Goal: Information Seeking & Learning: Learn about a topic

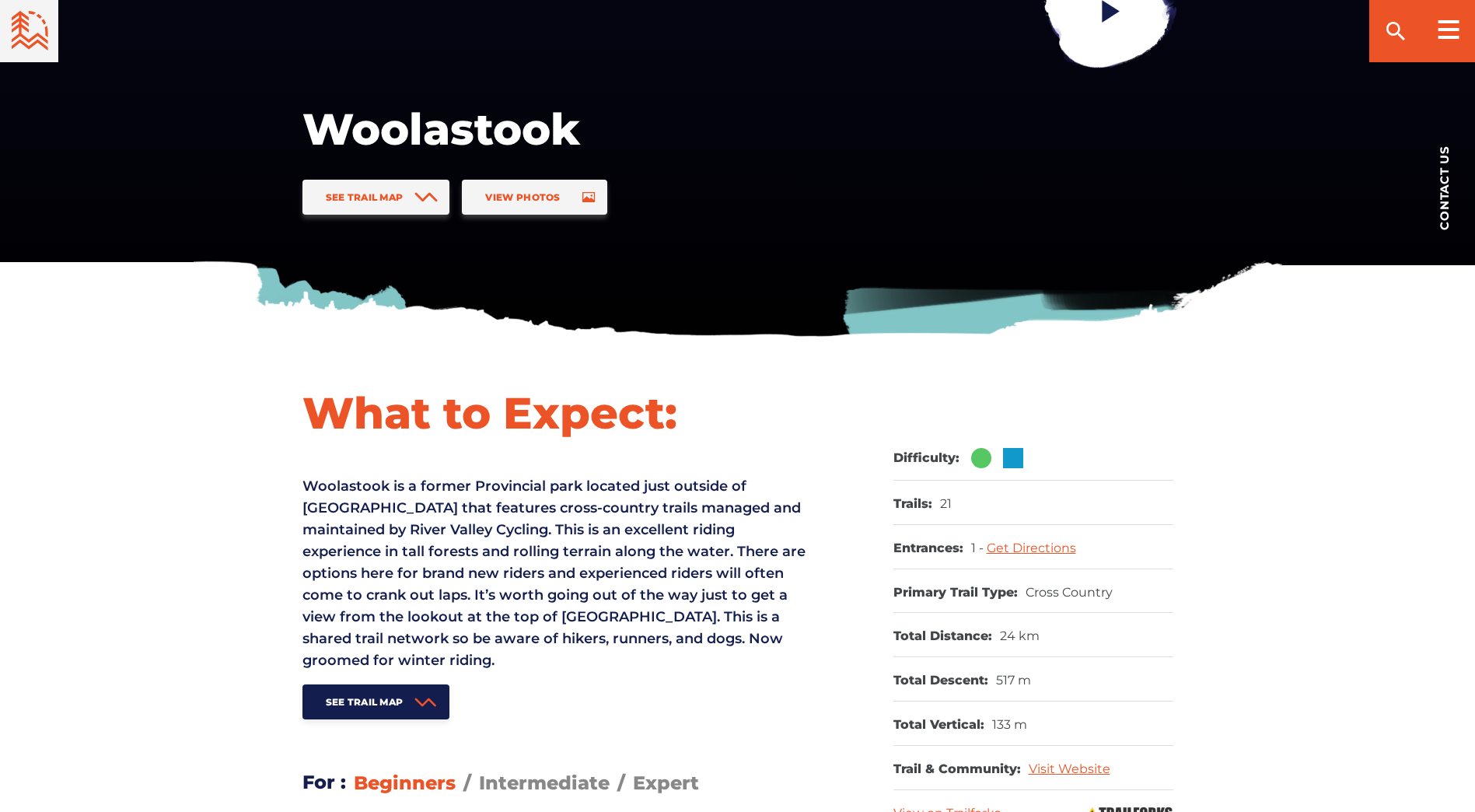
scroll to position [389, 0]
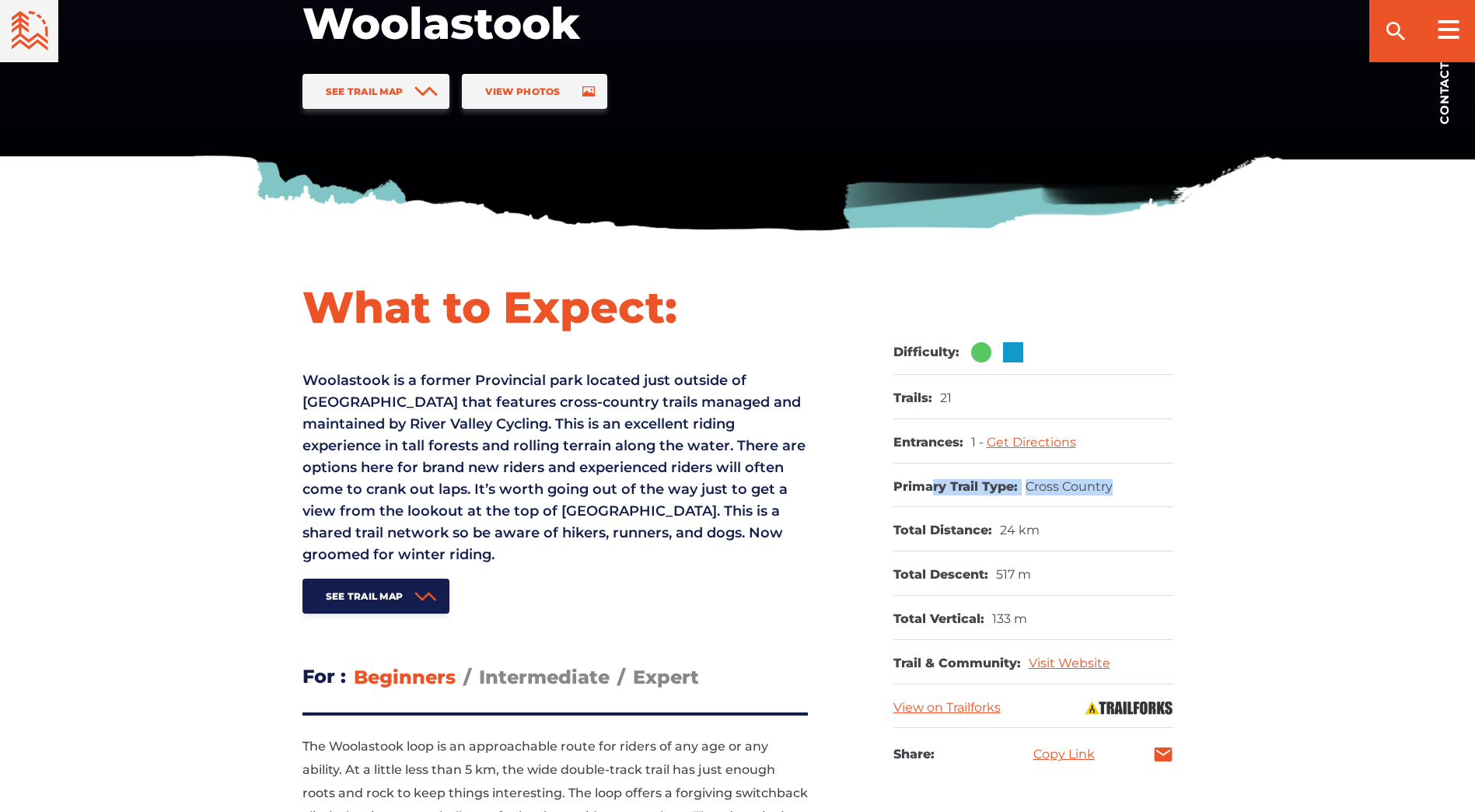
drag, startPoint x: 931, startPoint y: 486, endPoint x: 1139, endPoint y: 486, distance: 208.0
click at [1139, 486] on dl "Primary Trail Type: Cross Country" at bounding box center [1033, 486] width 280 height 44
drag, startPoint x: 1139, startPoint y: 486, endPoint x: 1145, endPoint y: 508, distance: 22.8
click at [1141, 490] on dl "Primary Trail Type: Cross Country" at bounding box center [1033, 486] width 280 height 44
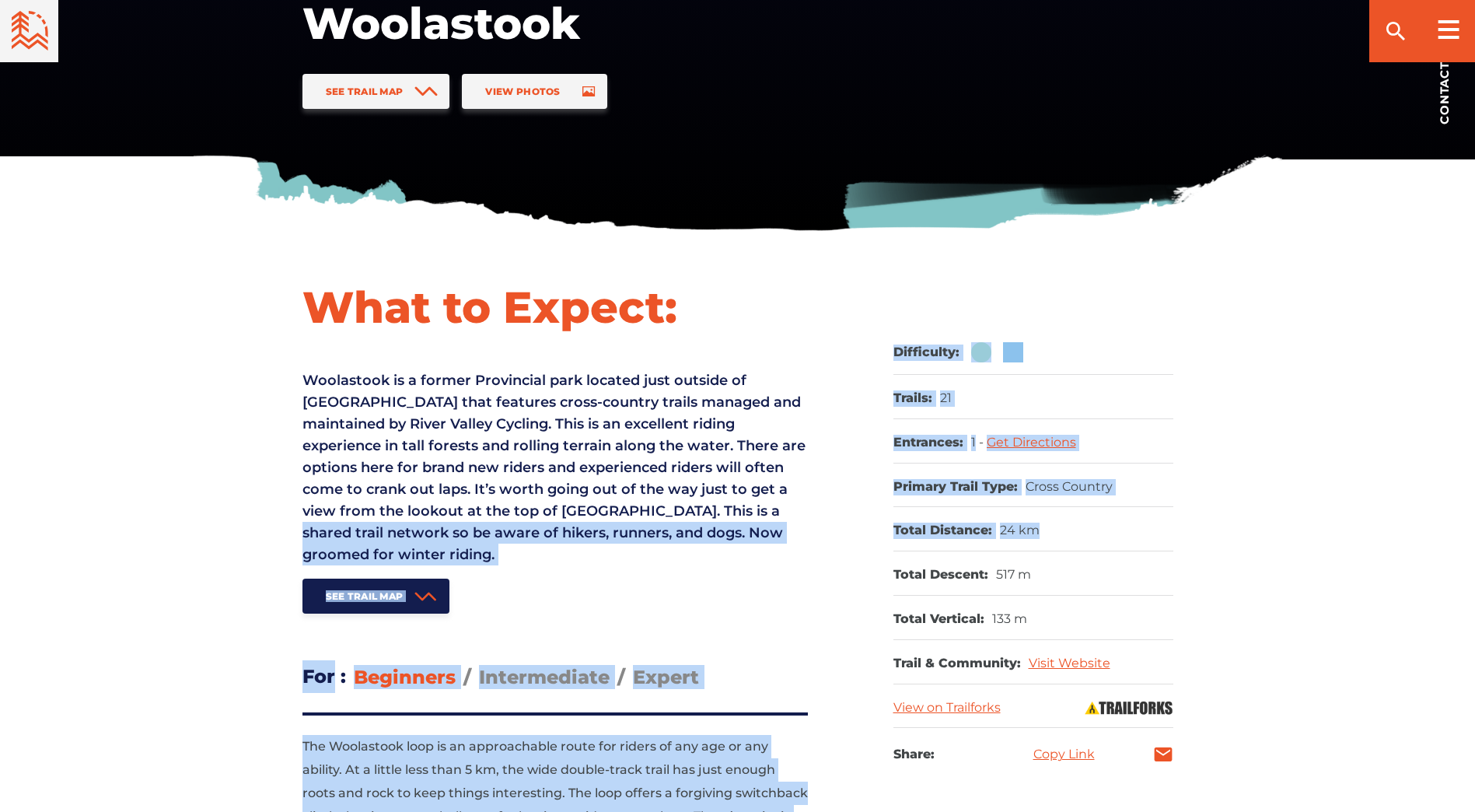
drag, startPoint x: 1129, startPoint y: 524, endPoint x: 830, endPoint y: 520, distance: 299.0
click at [830, 520] on div "What to Expect: Woolastook is a former Provincial park located just outside of …" at bounding box center [738, 565] width 1088 height 572
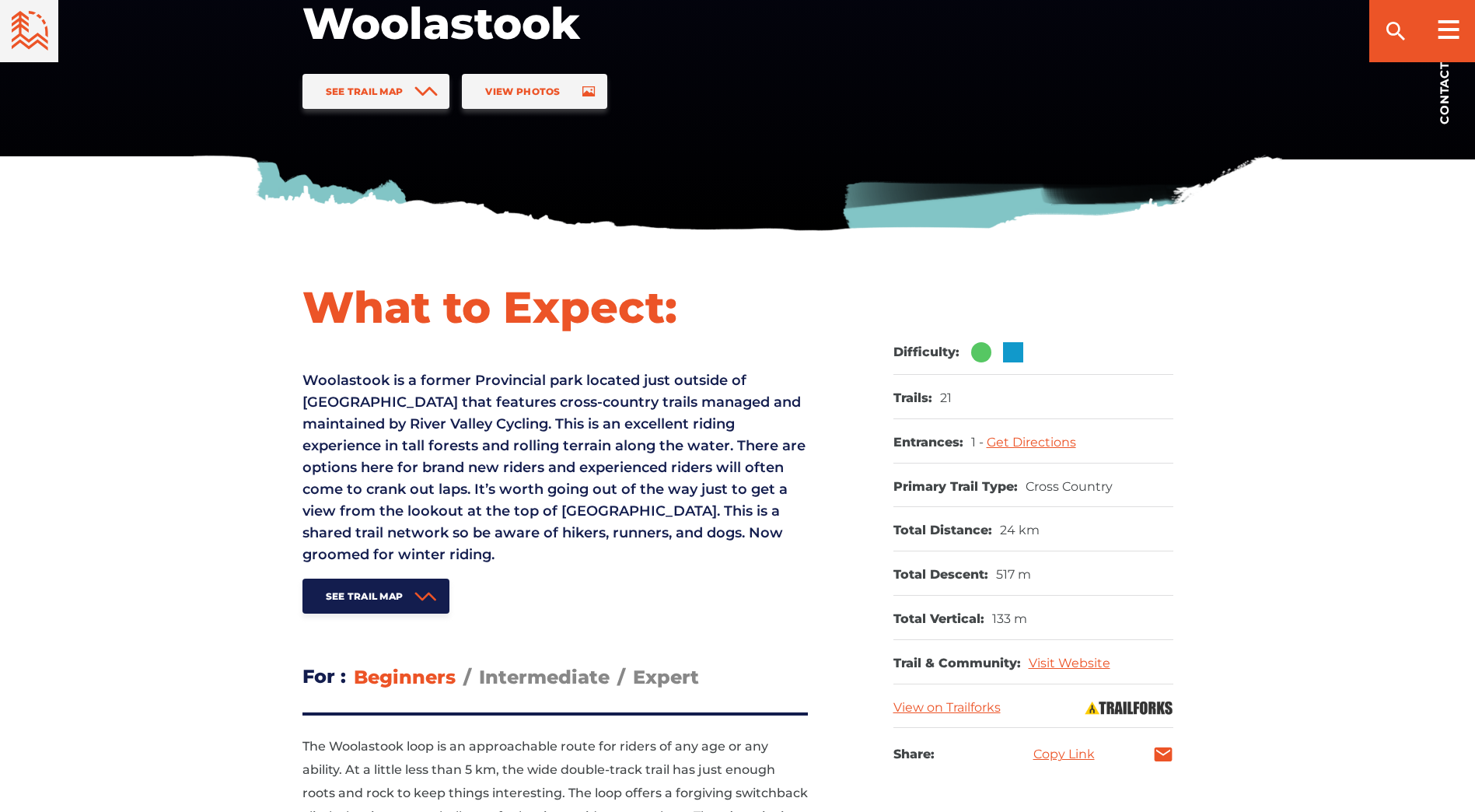
drag, startPoint x: 830, startPoint y: 520, endPoint x: 932, endPoint y: 555, distance: 107.8
click at [932, 555] on dl "Total Descent: 517 m" at bounding box center [1033, 573] width 280 height 44
drag, startPoint x: 943, startPoint y: 582, endPoint x: 1063, endPoint y: 584, distance: 120.0
click at [1063, 584] on dl "Total Descent: 517 m" at bounding box center [1033, 573] width 280 height 44
drag, startPoint x: 1063, startPoint y: 584, endPoint x: 1042, endPoint y: 631, distance: 51.5
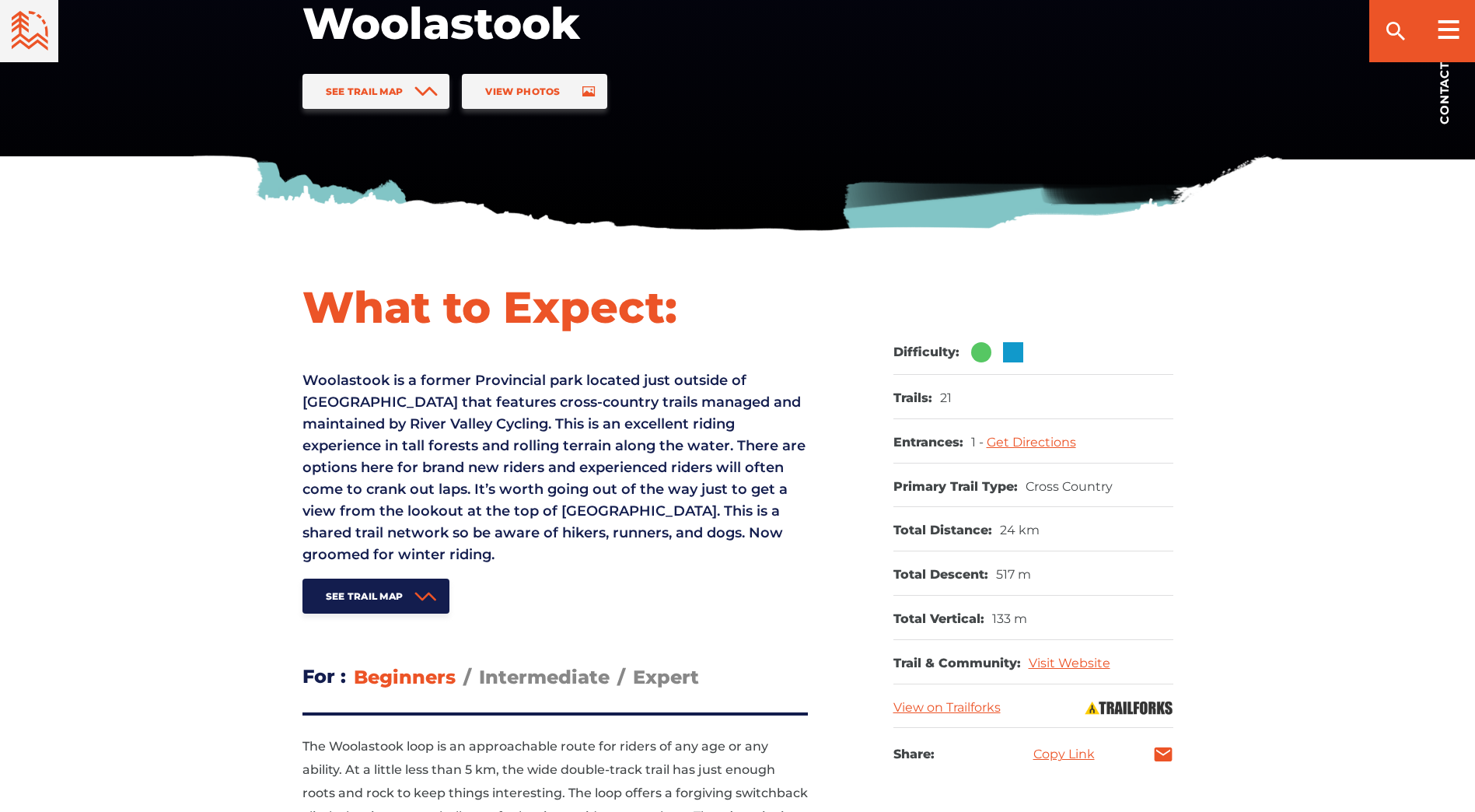
click at [1041, 627] on dl "Total Vertical: 133 m" at bounding box center [1033, 617] width 280 height 44
drag, startPoint x: 1059, startPoint y: 622, endPoint x: 893, endPoint y: 557, distance: 178.3
click at [892, 561] on div "What to Expect: Woolastook is a former Provincial park located just outside of …" at bounding box center [738, 565] width 1088 height 572
drag, startPoint x: 893, startPoint y: 557, endPoint x: 1363, endPoint y: 529, distance: 470.8
click at [1363, 529] on div "What to Expect: Woolastook is a former Provincial park located just outside of …" at bounding box center [737, 565] width 1475 height 572
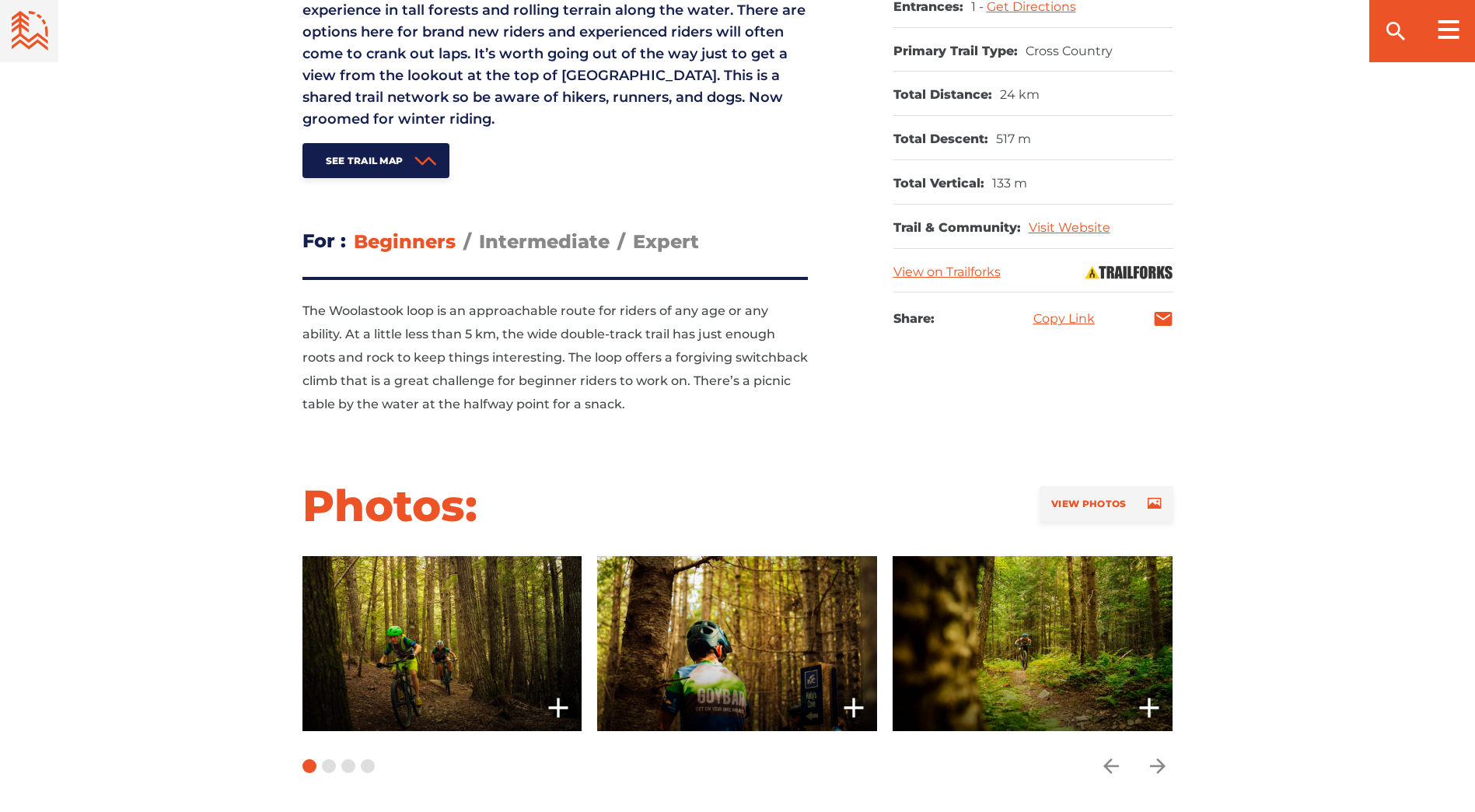
scroll to position [855, 0]
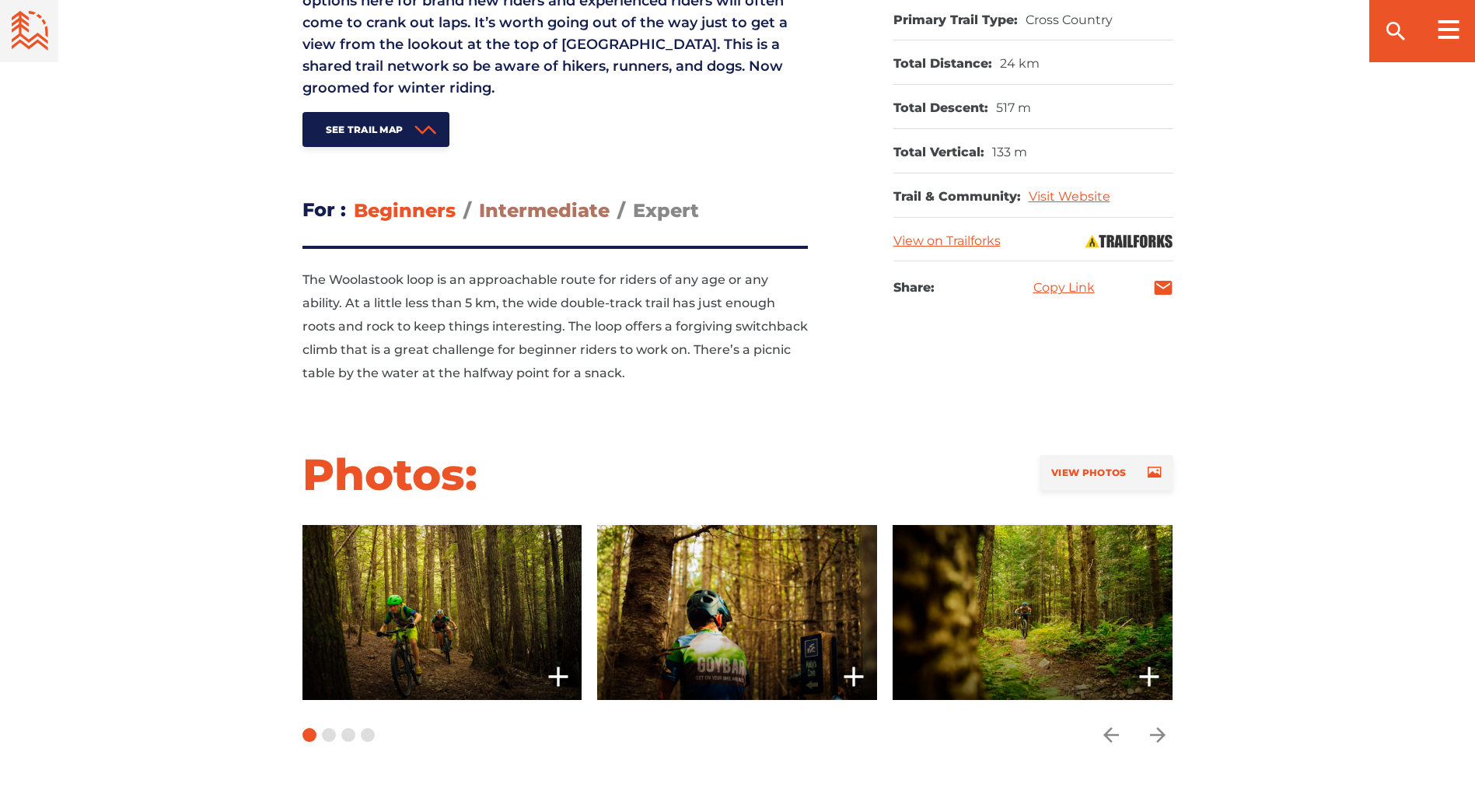
click at [574, 213] on span "Intermediate" at bounding box center [544, 210] width 131 height 23
click at [479, 198] on input "Intermediate" at bounding box center [479, 198] width 0 height 0
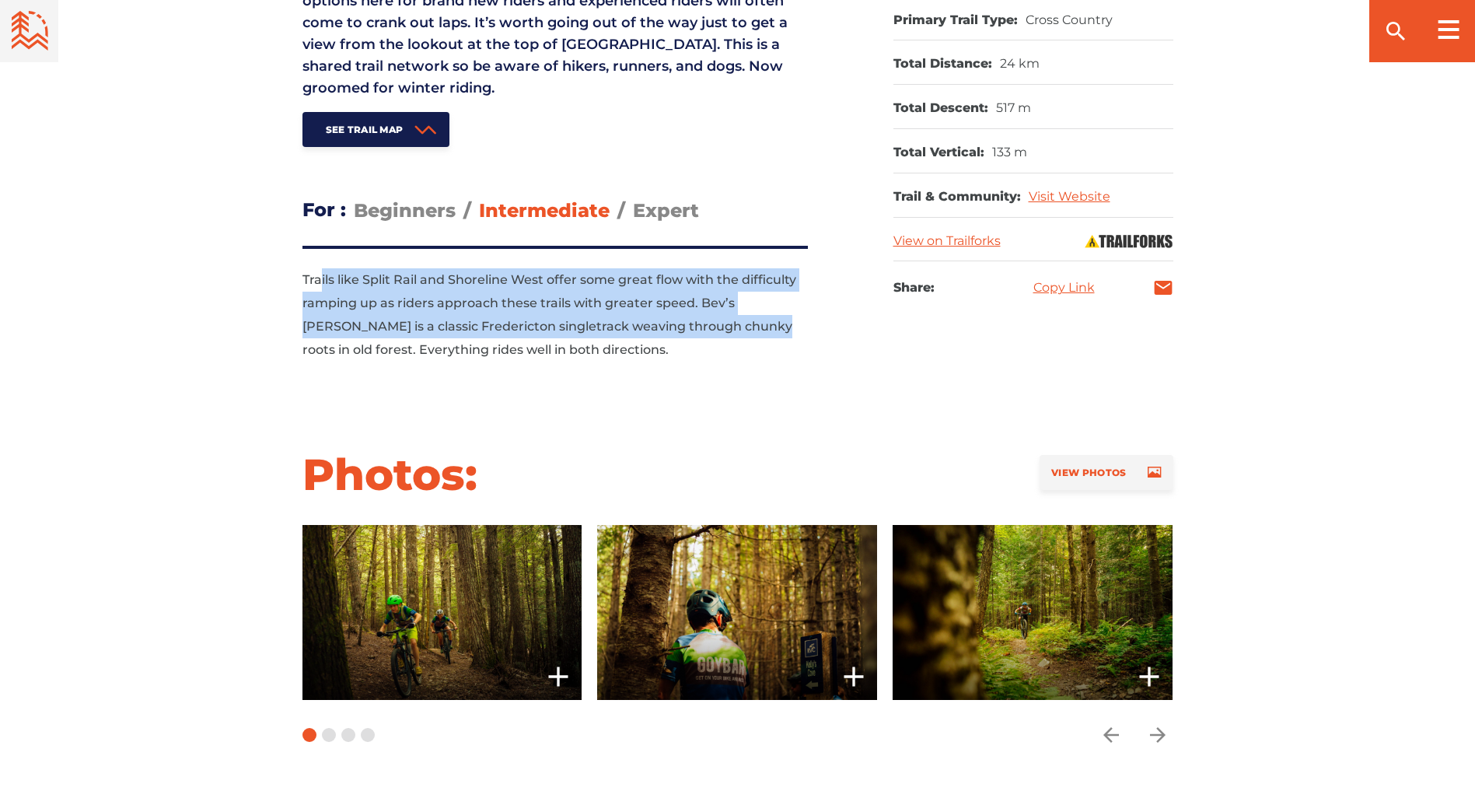
drag, startPoint x: 321, startPoint y: 290, endPoint x: 709, endPoint y: 341, distance: 391.3
click at [707, 338] on p "Trails like Split Rail and Shoreline West offer some great flow with the diffic…" at bounding box center [555, 315] width 506 height 93
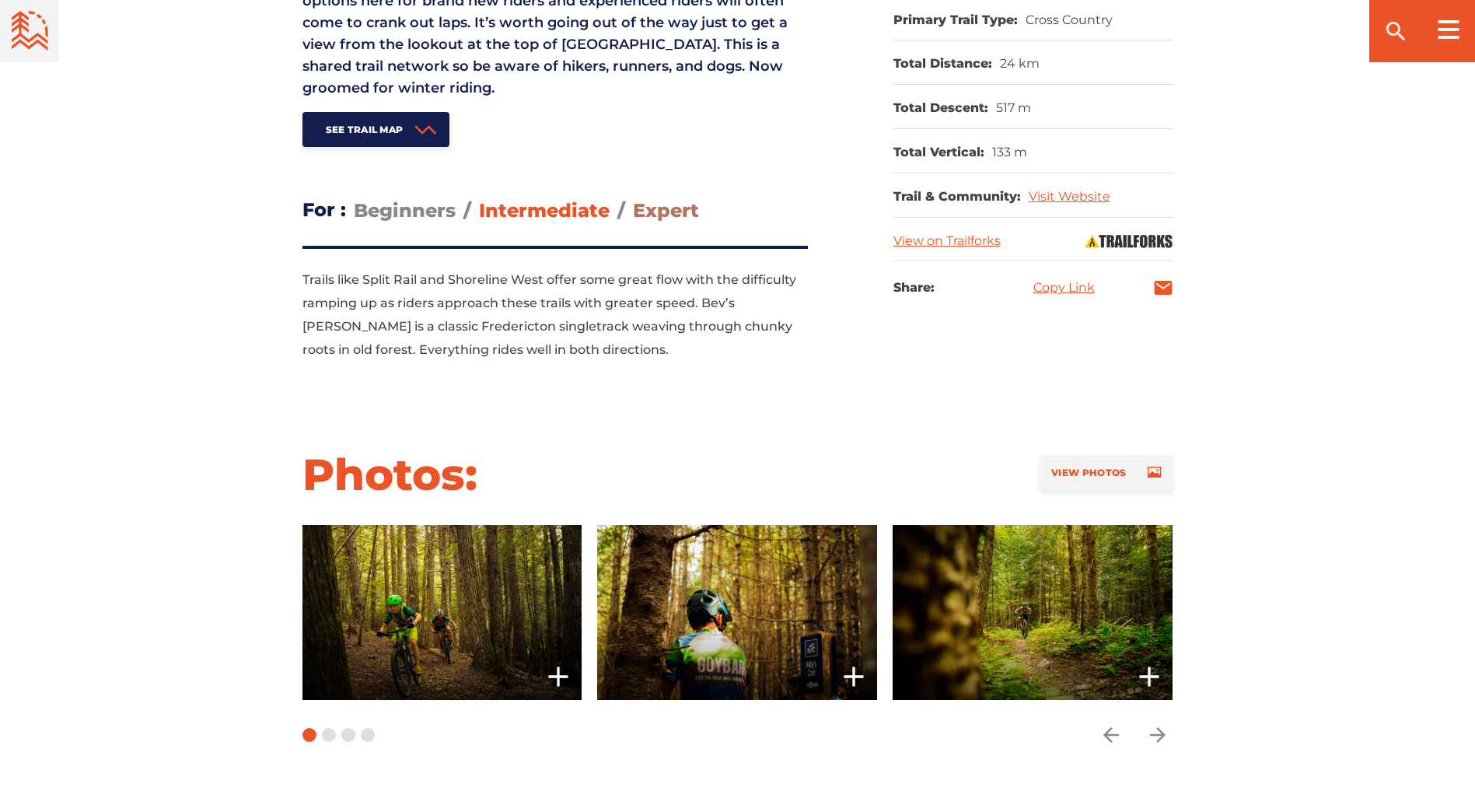
drag, startPoint x: 709, startPoint y: 341, endPoint x: 668, endPoint y: 216, distance: 131.6
click at [668, 216] on span "Expert" at bounding box center [666, 210] width 66 height 23
click at [633, 198] on input "Expert" at bounding box center [633, 198] width 0 height 0
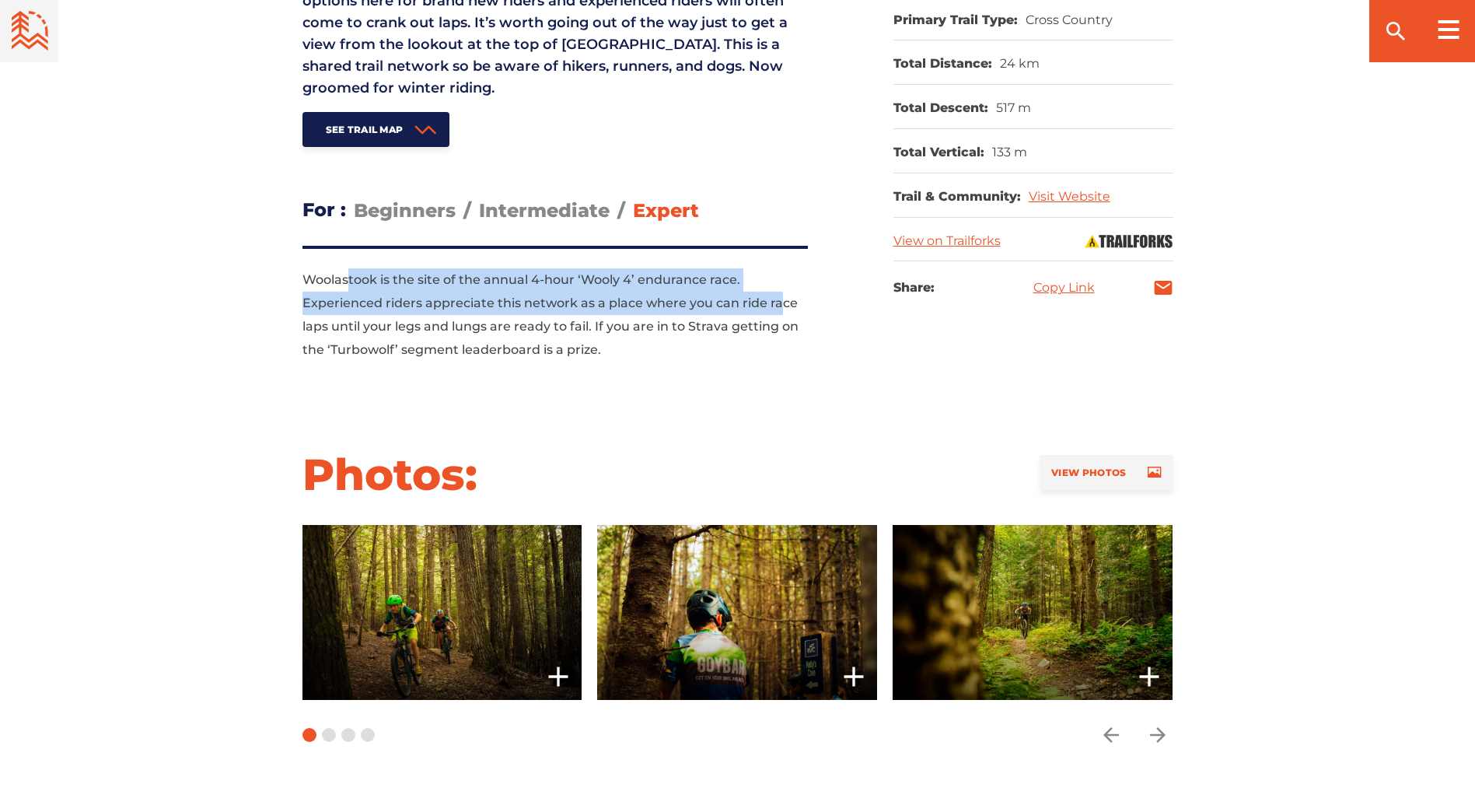
drag, startPoint x: 348, startPoint y: 272, endPoint x: 778, endPoint y: 298, distance: 430.8
click at [778, 298] on p "Woolastook is the site of the annual 4-hour ‘Wooly 4’ endurance race. Experienc…" at bounding box center [555, 315] width 506 height 93
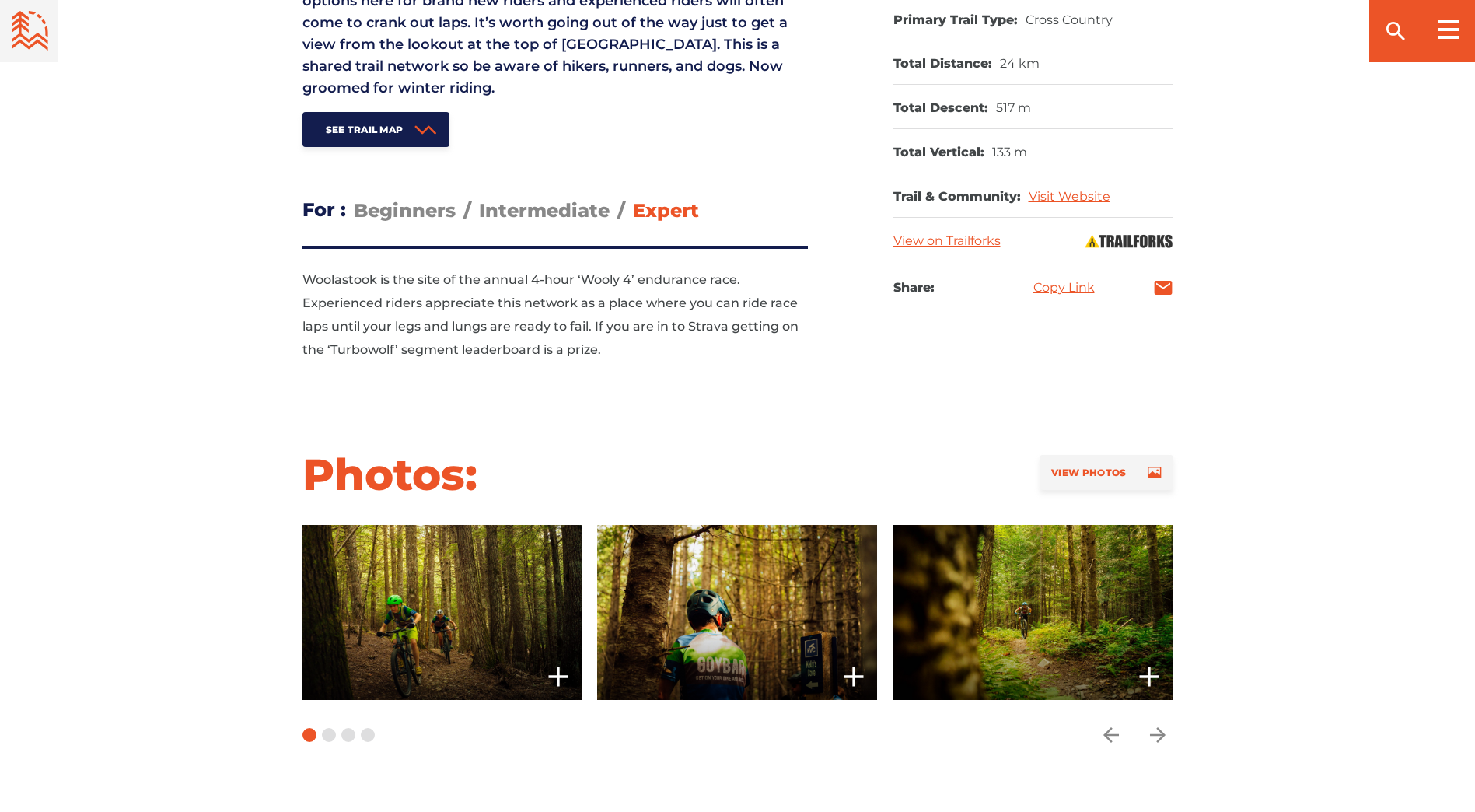
drag, startPoint x: 778, startPoint y: 298, endPoint x: 761, endPoint y: 378, distance: 81.8
click at [761, 378] on div "The Woolastook loop is an approachable route for riders of any age or any abili…" at bounding box center [26, 326] width 1656 height 117
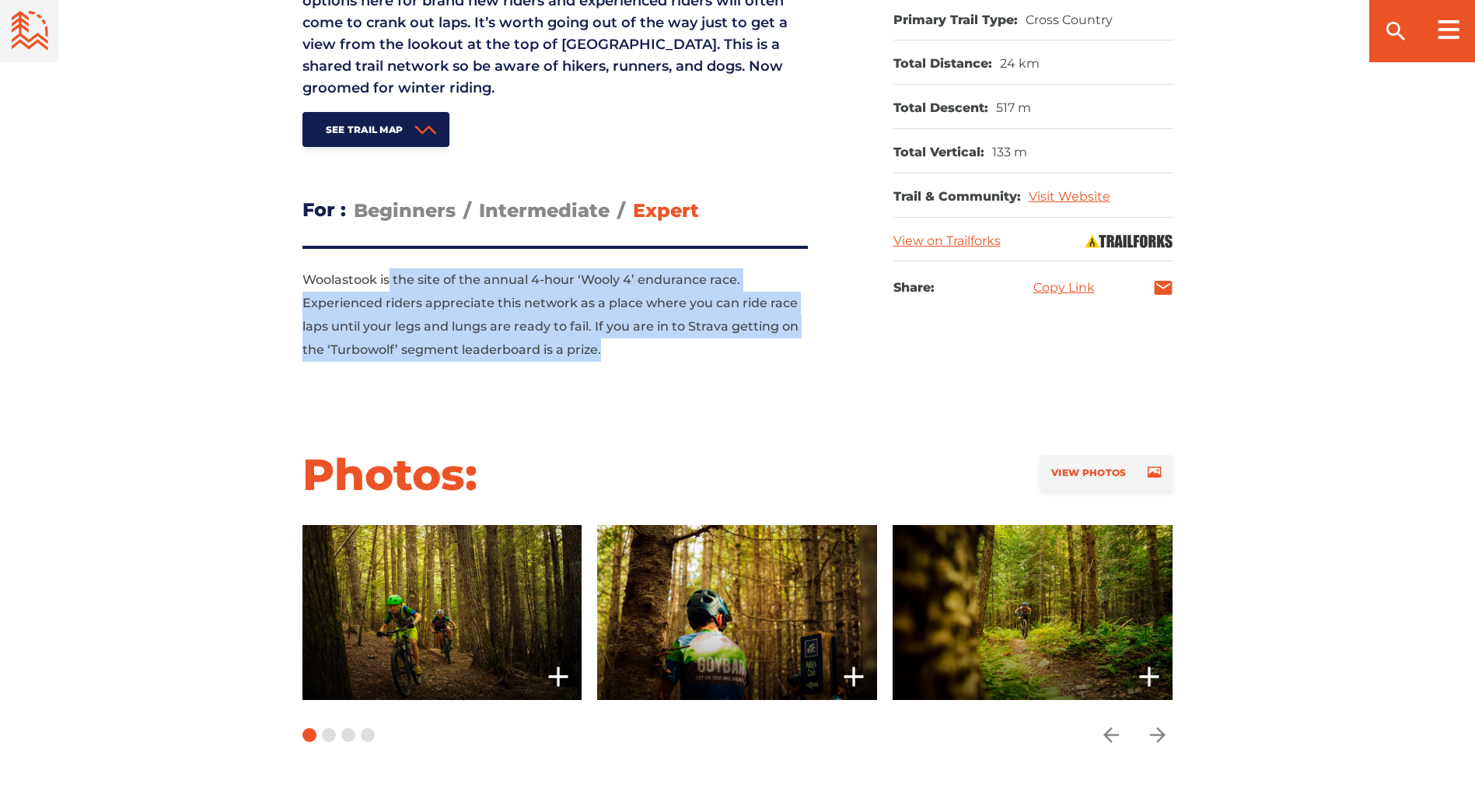
drag, startPoint x: 713, startPoint y: 338, endPoint x: 381, endPoint y: 276, distance: 337.7
click at [381, 276] on p "Woolastook is the site of the annual 4-hour ‘Wooly 4’ endurance race. Experienc…" at bounding box center [555, 315] width 506 height 93
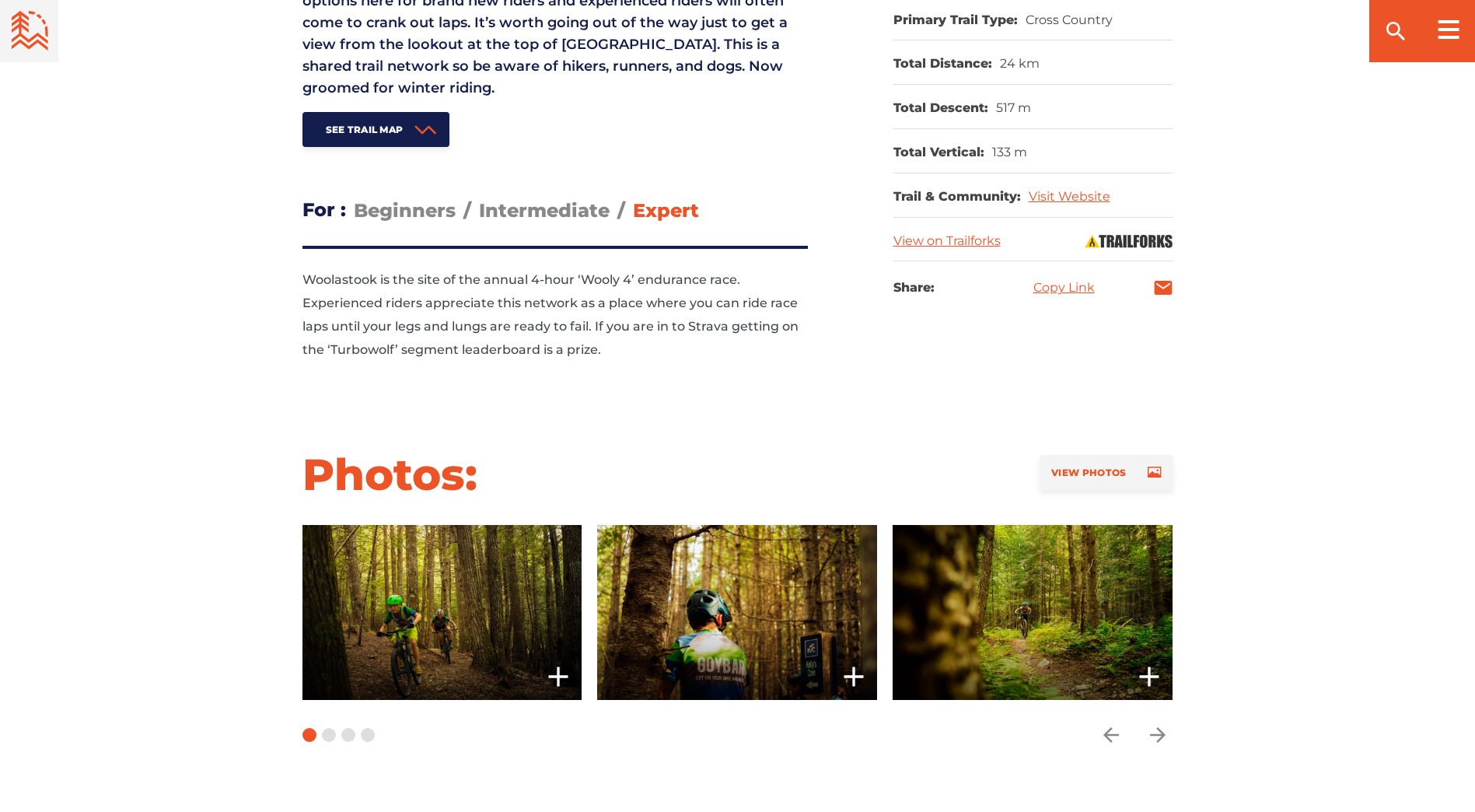
drag, startPoint x: 381, startPoint y: 276, endPoint x: 271, endPoint y: 336, distance: 125.3
click at [272, 342] on div "What to Expect: Woolastook is a former Provincial park located just outside of …" at bounding box center [738, 99] width 1088 height 572
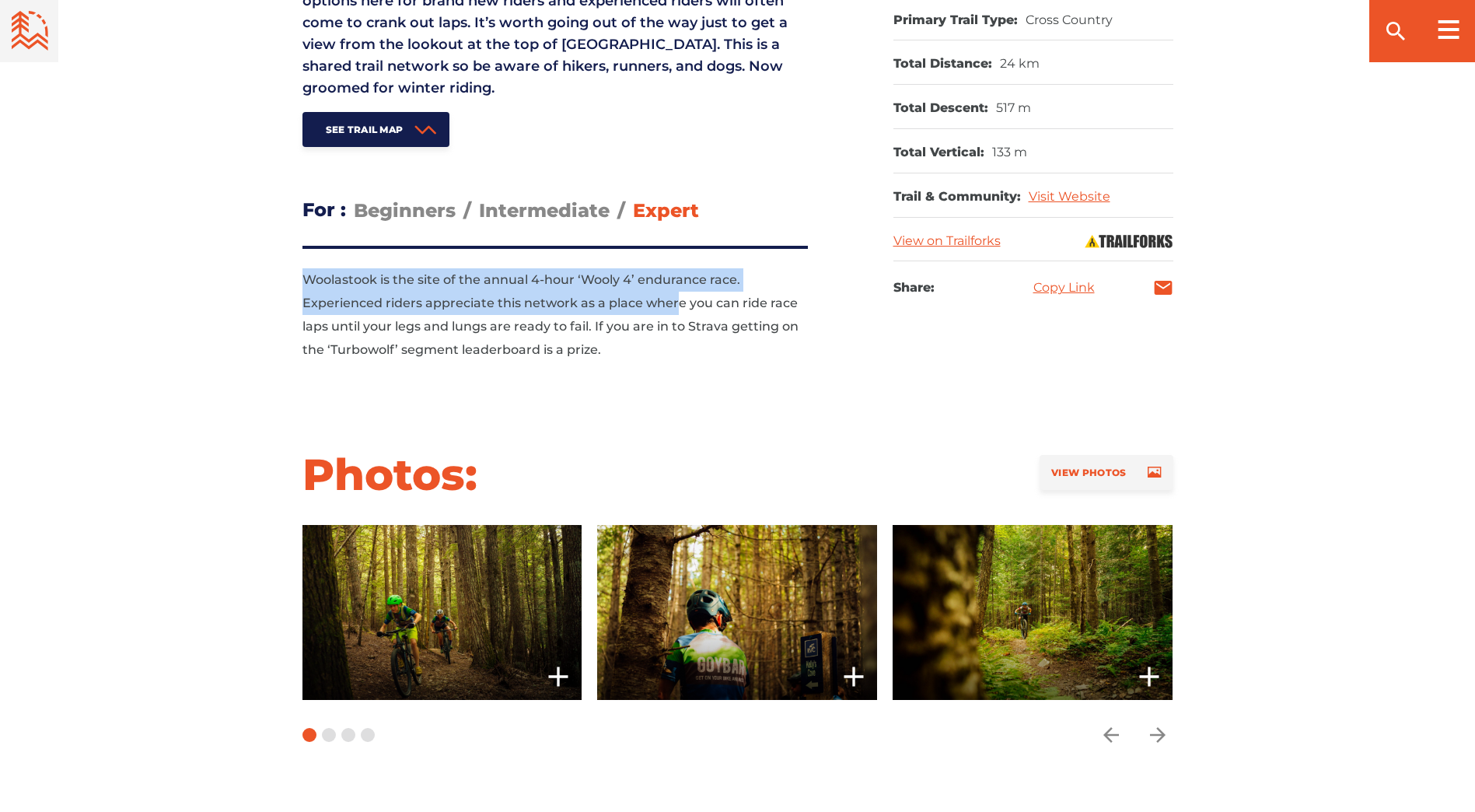
drag, startPoint x: 584, startPoint y: 290, endPoint x: 695, endPoint y: 318, distance: 114.5
click at [695, 318] on div "What to Expect: Woolastook is a former Provincial park located just outside of …" at bounding box center [738, 99] width 1088 height 572
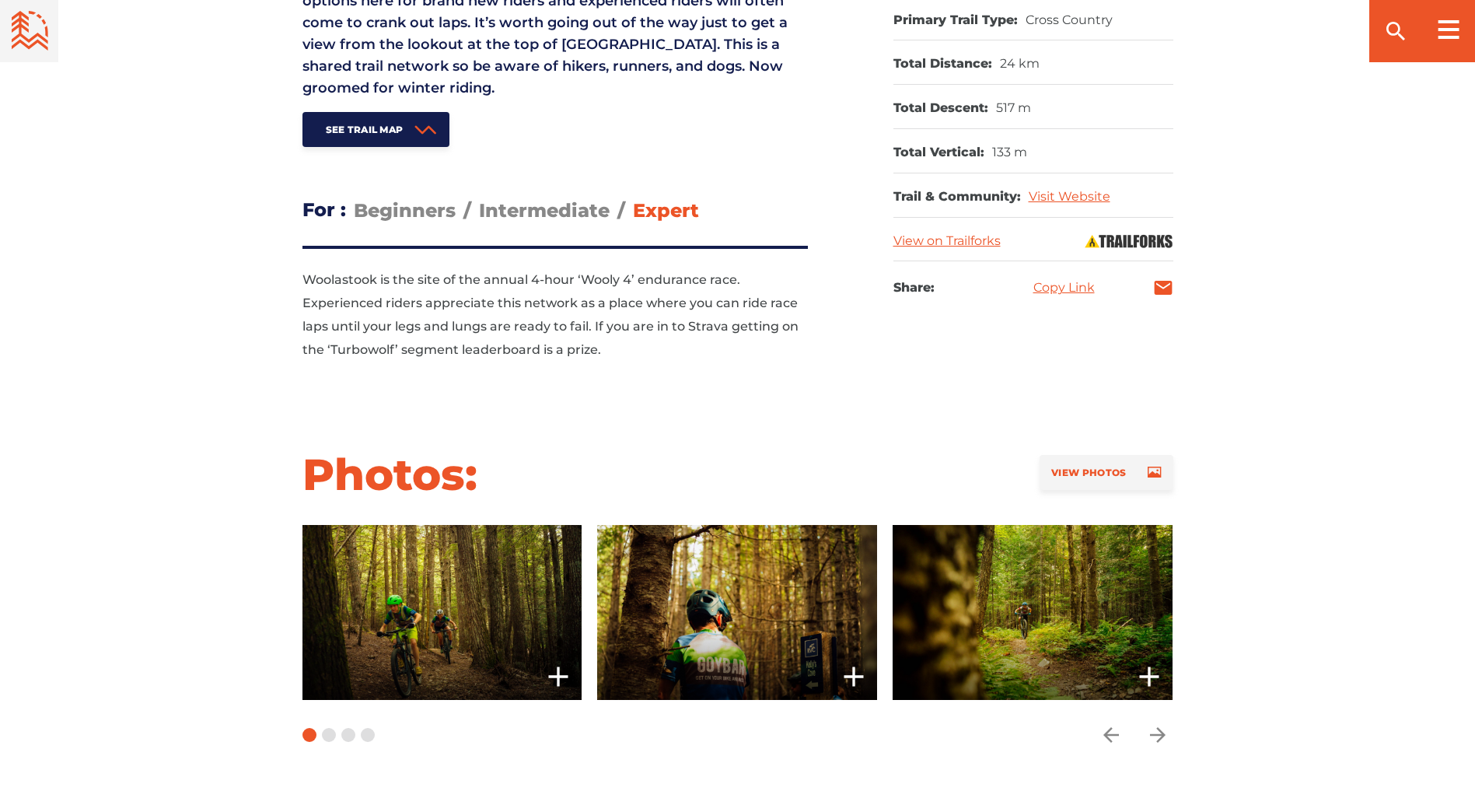
drag, startPoint x: 695, startPoint y: 318, endPoint x: 662, endPoint y: 433, distance: 119.6
click at [659, 433] on section "What to Expect: Woolastook is a former Provincial park located just outside of …" at bounding box center [737, 256] width 1475 height 886
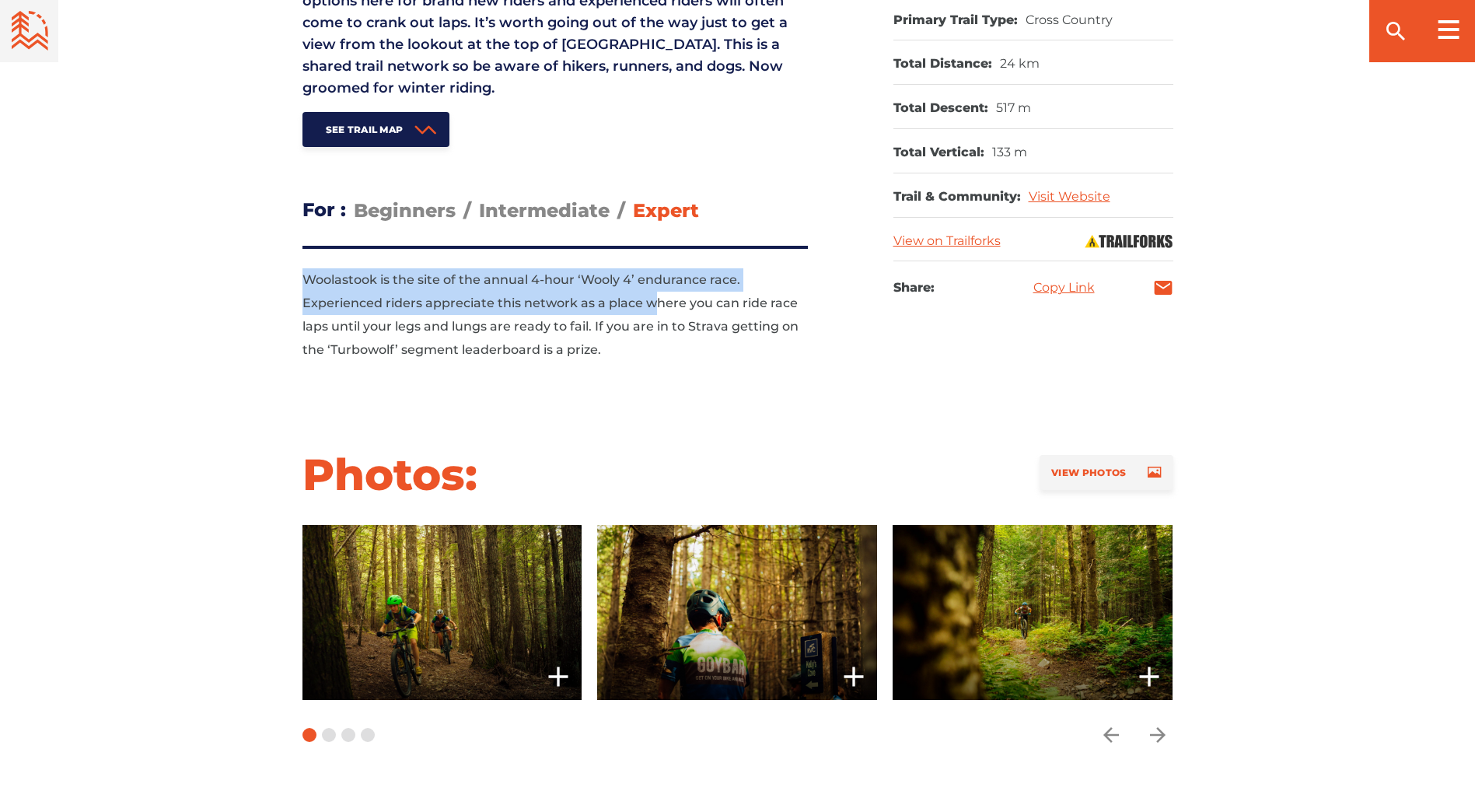
drag, startPoint x: 433, startPoint y: 293, endPoint x: 656, endPoint y: 315, distance: 224.1
click at [656, 315] on div "What to Expect: Woolastook is a former Provincial park located just outside of …" at bounding box center [738, 99] width 1088 height 572
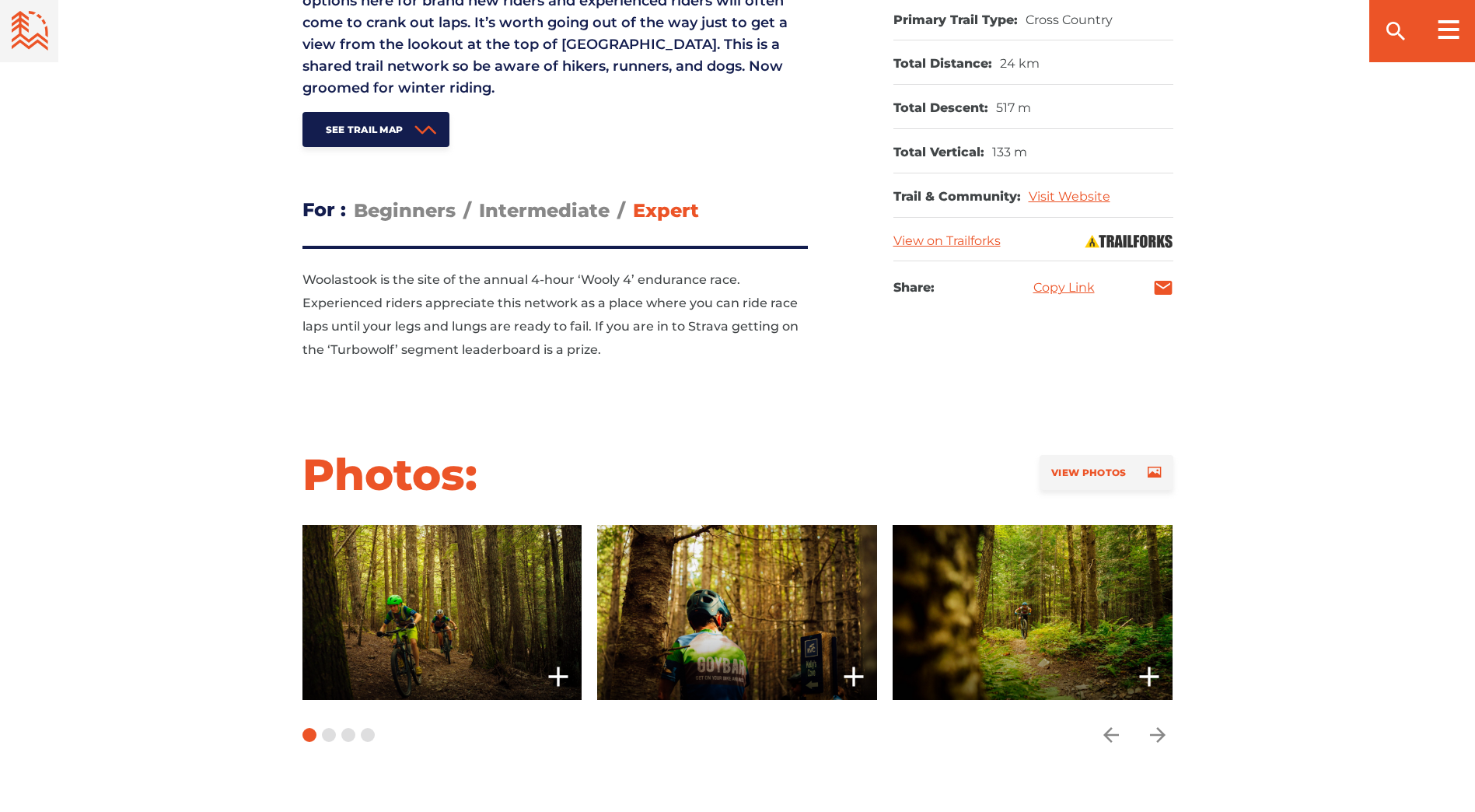
drag, startPoint x: 656, startPoint y: 315, endPoint x: 698, endPoint y: 410, distance: 103.9
click at [709, 421] on section "What to Expect: Woolastook is a former Provincial park located just outside of …" at bounding box center [737, 256] width 1475 height 886
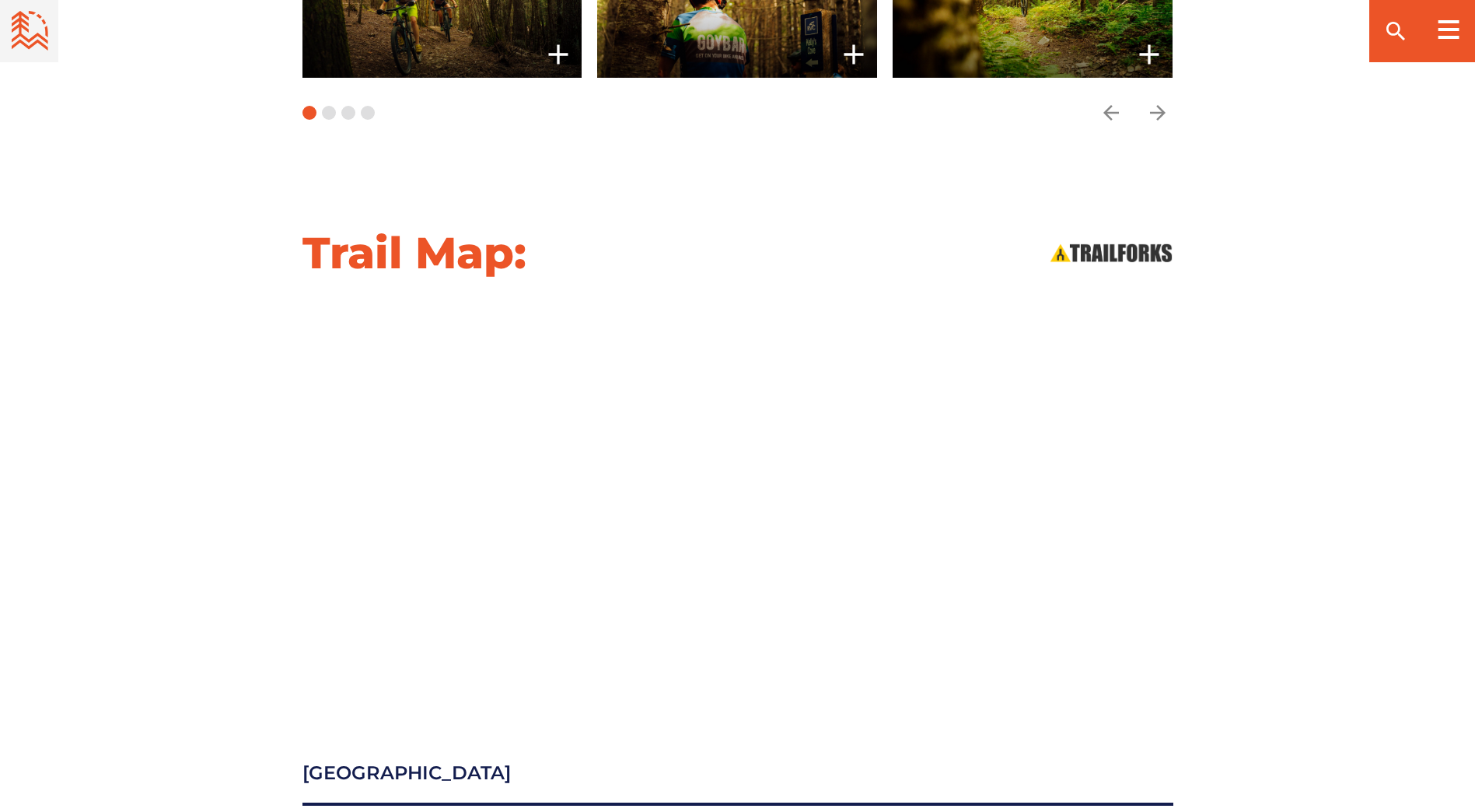
scroll to position [1555, 0]
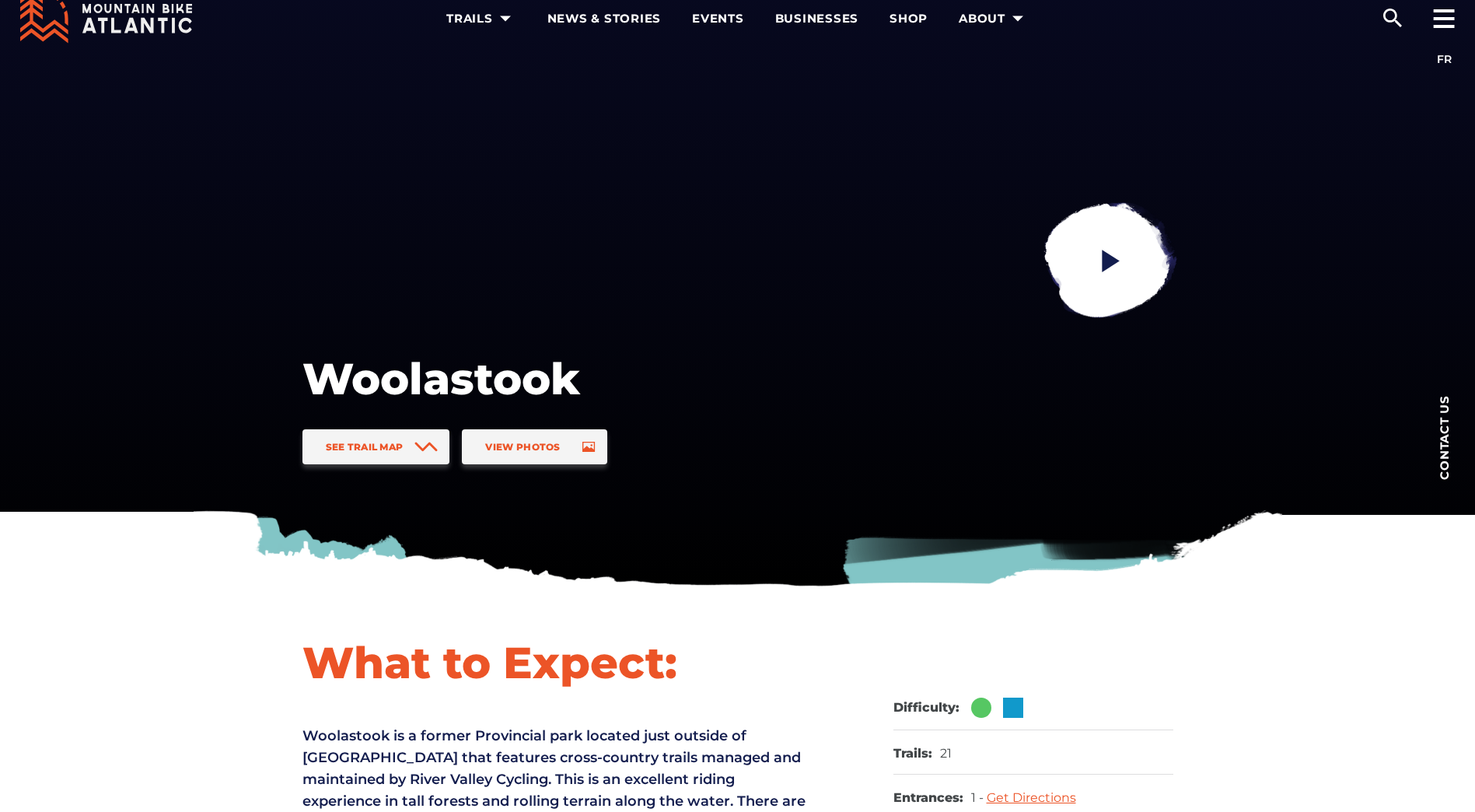
scroll to position [0, 0]
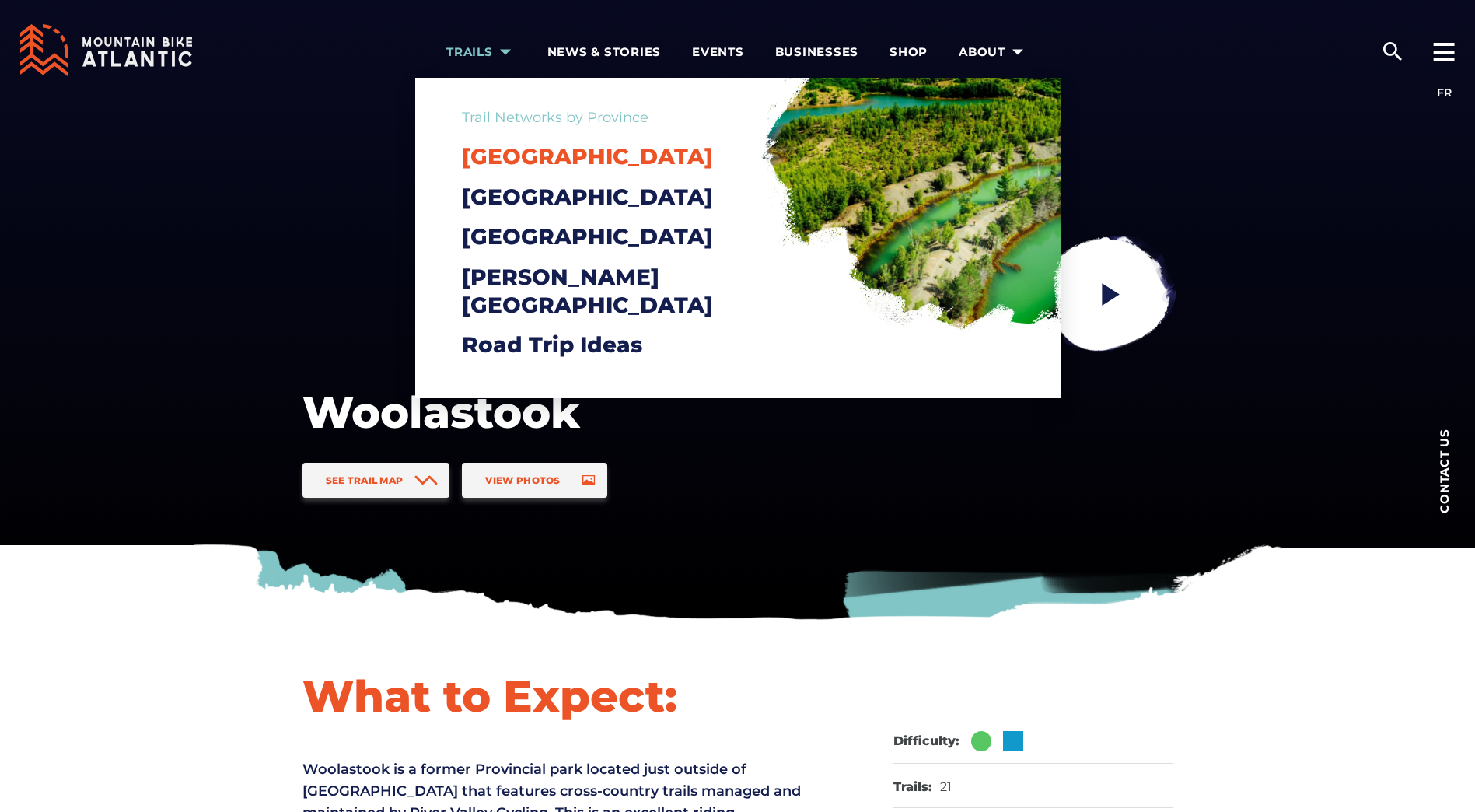
click at [572, 151] on span "[GEOGRAPHIC_DATA]" at bounding box center [587, 155] width 251 height 27
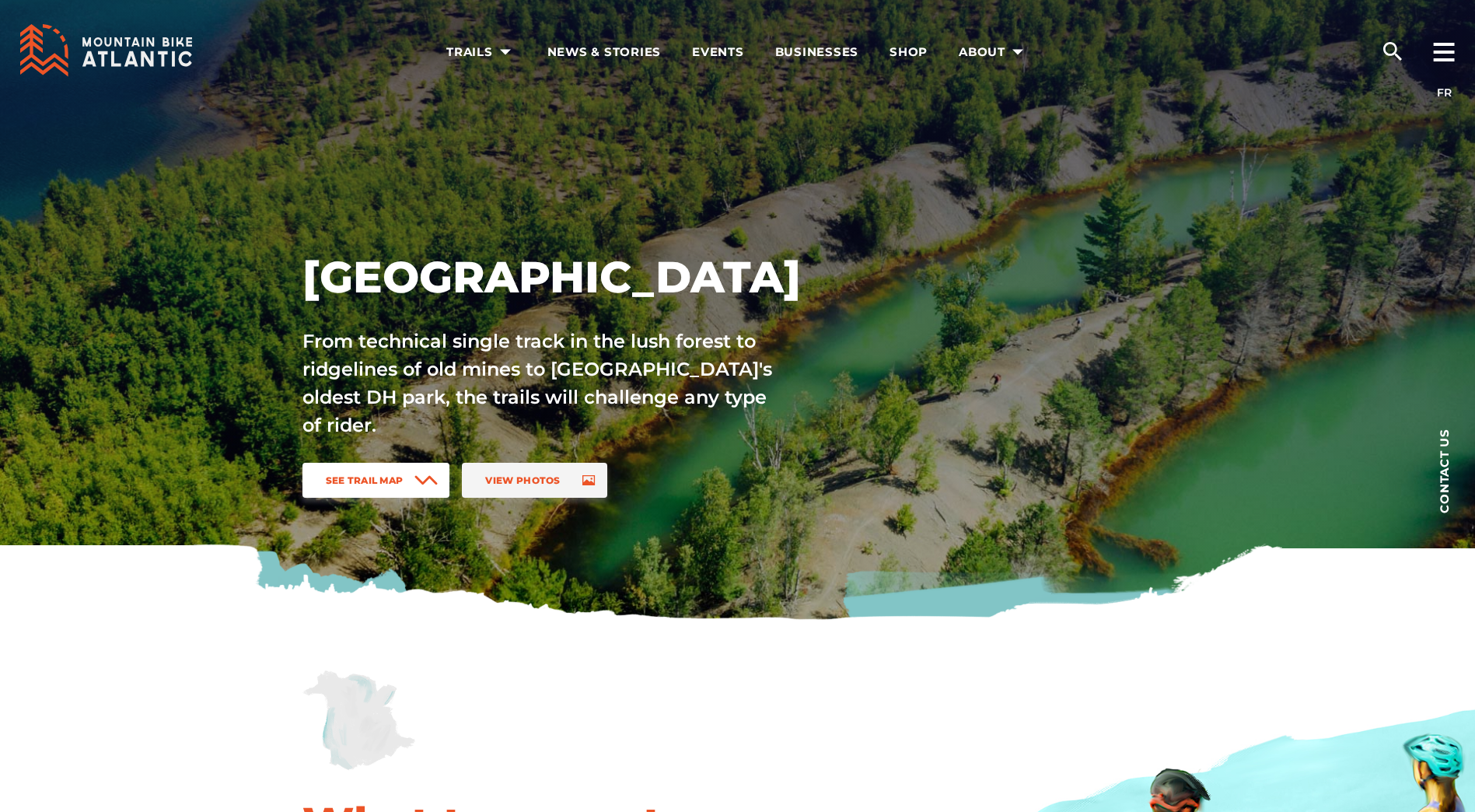
click at [384, 476] on span "See Trail Map" at bounding box center [364, 480] width 78 height 12
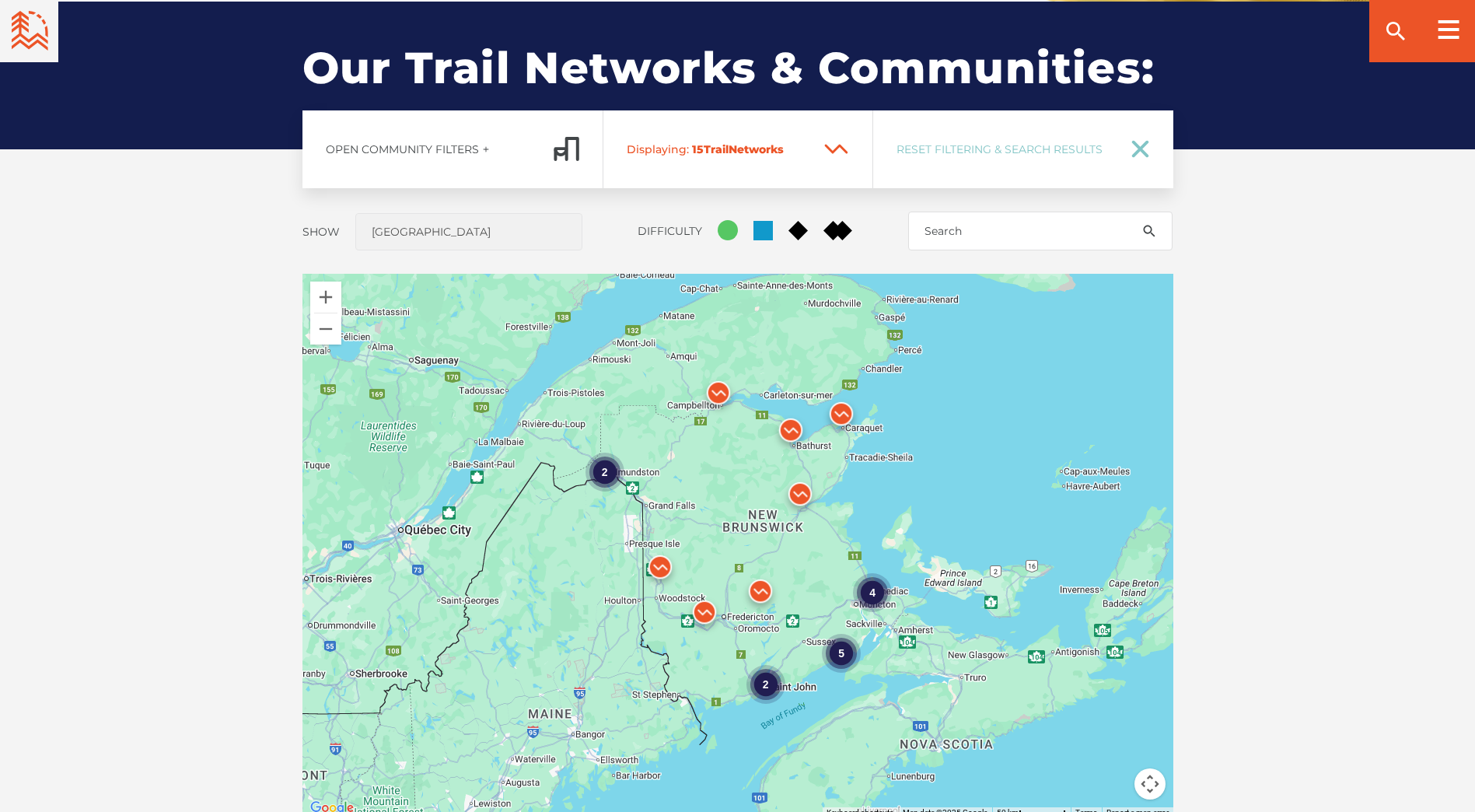
scroll to position [1228, 0]
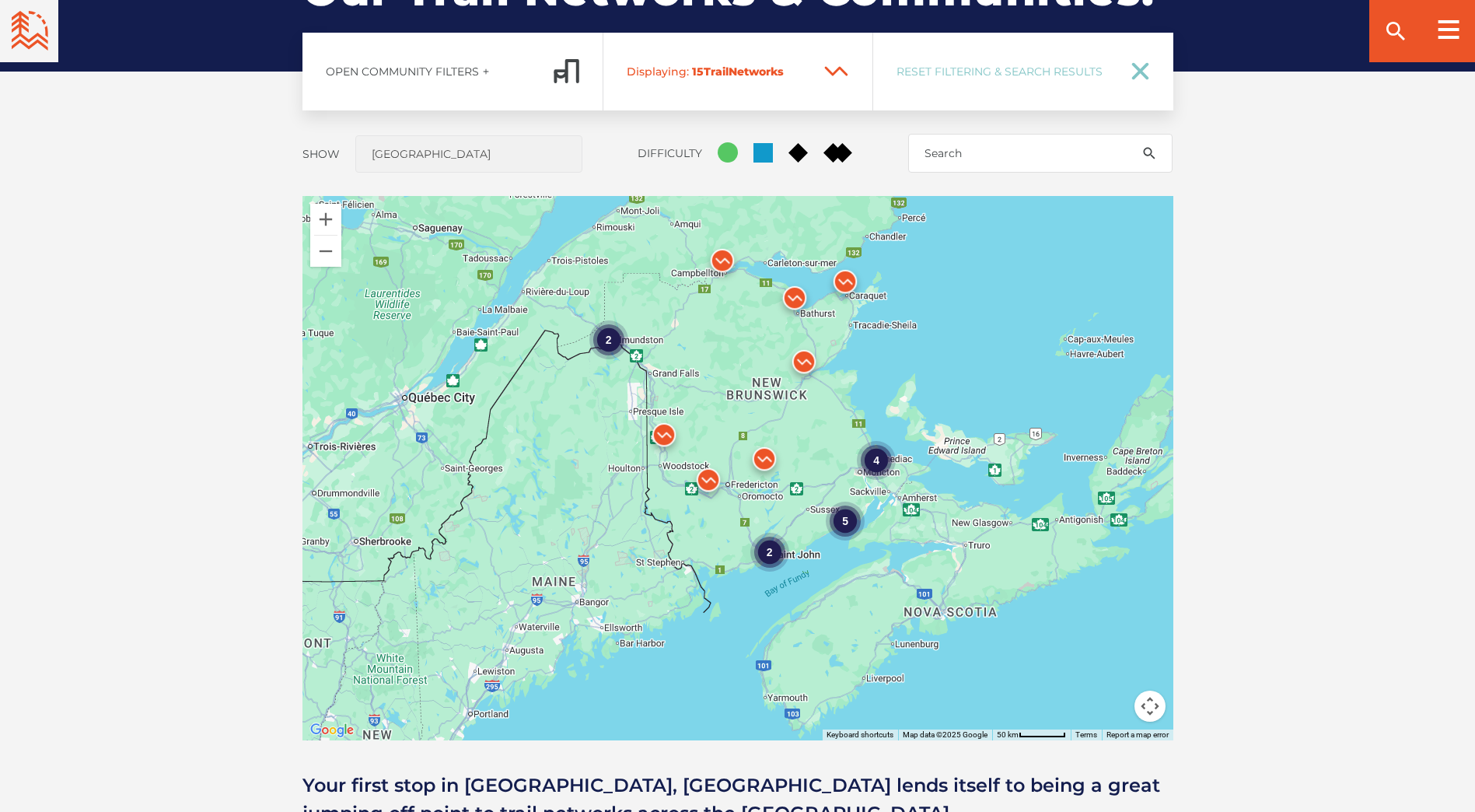
drag, startPoint x: 919, startPoint y: 507, endPoint x: 923, endPoint y: 451, distance: 56.1
click at [923, 451] on div "4 2 5 2" at bounding box center [738, 467] width 871 height 544
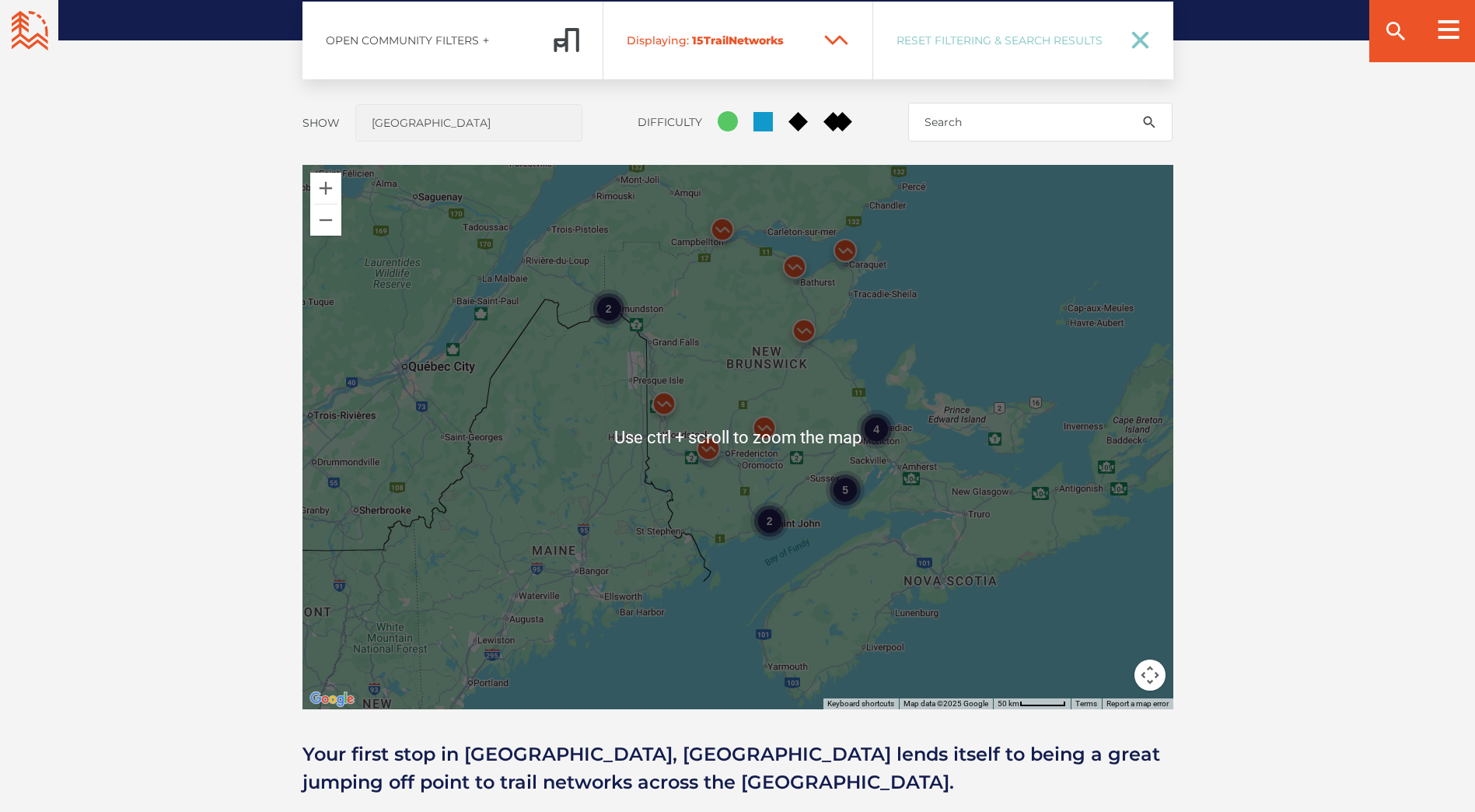
scroll to position [1306, 0]
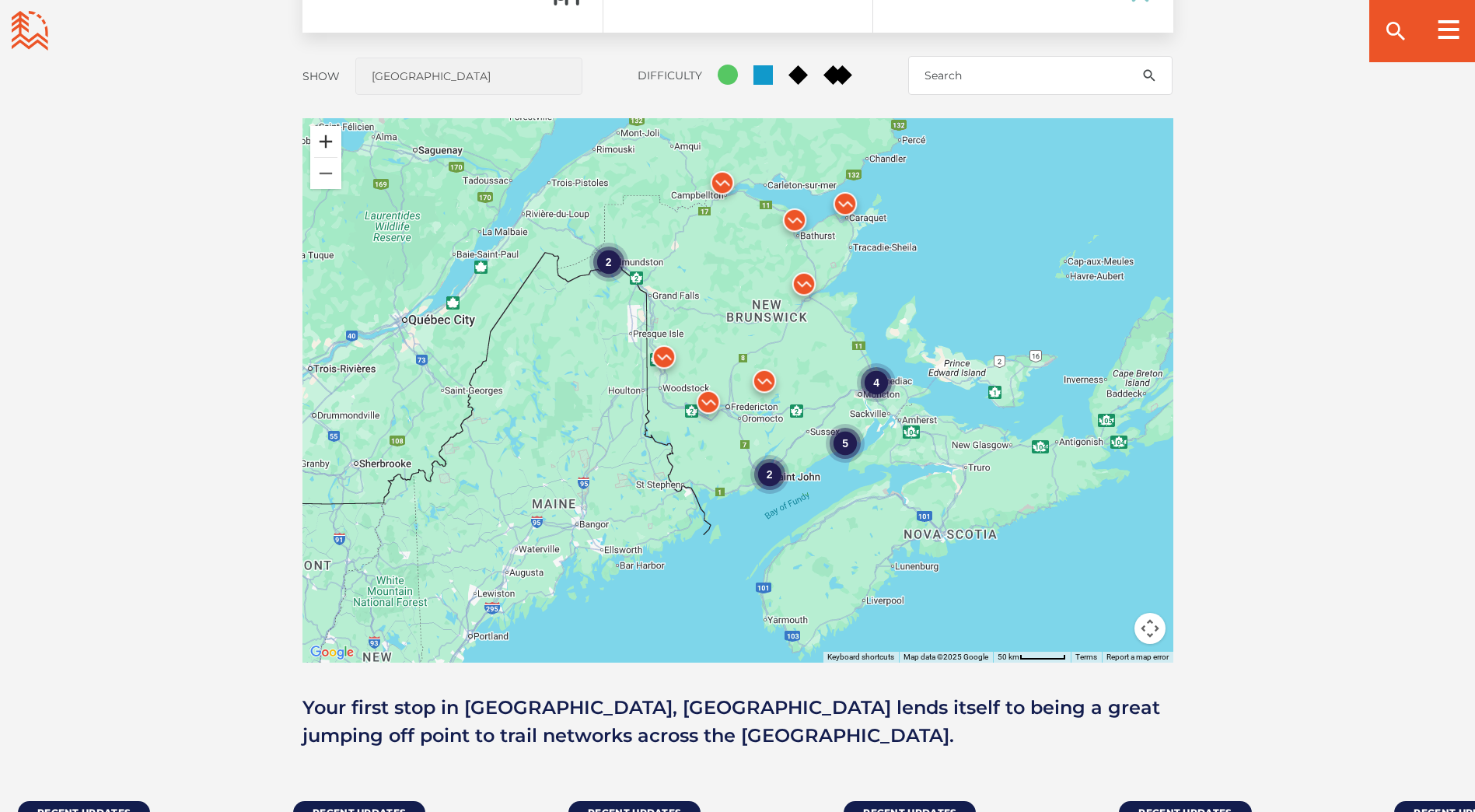
click at [328, 138] on button "Zoom in" at bounding box center [326, 142] width 31 height 31
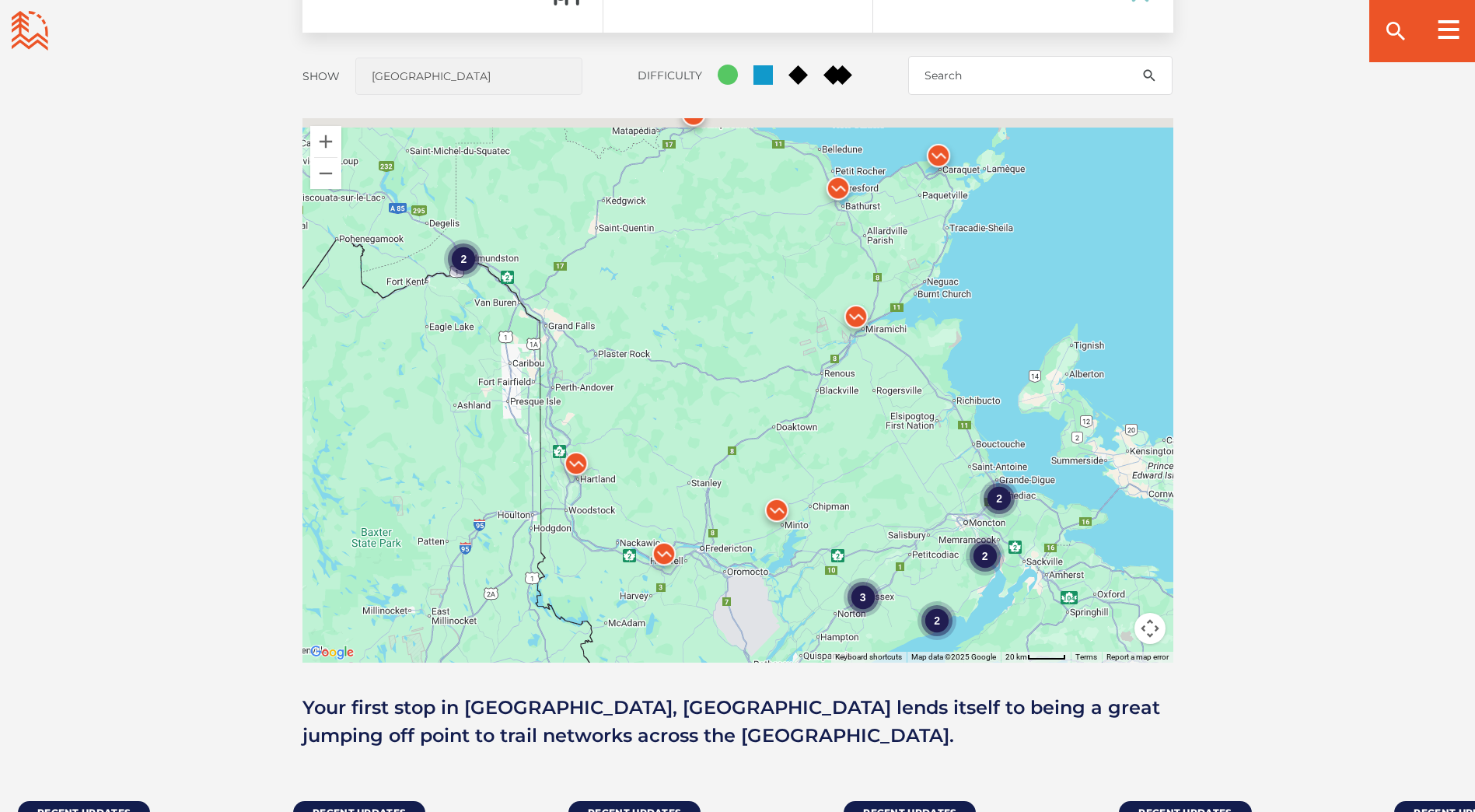
drag, startPoint x: 892, startPoint y: 265, endPoint x: 882, endPoint y: 433, distance: 168.3
click at [882, 433] on div "2 2 2 2 3 2" at bounding box center [738, 390] width 871 height 544
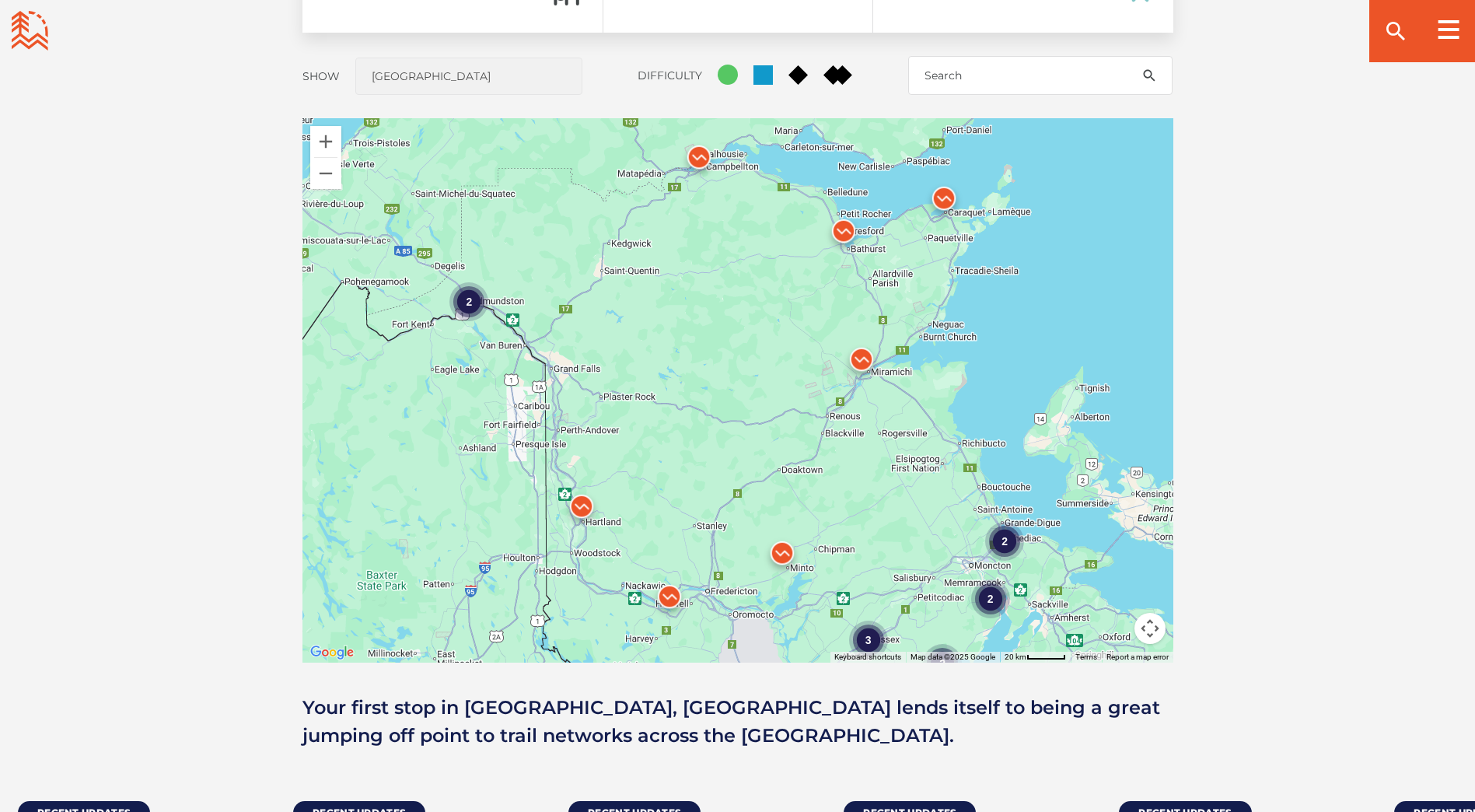
click at [860, 356] on img at bounding box center [861, 363] width 47 height 47
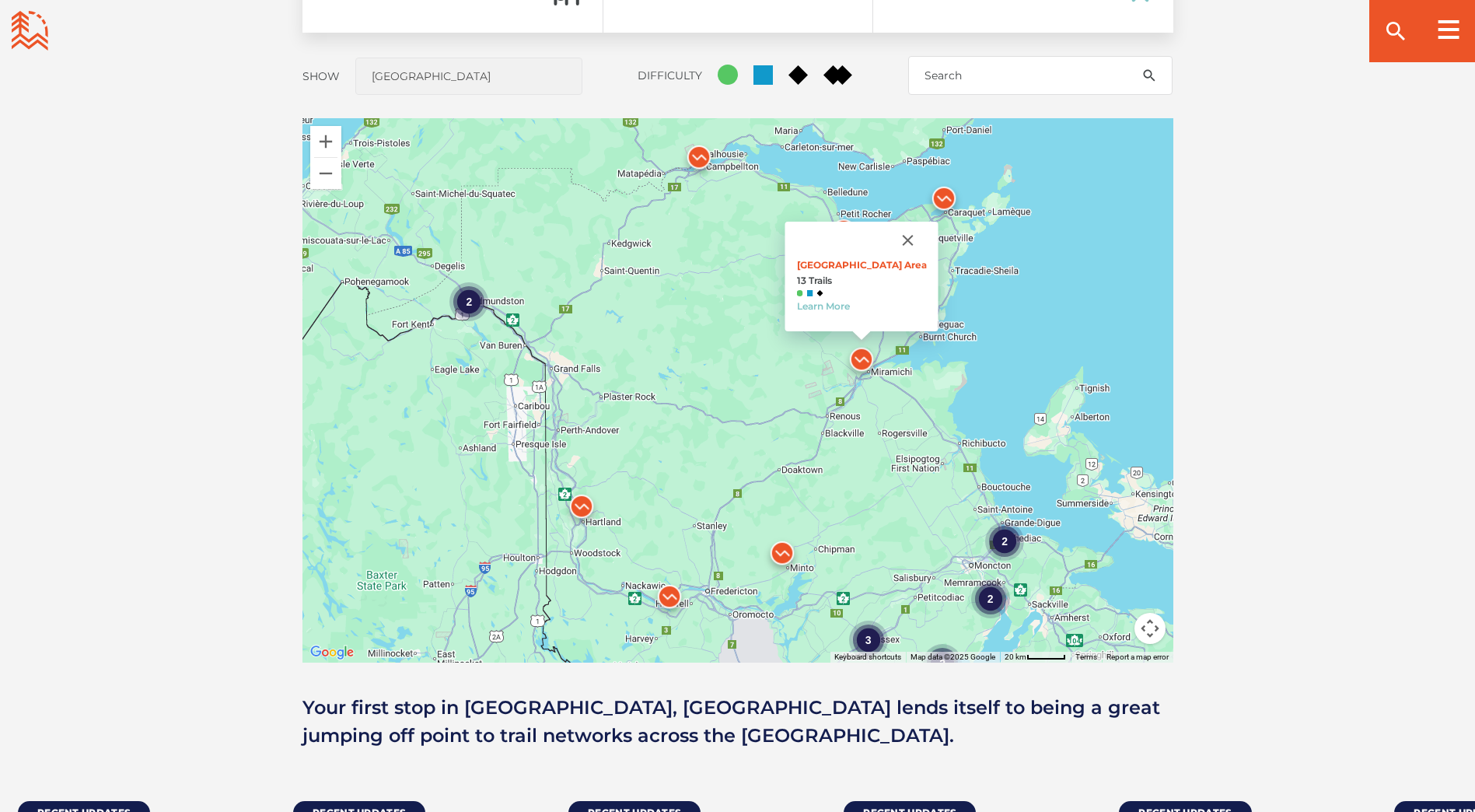
click at [892, 239] on button "Close" at bounding box center [907, 240] width 37 height 37
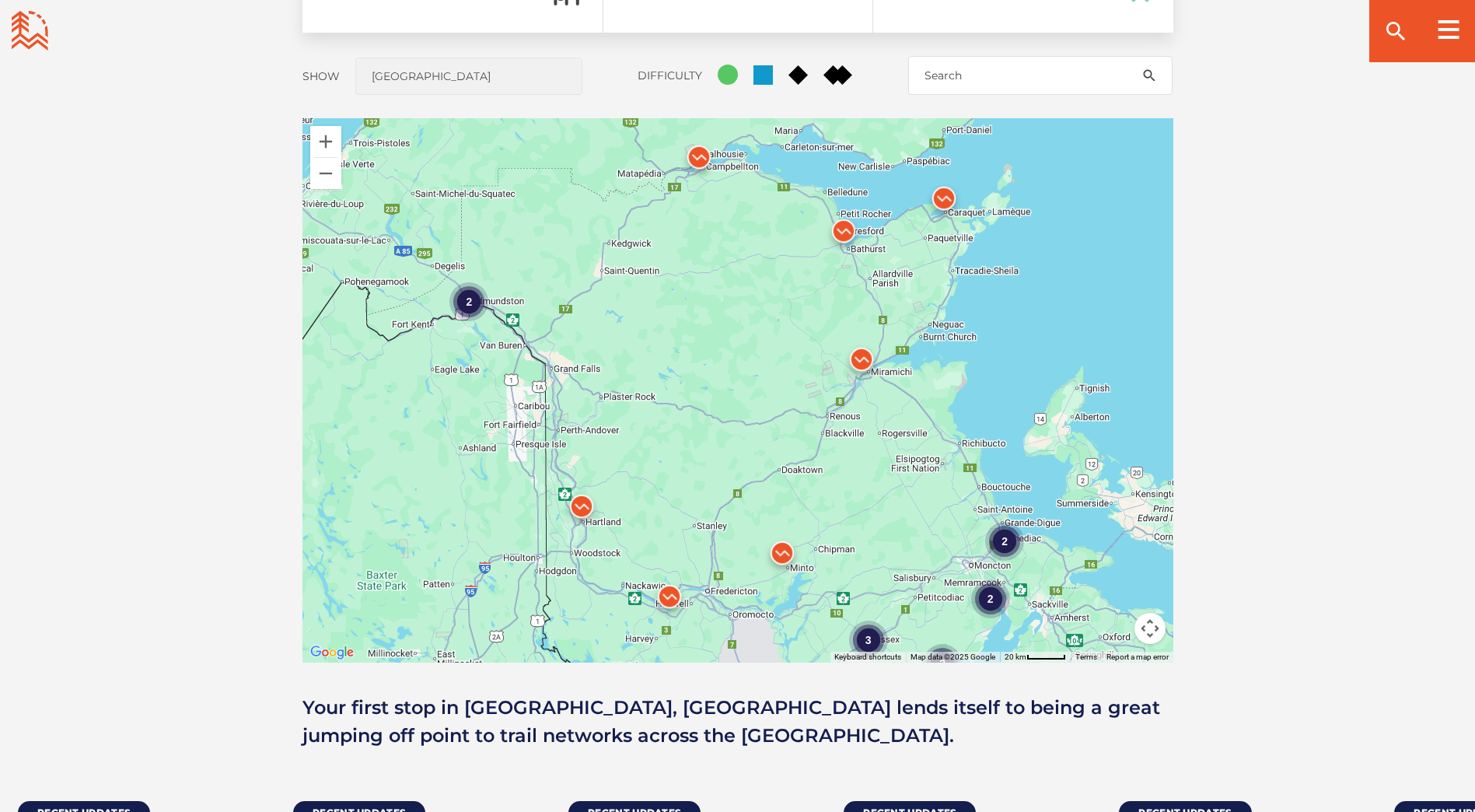
click at [946, 190] on img at bounding box center [944, 202] width 47 height 47
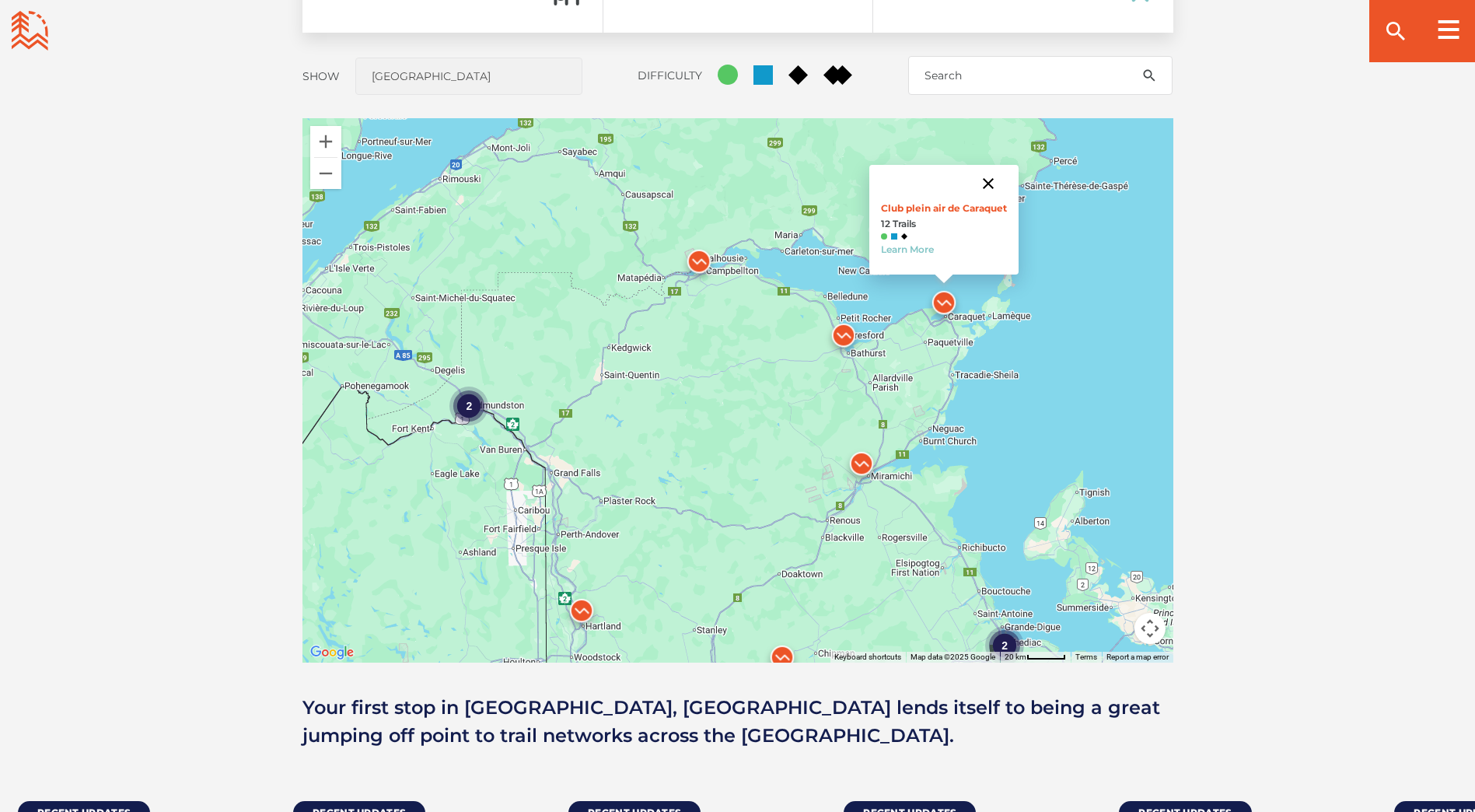
click at [1002, 183] on button "Close" at bounding box center [988, 183] width 37 height 37
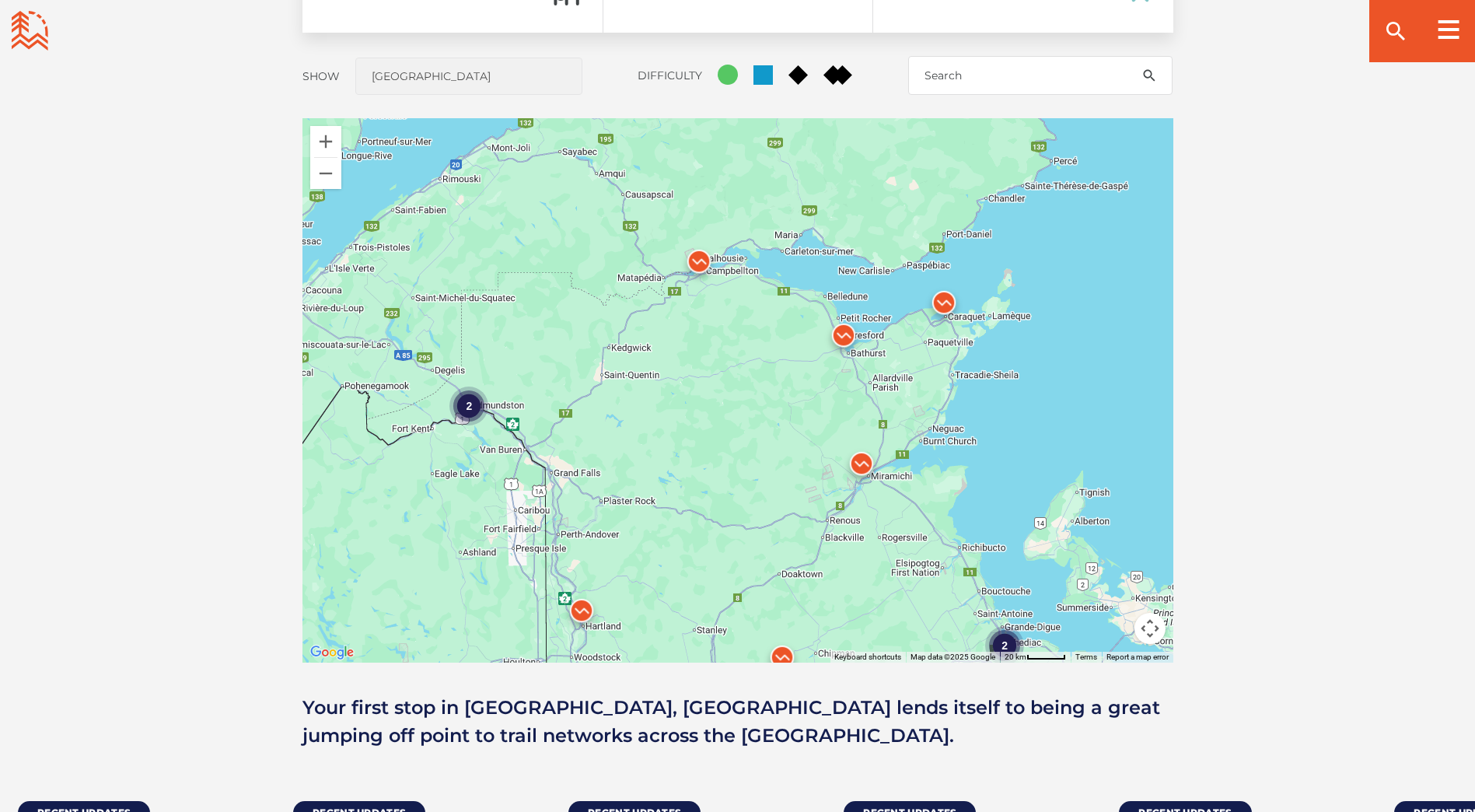
click at [846, 323] on img at bounding box center [843, 338] width 47 height 47
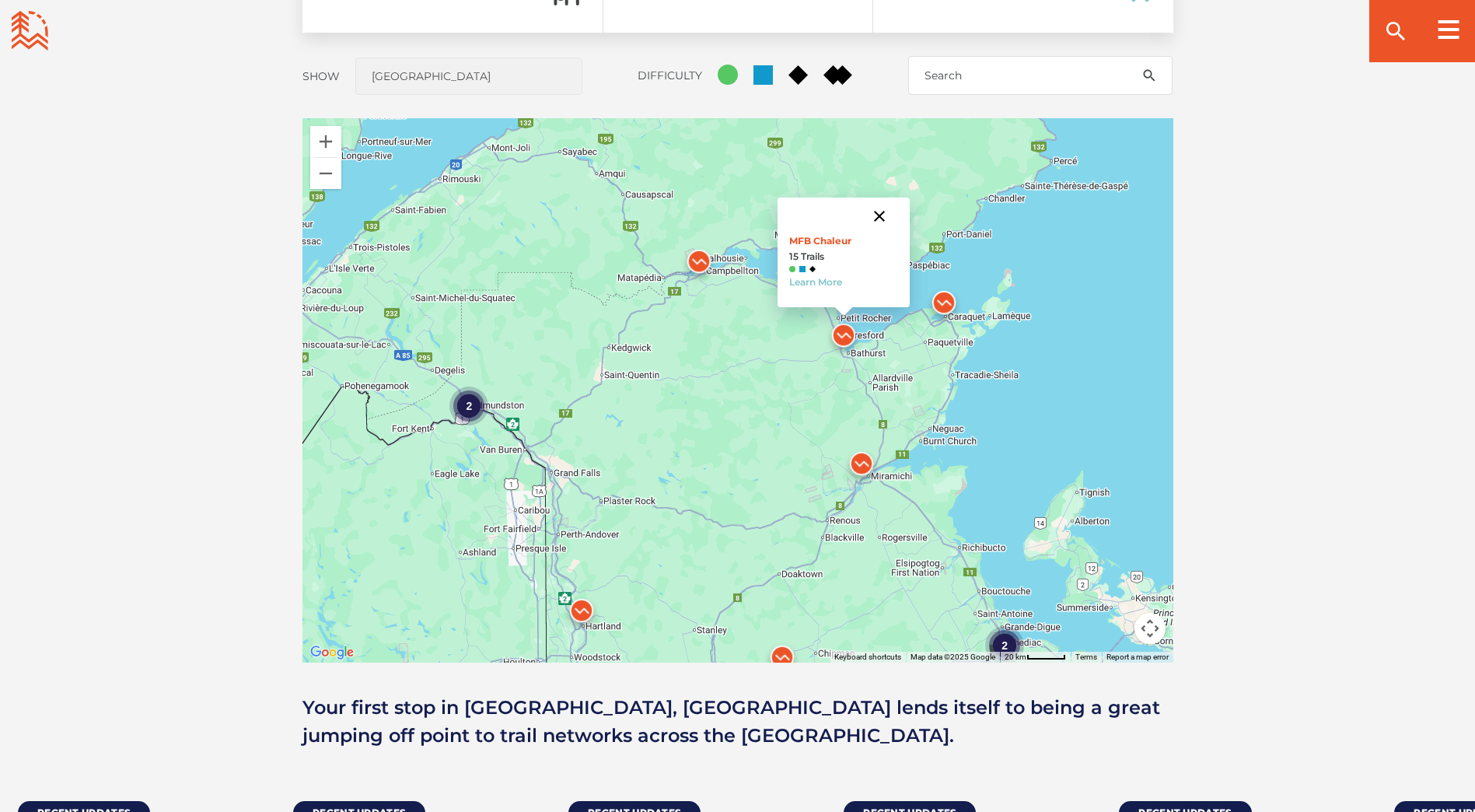
click at [884, 213] on button "Close" at bounding box center [879, 216] width 37 height 37
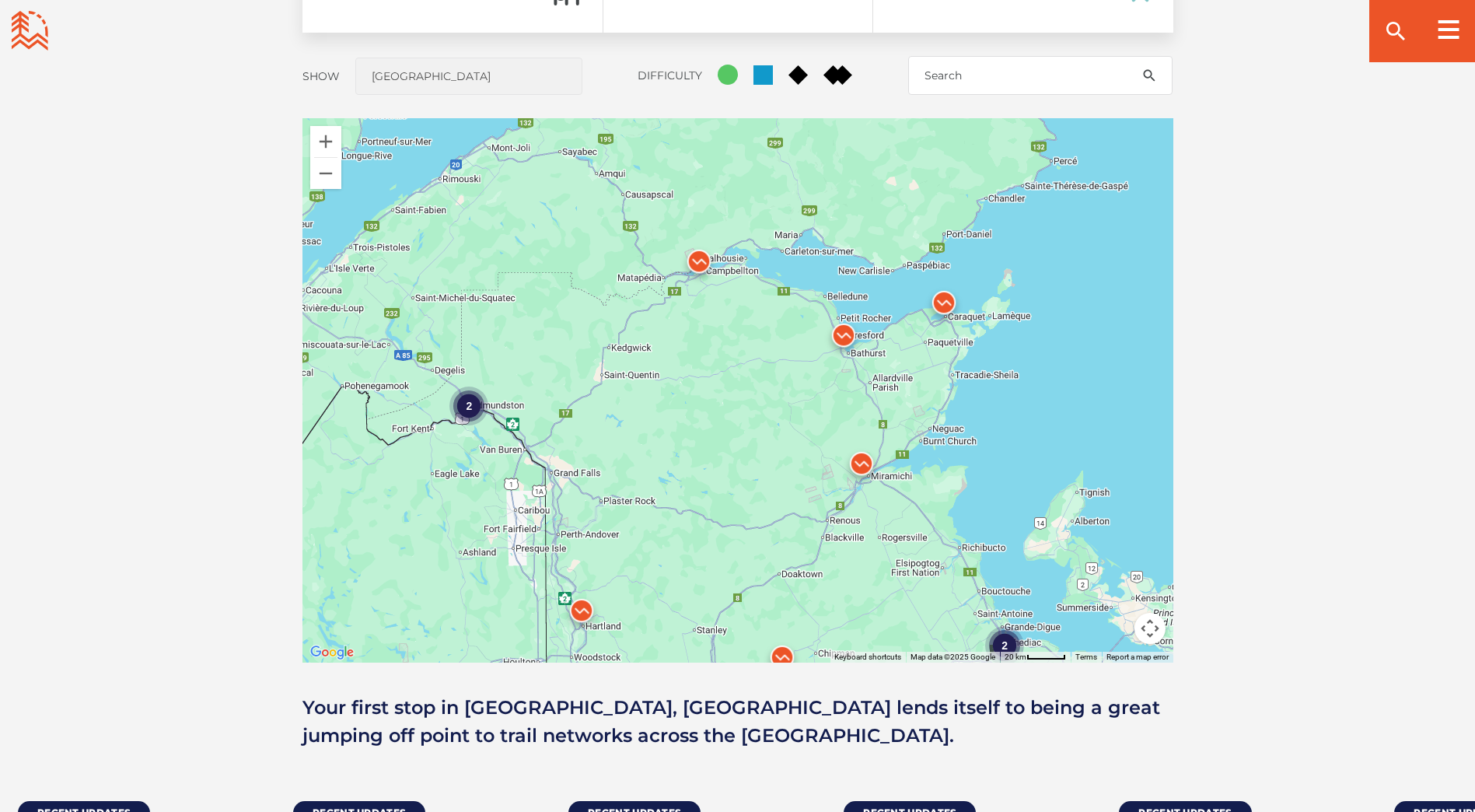
click at [700, 257] on img at bounding box center [699, 264] width 47 height 47
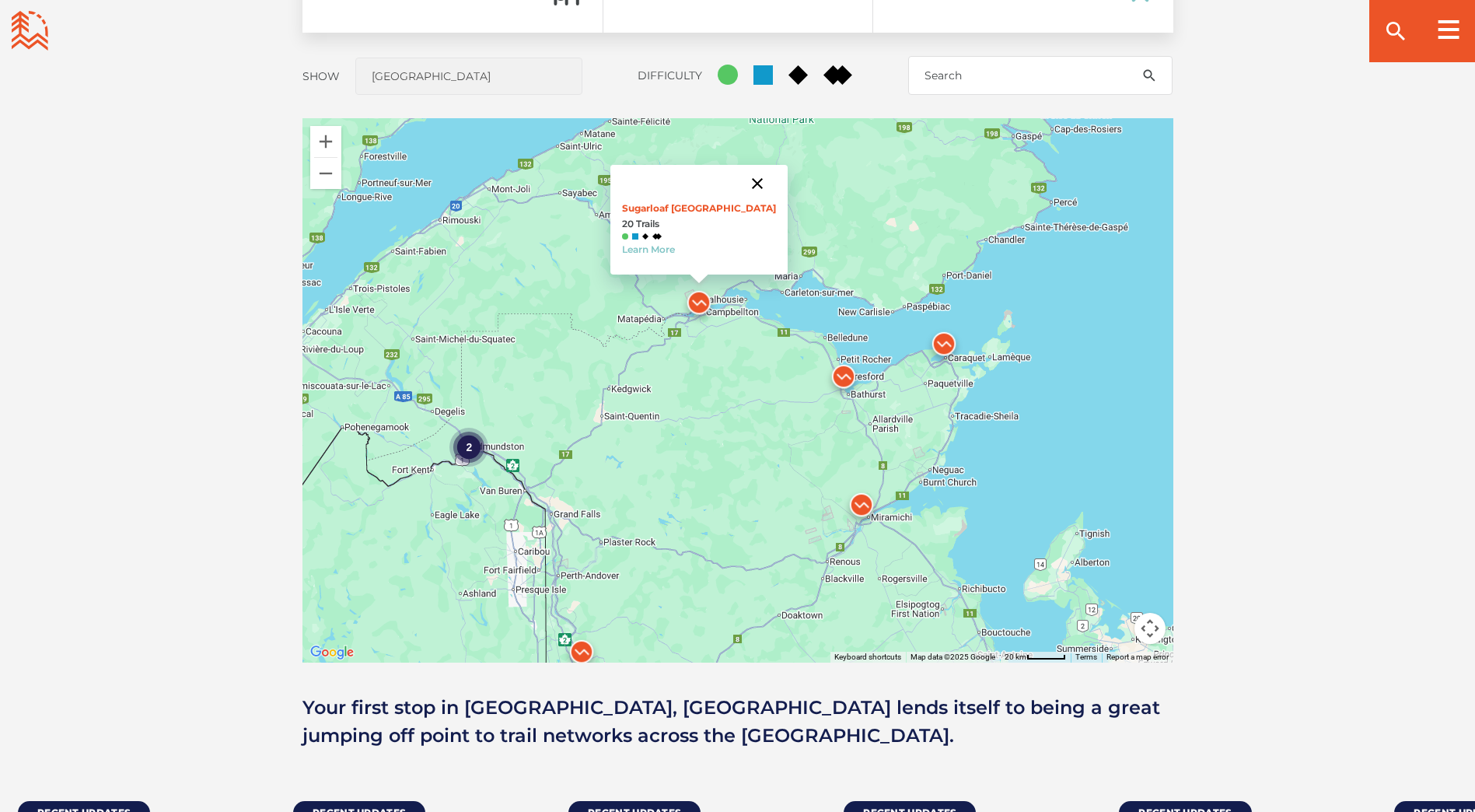
click at [739, 180] on button "Close" at bounding box center [757, 183] width 37 height 37
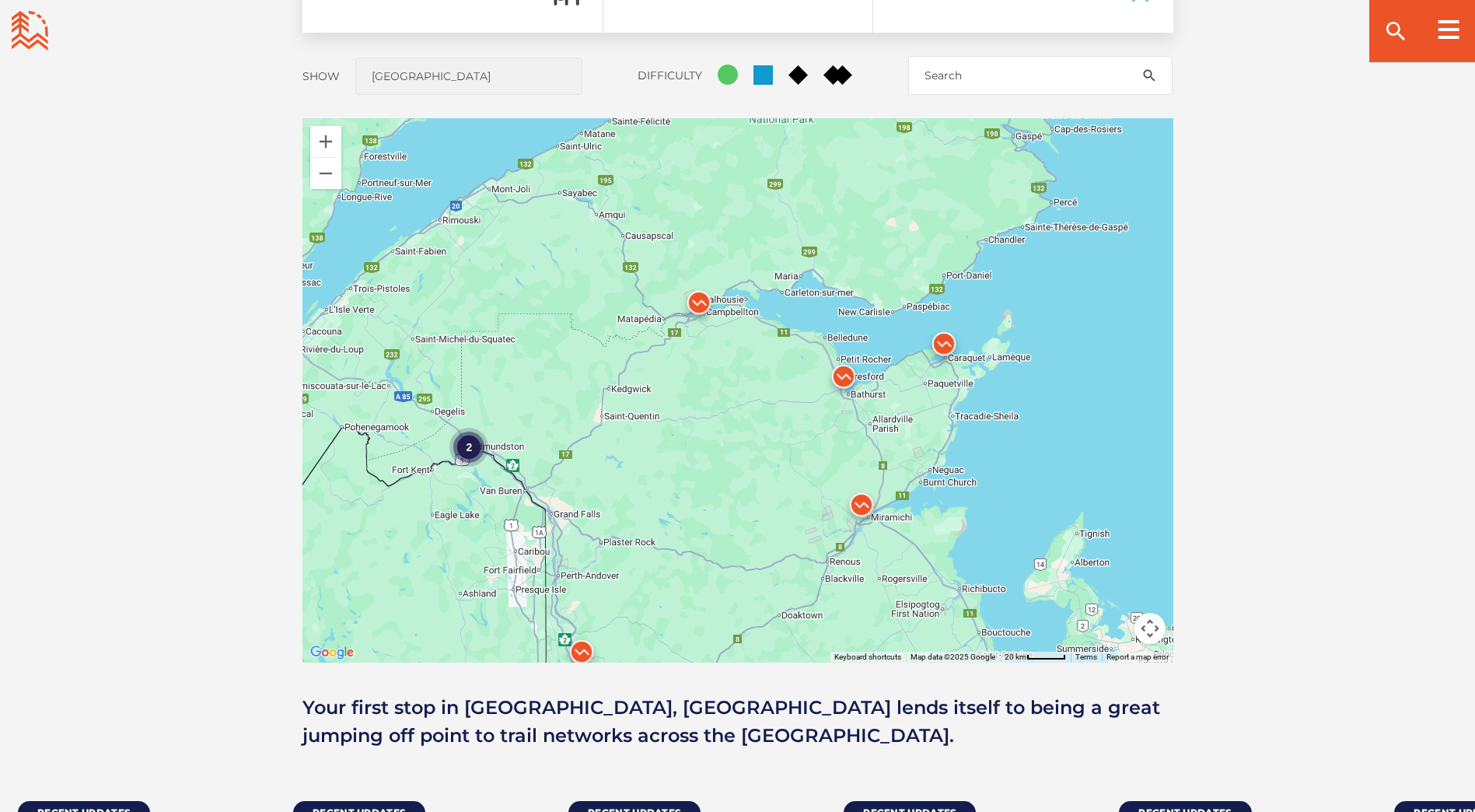
click at [701, 309] on img at bounding box center [699, 305] width 47 height 47
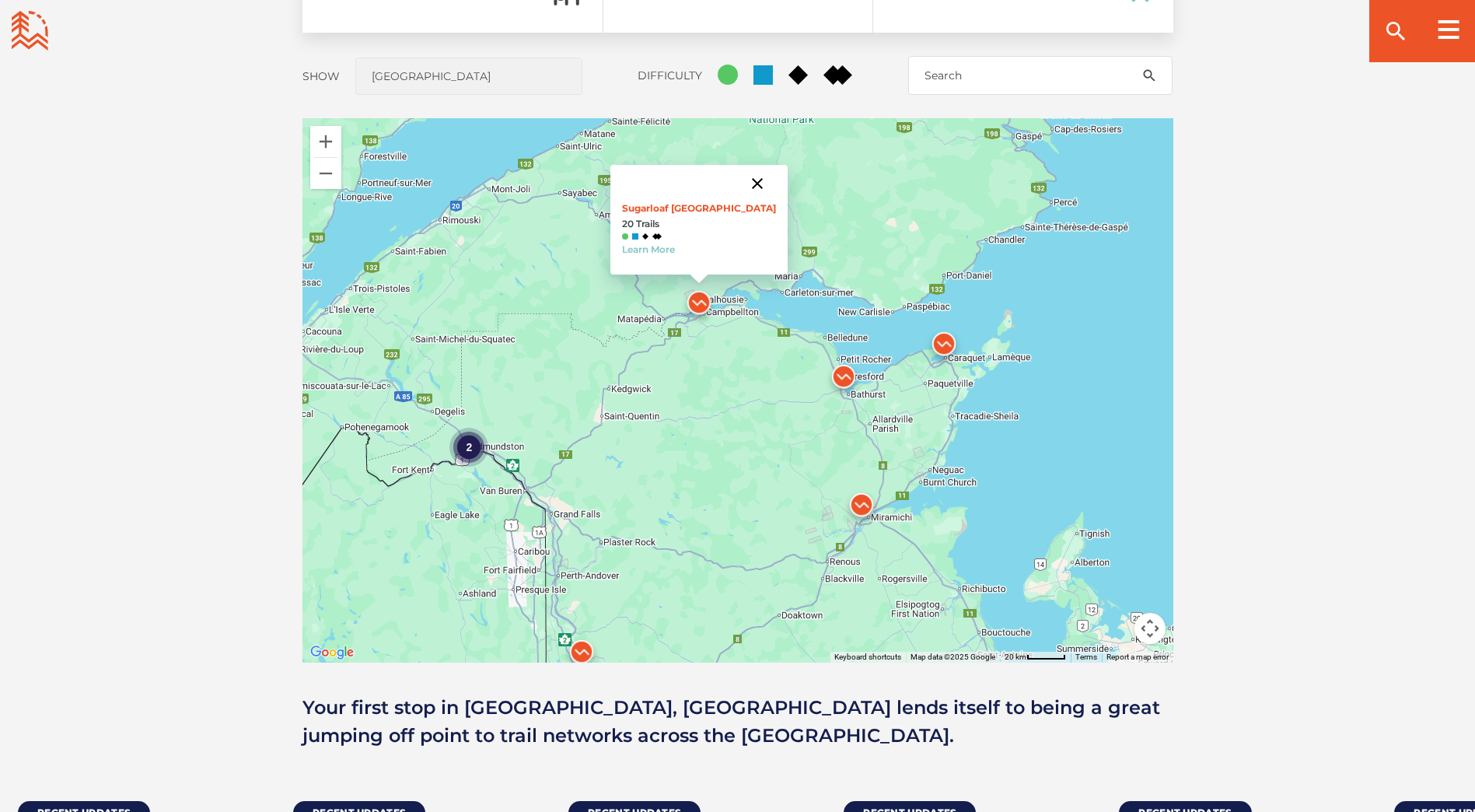
click at [739, 180] on button "Close" at bounding box center [757, 183] width 37 height 37
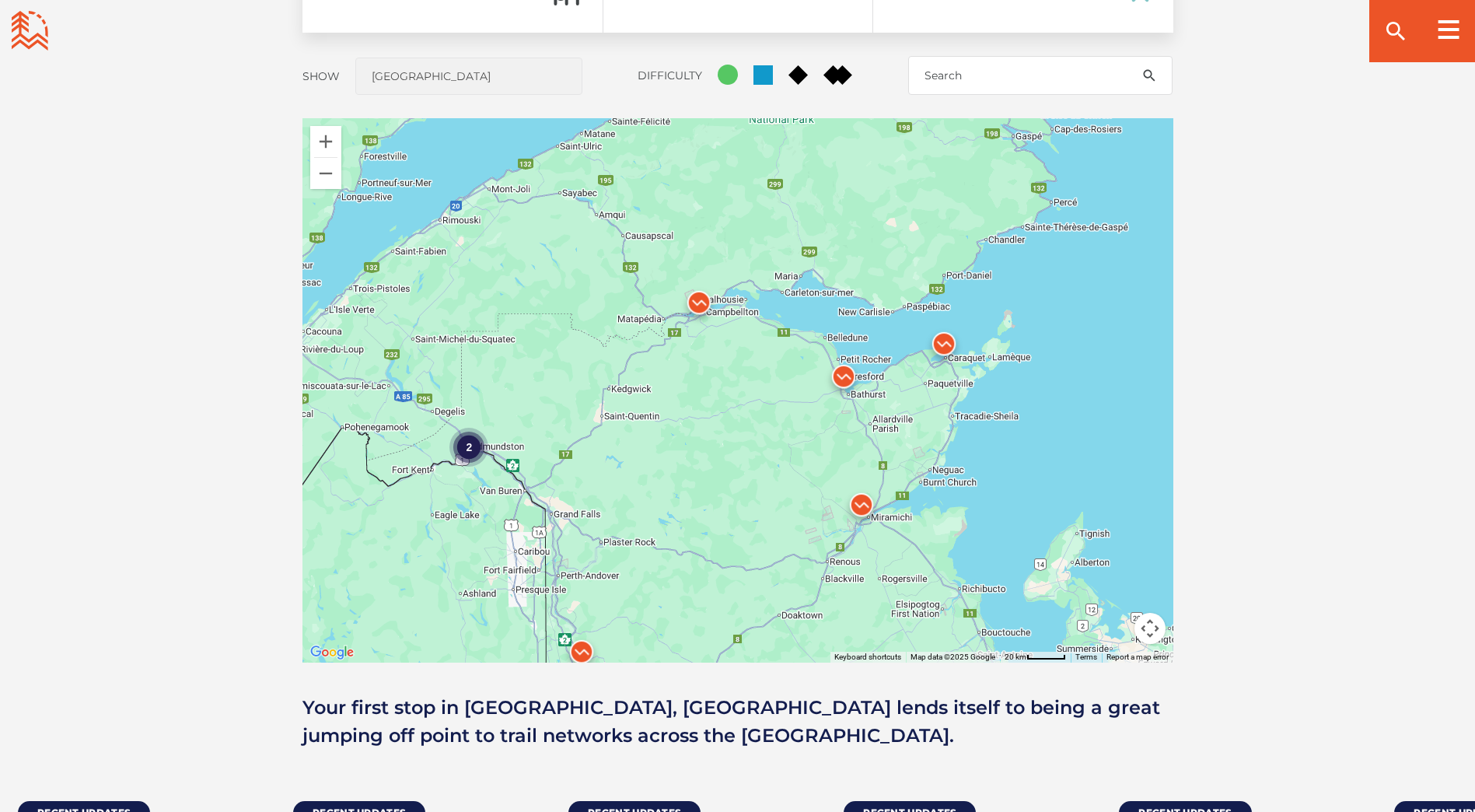
click at [849, 381] on img at bounding box center [843, 379] width 47 height 47
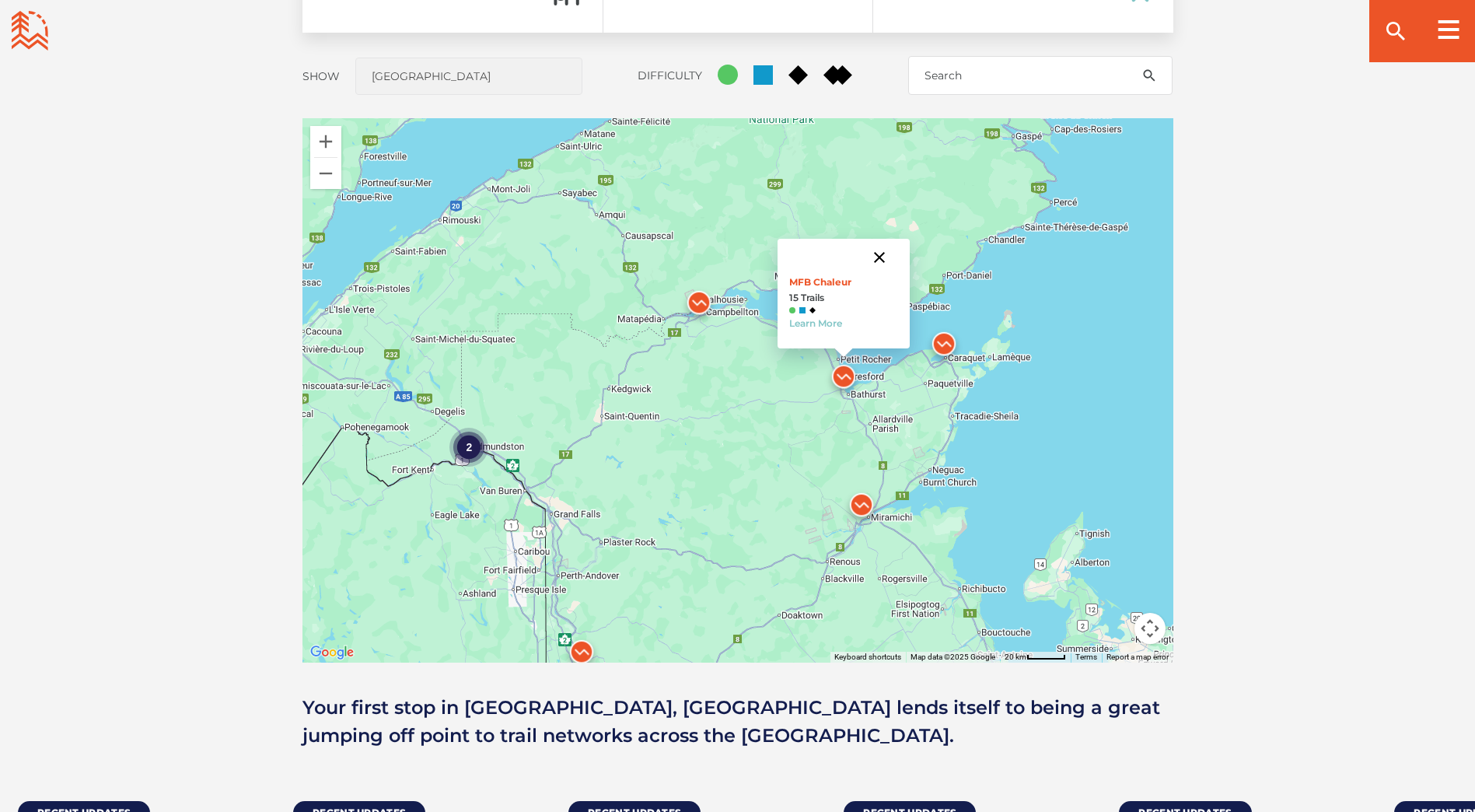
click at [882, 256] on button "Close" at bounding box center [879, 257] width 37 height 37
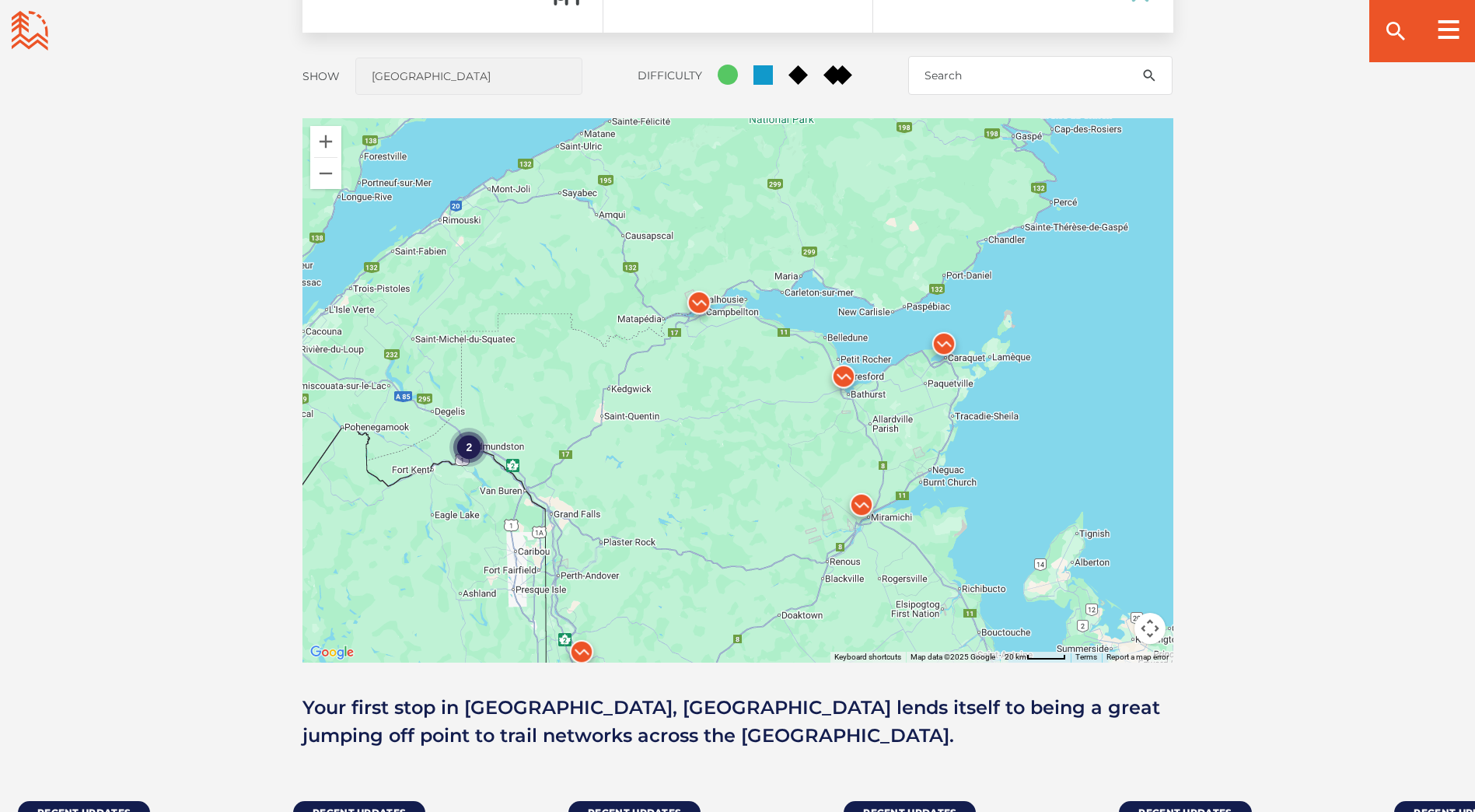
click at [940, 337] on img at bounding box center [944, 347] width 47 height 47
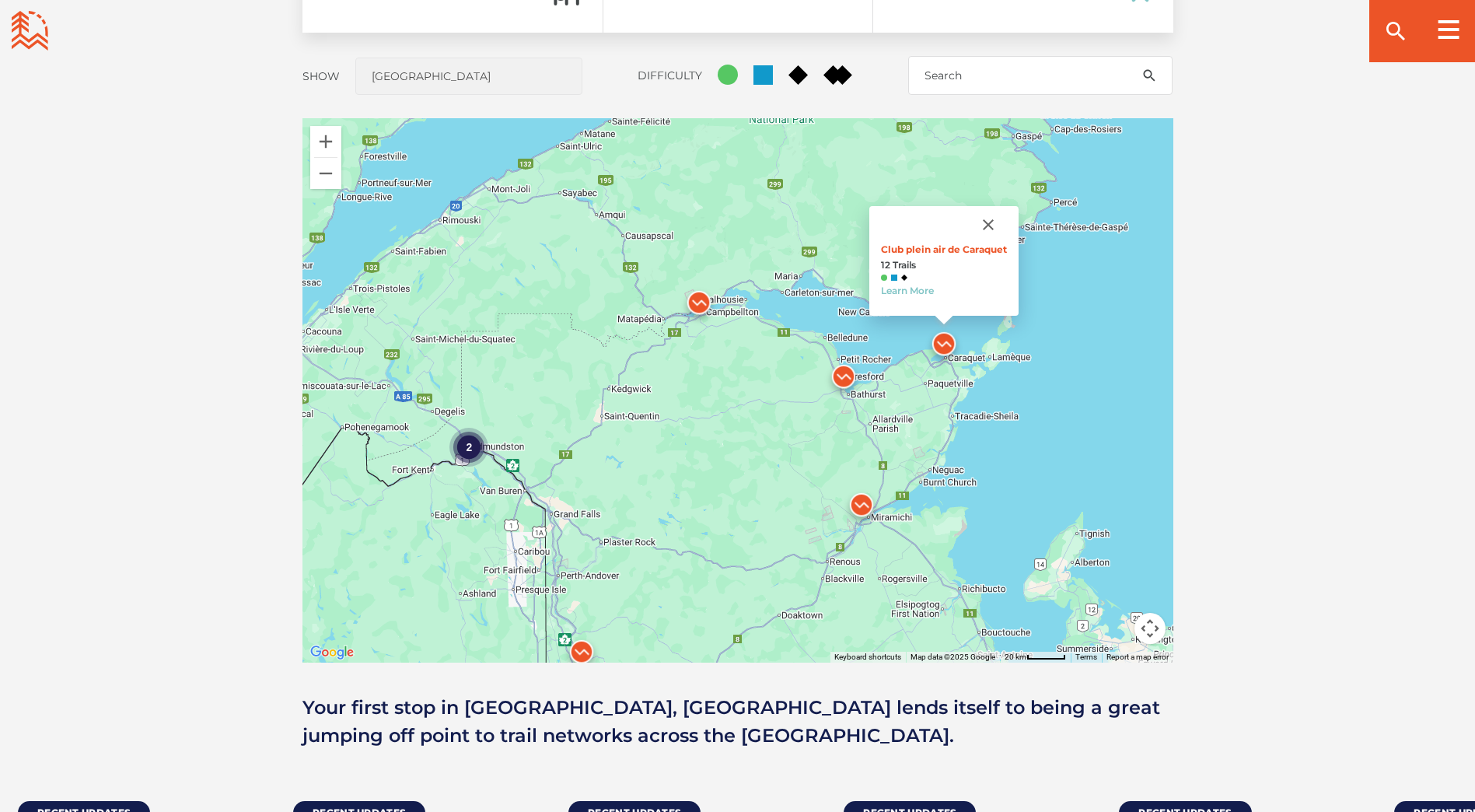
drag, startPoint x: 681, startPoint y: 514, endPoint x: 507, endPoint y: 480, distance: 177.3
click at [680, 516] on div "2 2 2 2 3 2 Club plein air de Caraquet 12 Trails Learn More" at bounding box center [738, 390] width 871 height 544
click at [473, 436] on div "2" at bounding box center [468, 446] width 39 height 39
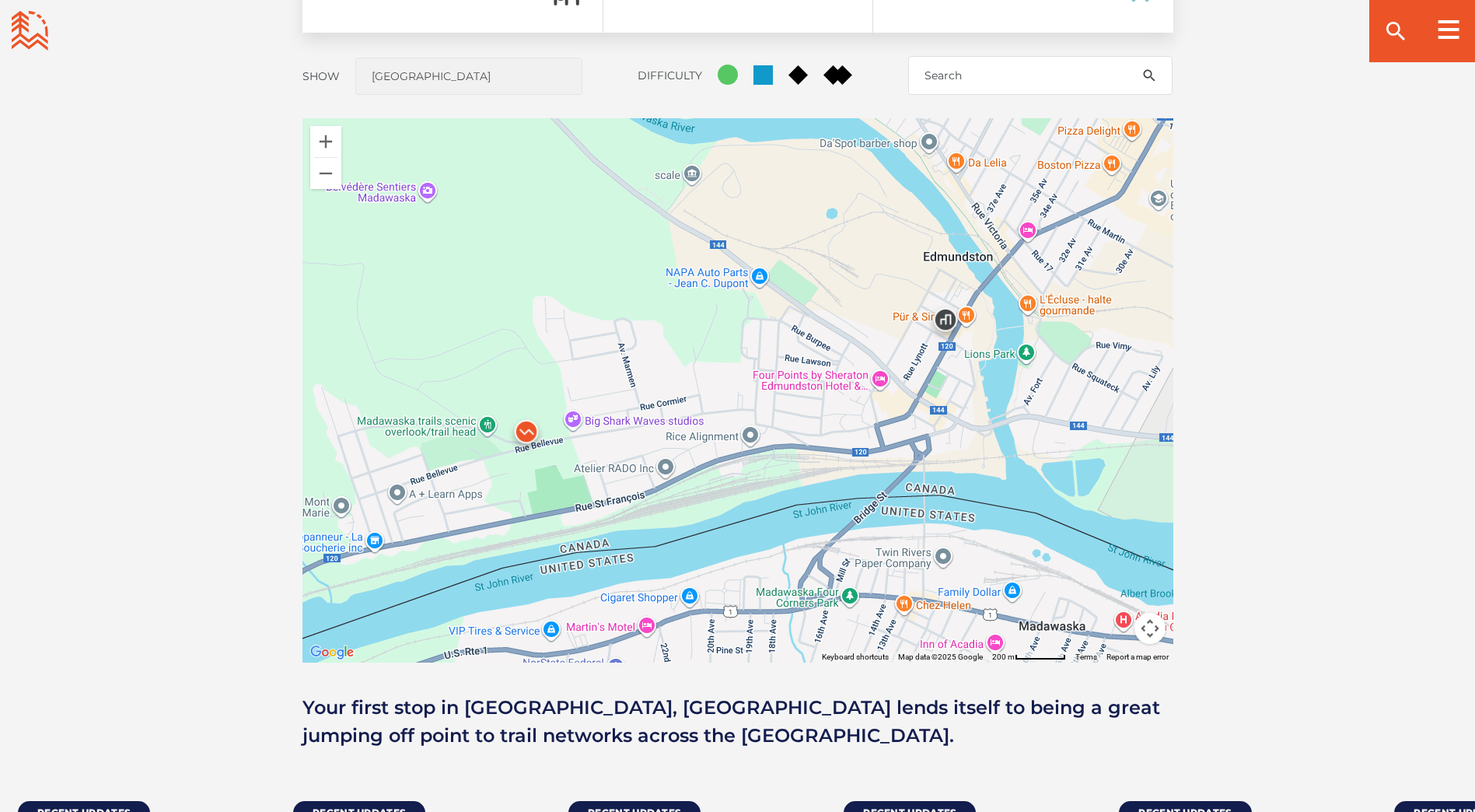
click at [525, 428] on img at bounding box center [526, 435] width 47 height 47
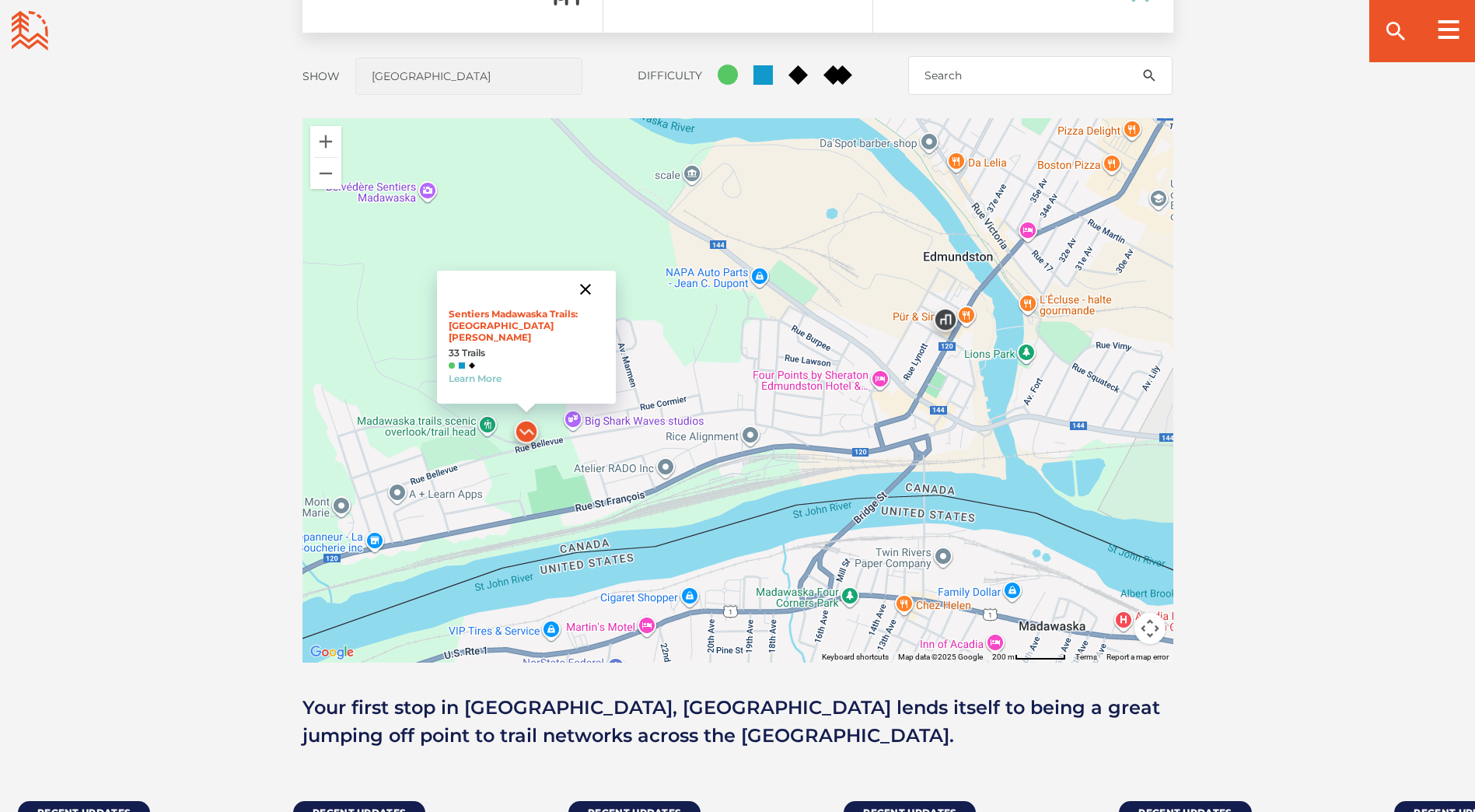
click at [588, 291] on button "Close" at bounding box center [585, 289] width 37 height 37
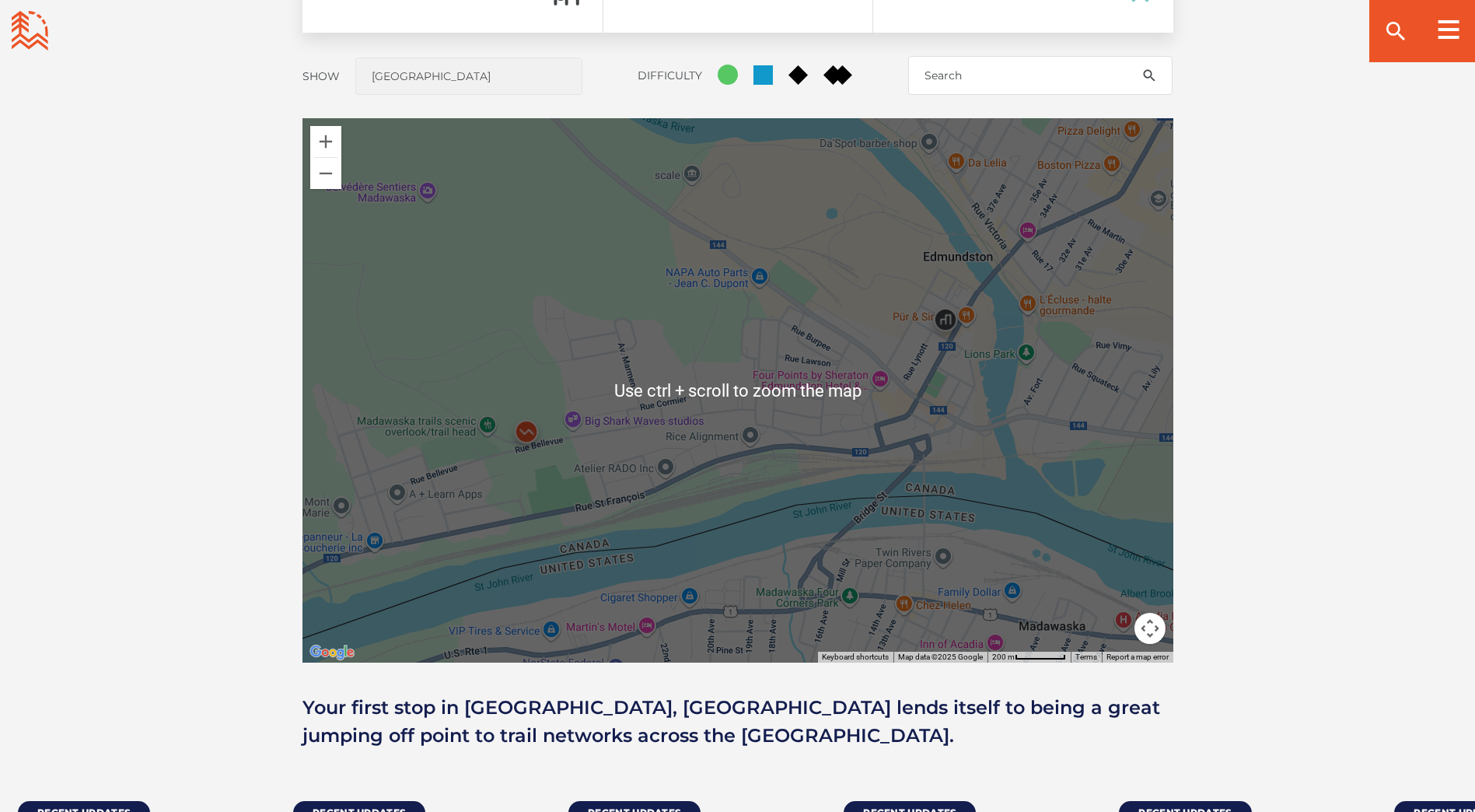
click at [341, 161] on div "To navigate, press the arrow keys." at bounding box center [738, 390] width 871 height 544
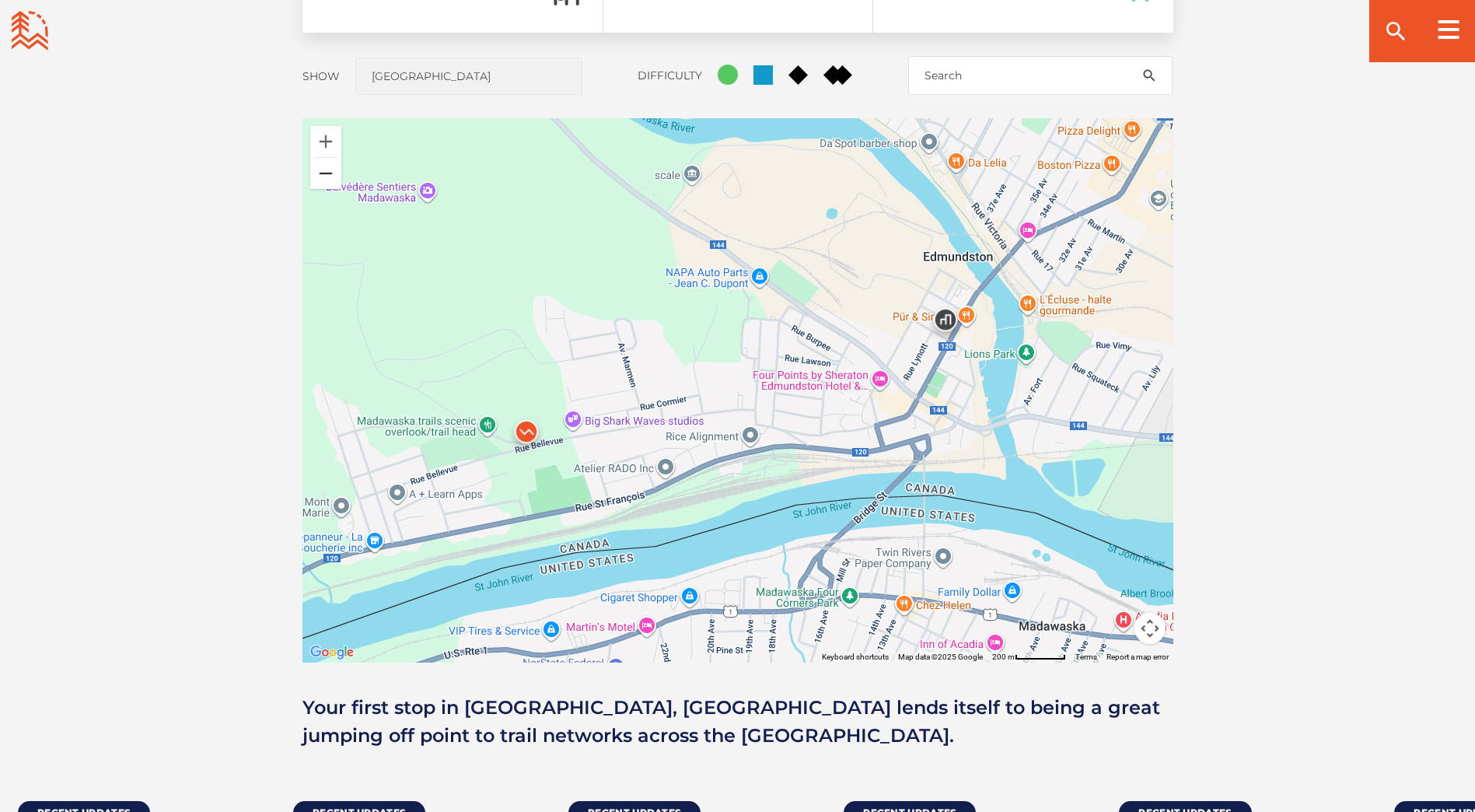
click at [340, 174] on button "Zoom out" at bounding box center [326, 174] width 31 height 31
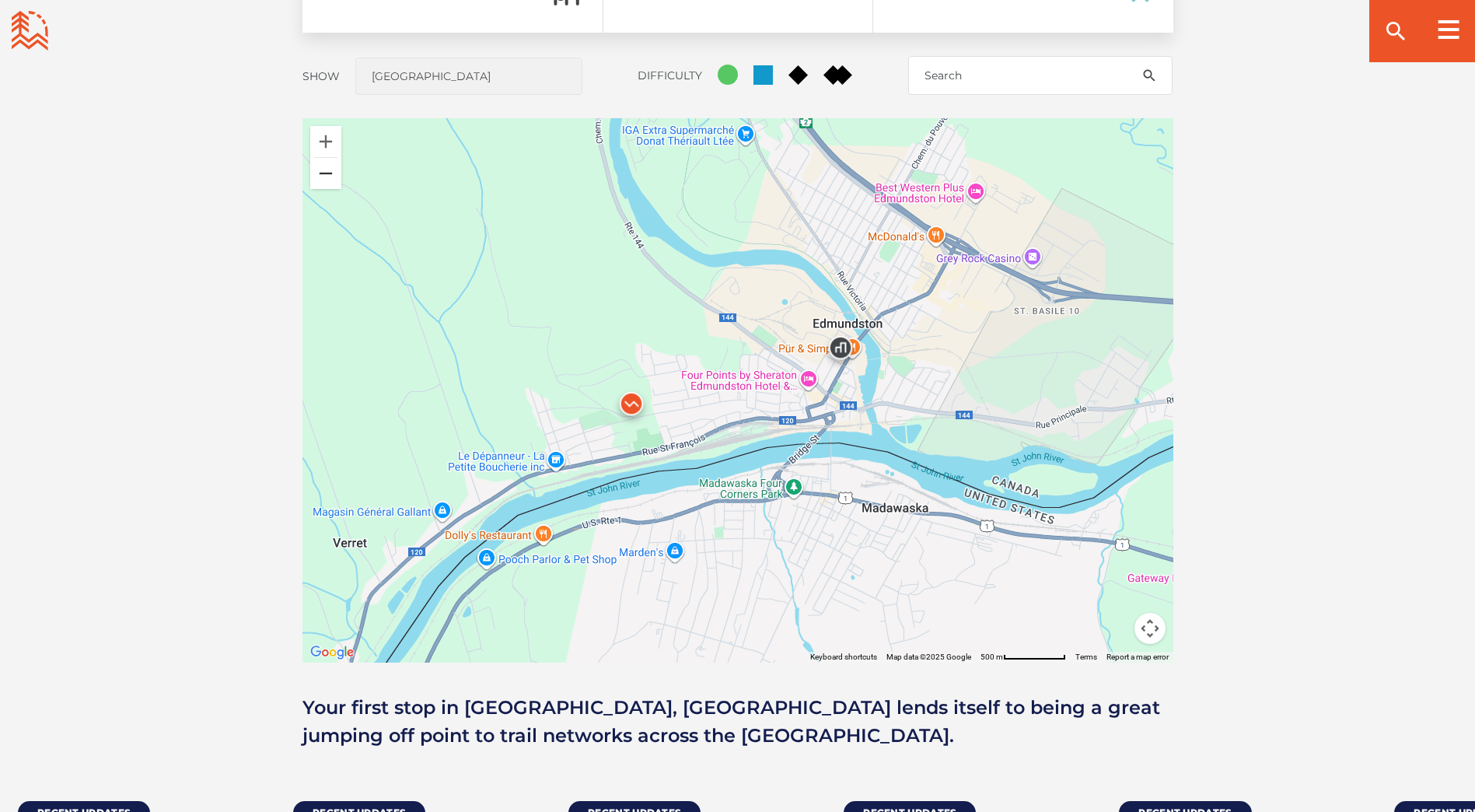
click at [340, 174] on button "Zoom out" at bounding box center [326, 174] width 31 height 31
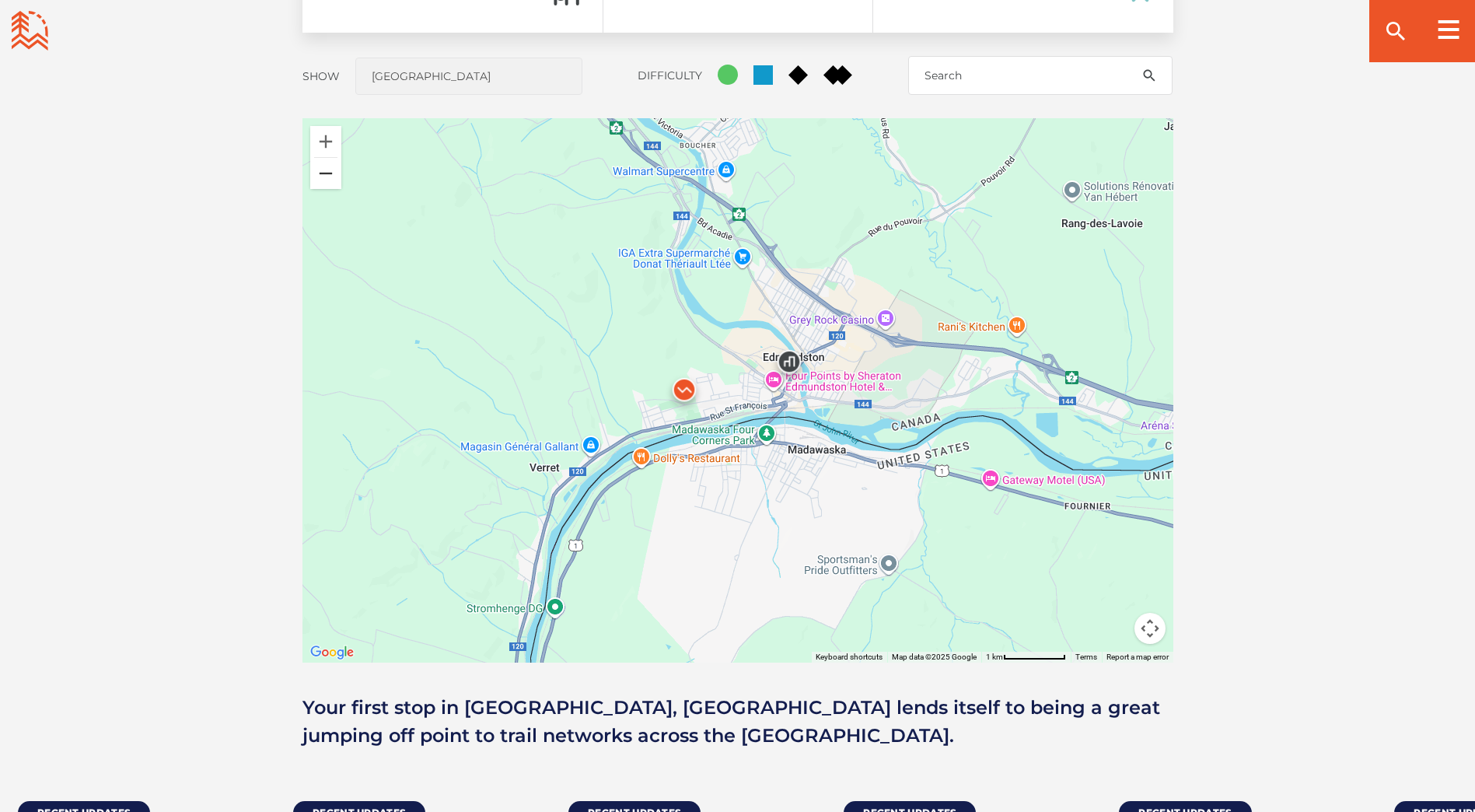
click at [340, 174] on button "Zoom out" at bounding box center [326, 174] width 31 height 31
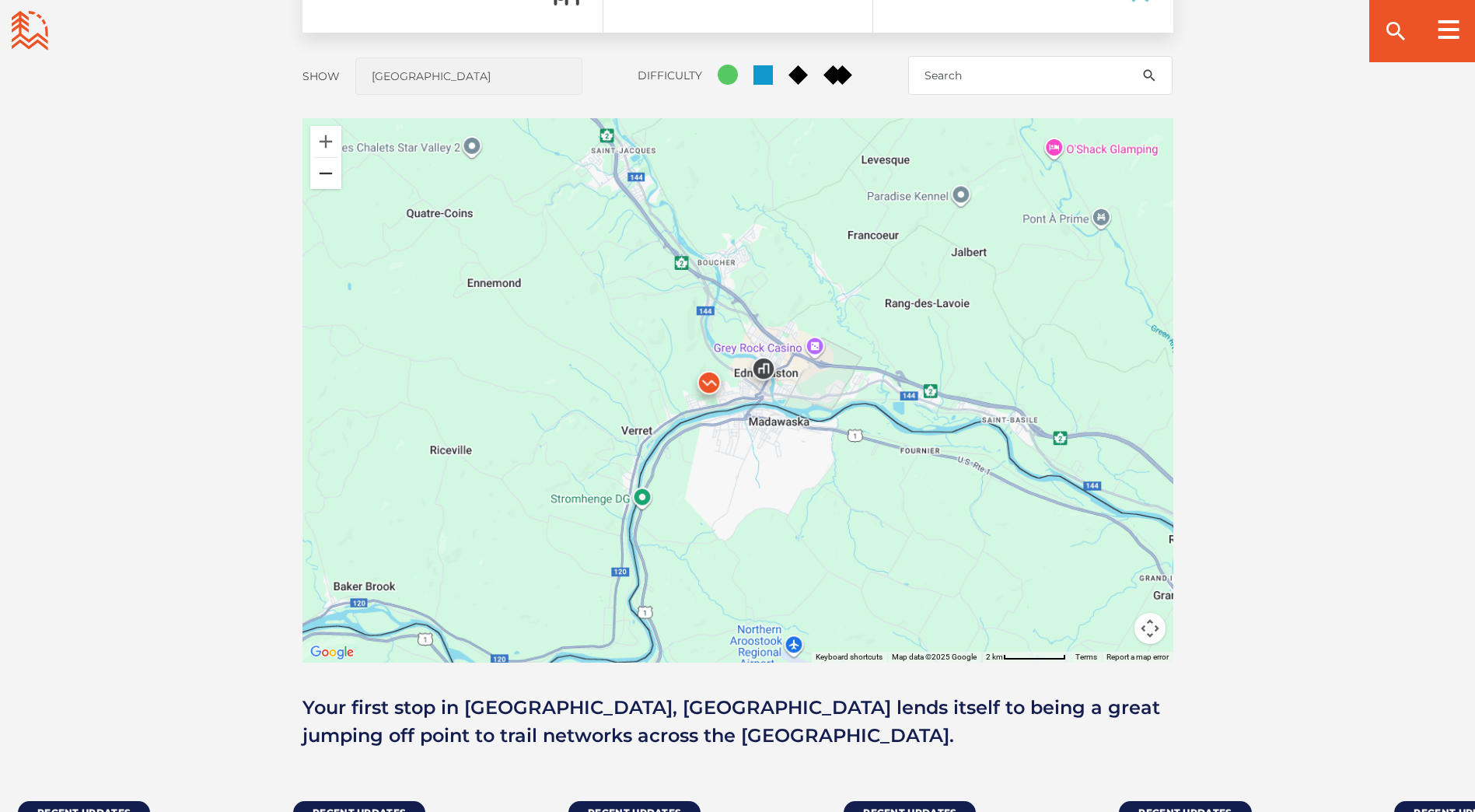
click at [326, 176] on button "Zoom out" at bounding box center [326, 174] width 31 height 31
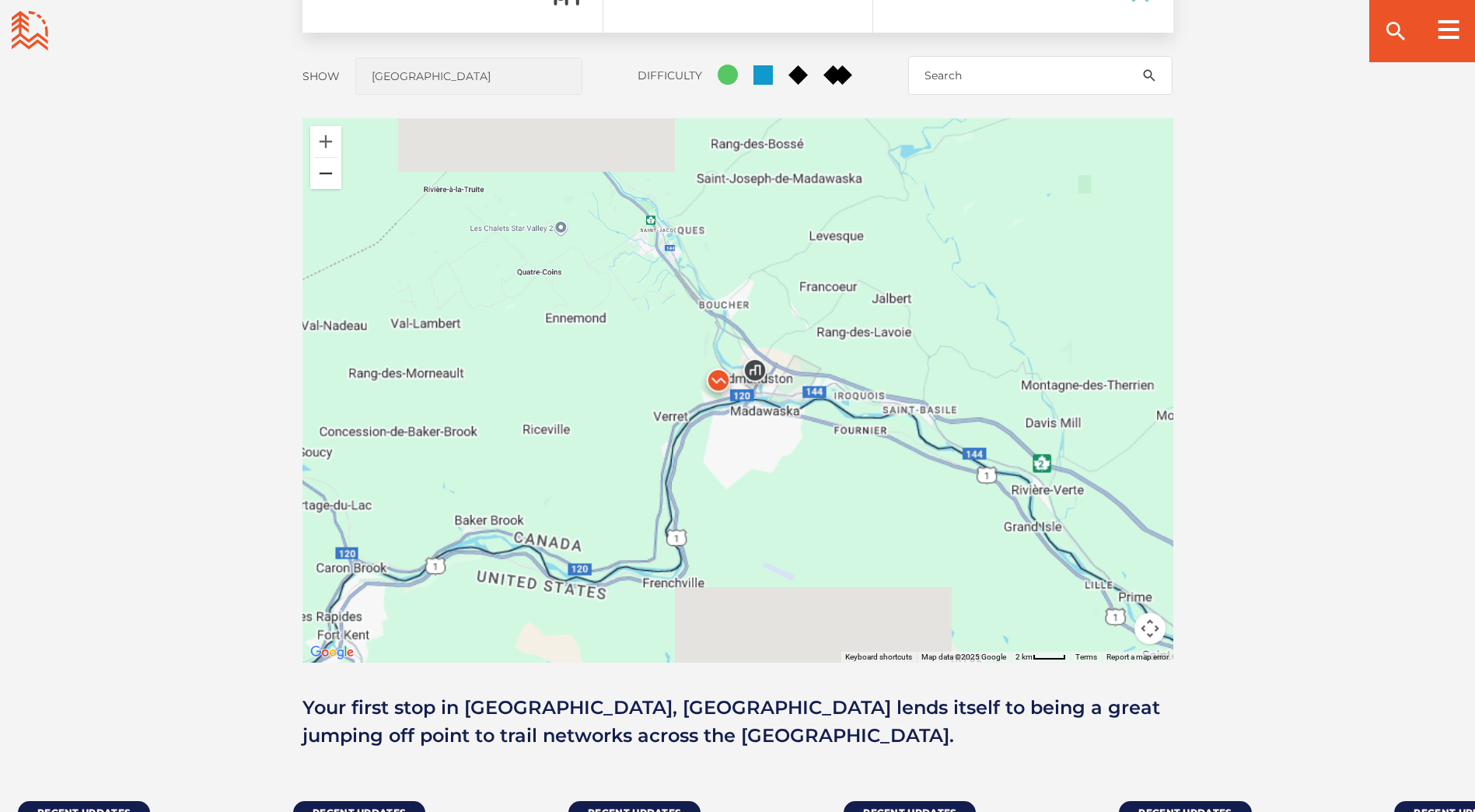
click at [326, 176] on button "Zoom out" at bounding box center [326, 174] width 31 height 31
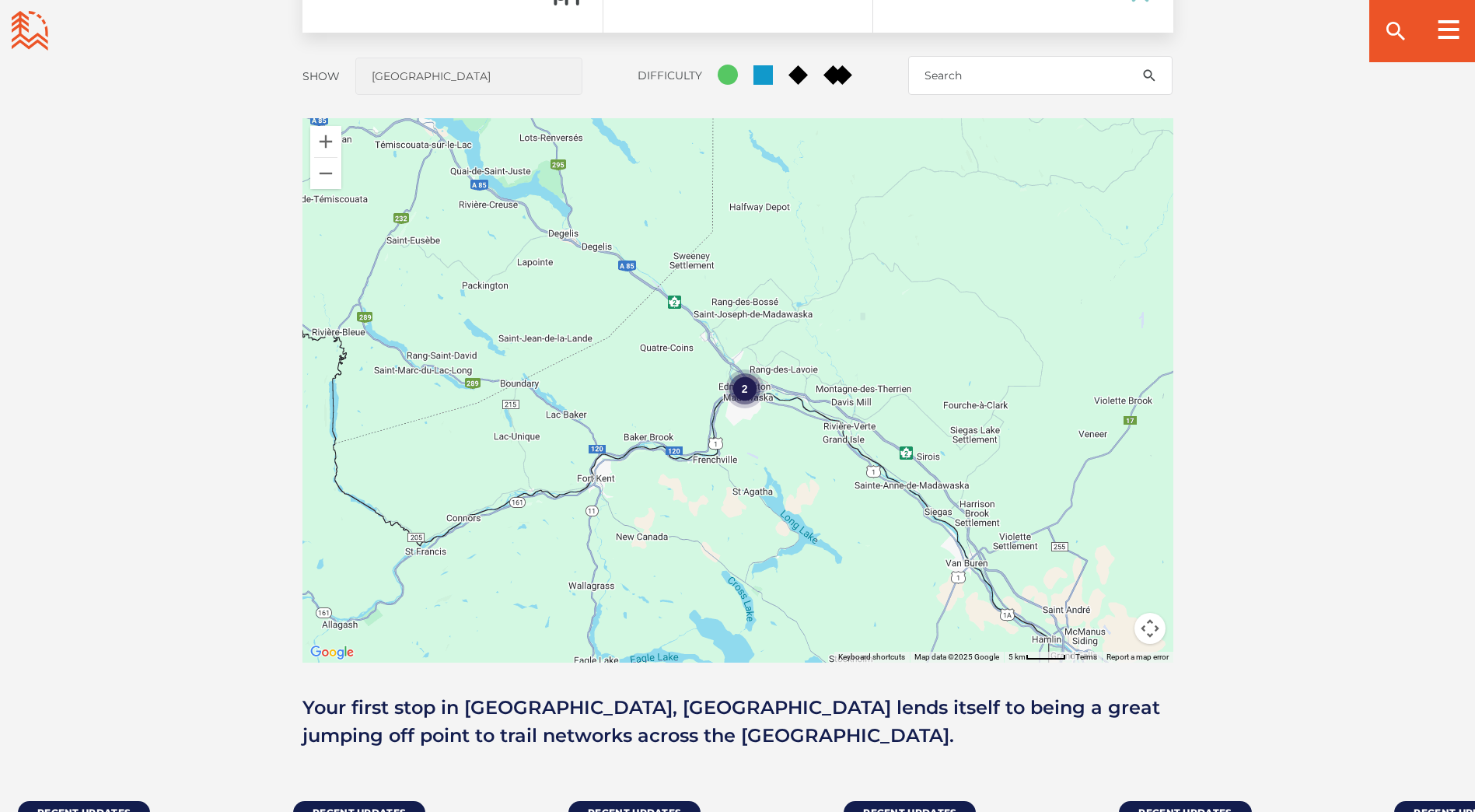
click at [740, 379] on div "2" at bounding box center [743, 388] width 39 height 39
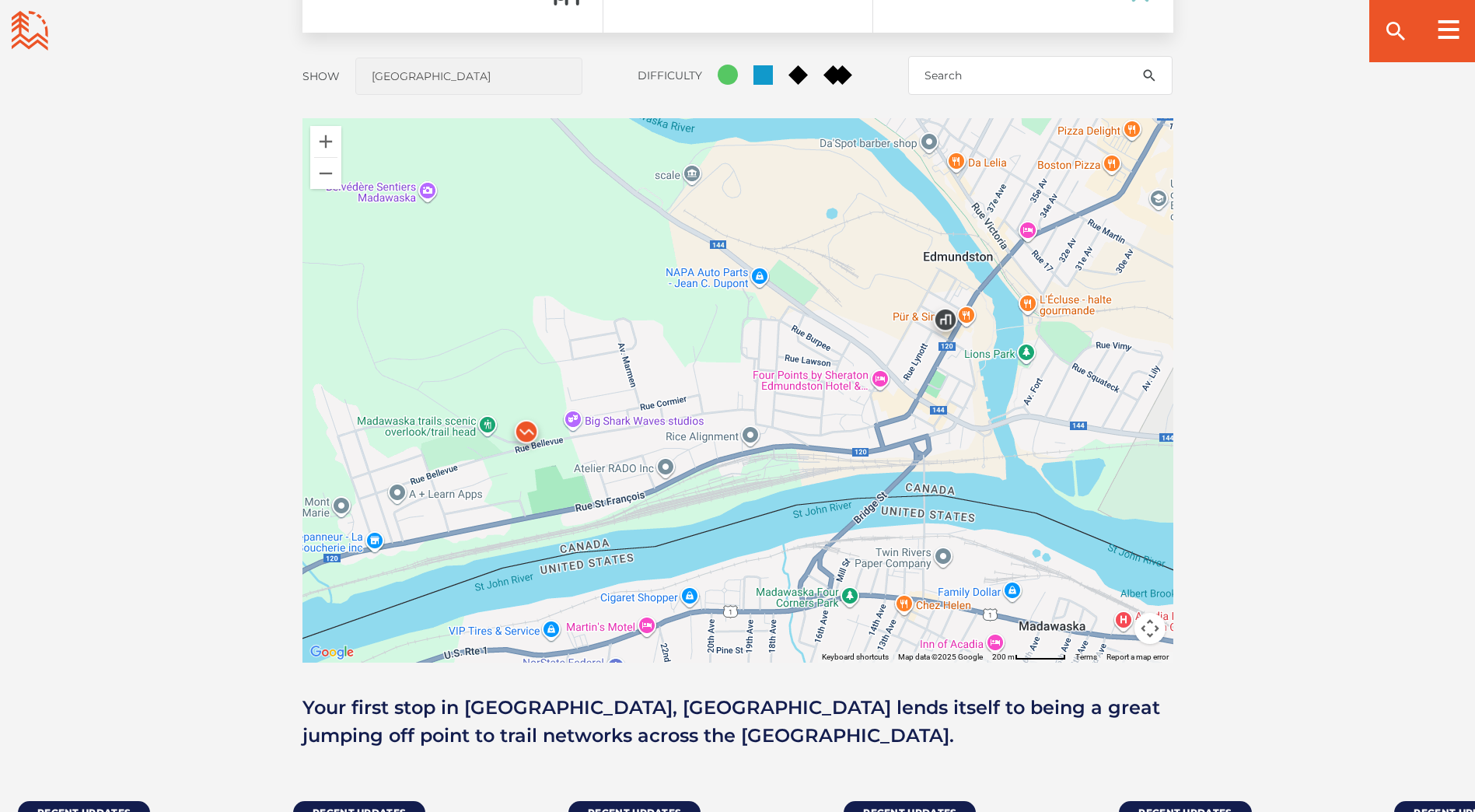
click at [942, 319] on img at bounding box center [945, 323] width 47 height 47
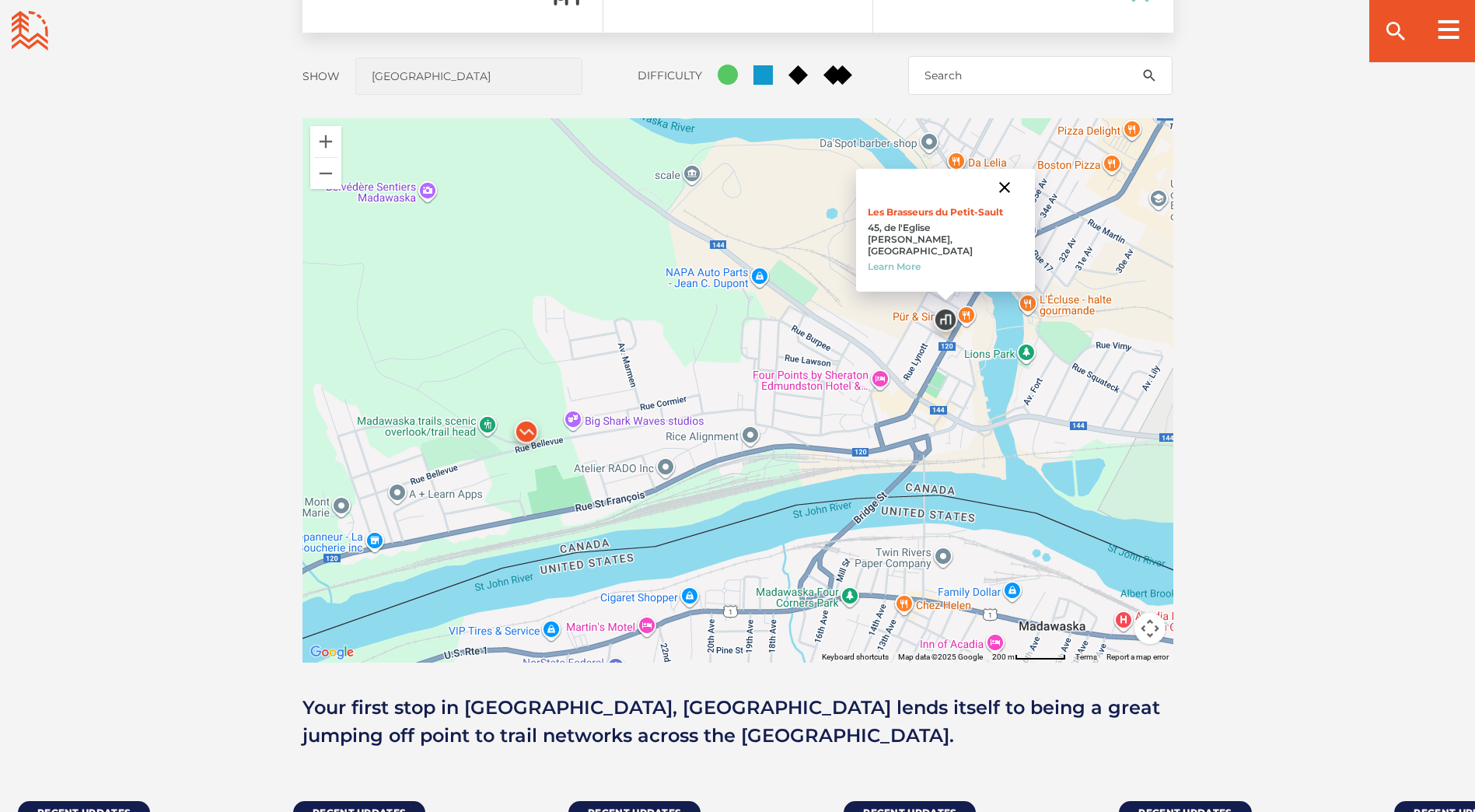
click at [996, 189] on button "Close" at bounding box center [1004, 187] width 37 height 37
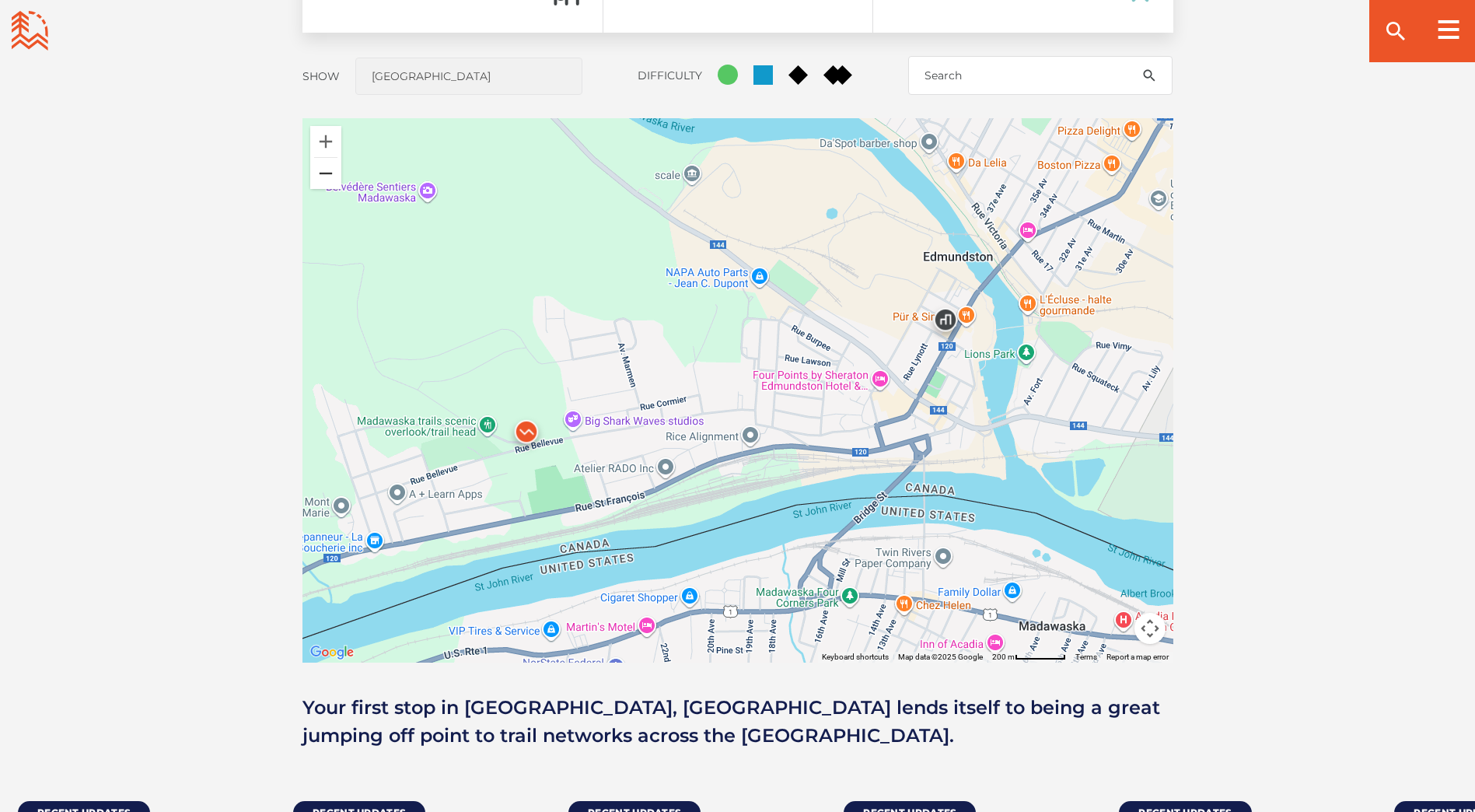
click at [340, 166] on button "Zoom out" at bounding box center [326, 174] width 31 height 31
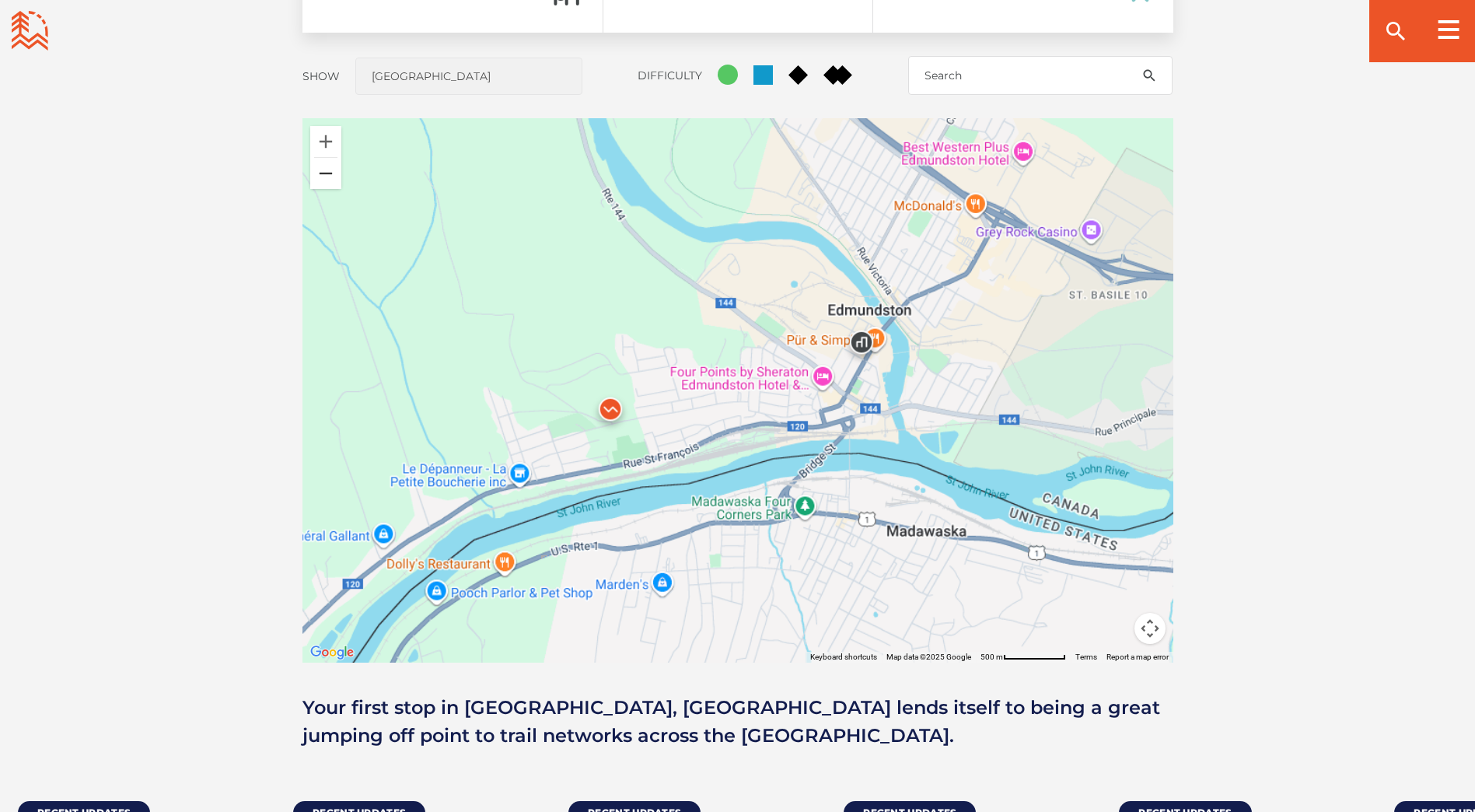
click at [335, 166] on button "Zoom out" at bounding box center [326, 174] width 31 height 31
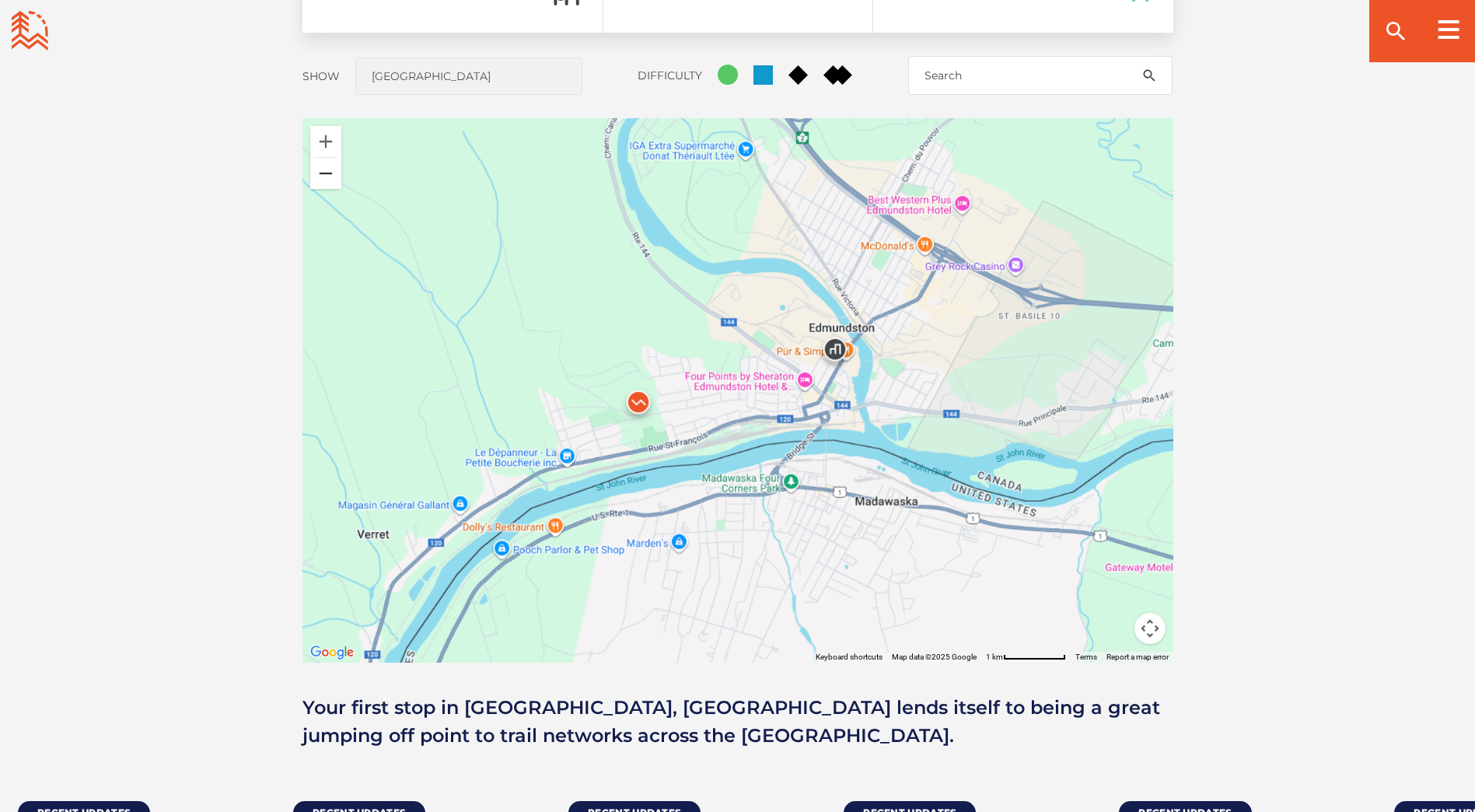
click at [335, 166] on button "Zoom out" at bounding box center [326, 174] width 31 height 31
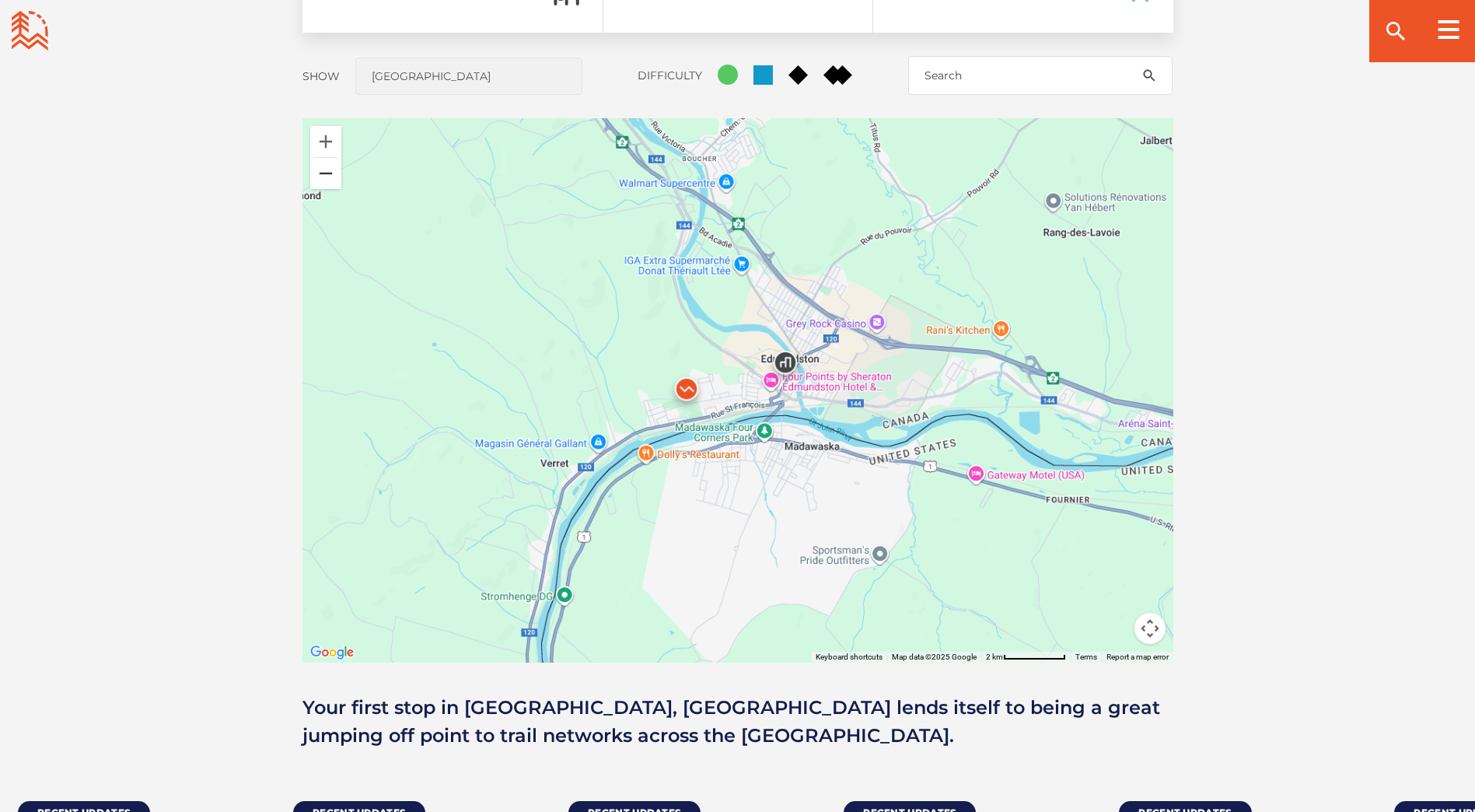
click at [335, 166] on button "Zoom out" at bounding box center [326, 174] width 31 height 31
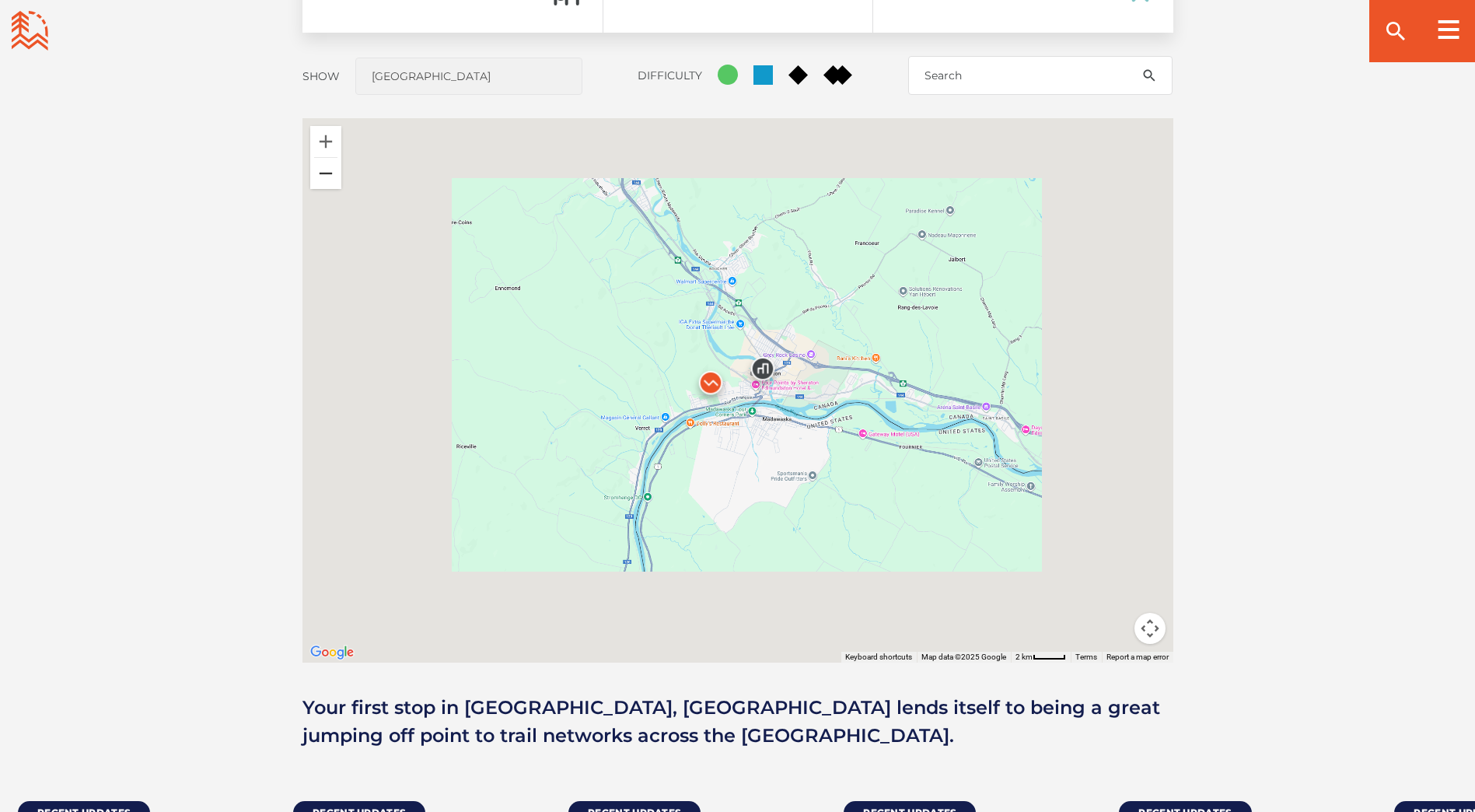
click at [335, 166] on button "Zoom out" at bounding box center [326, 174] width 31 height 31
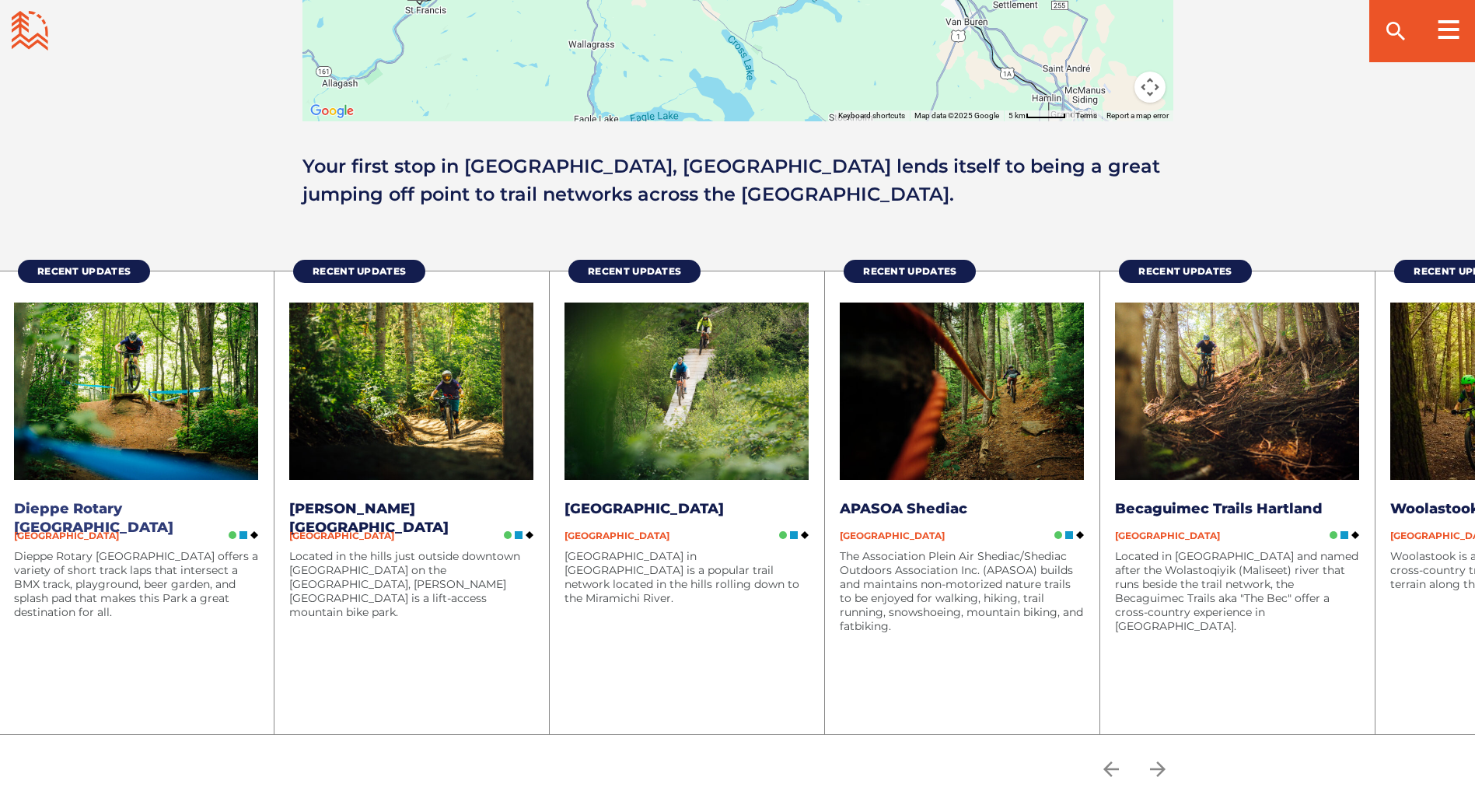
scroll to position [1851, 0]
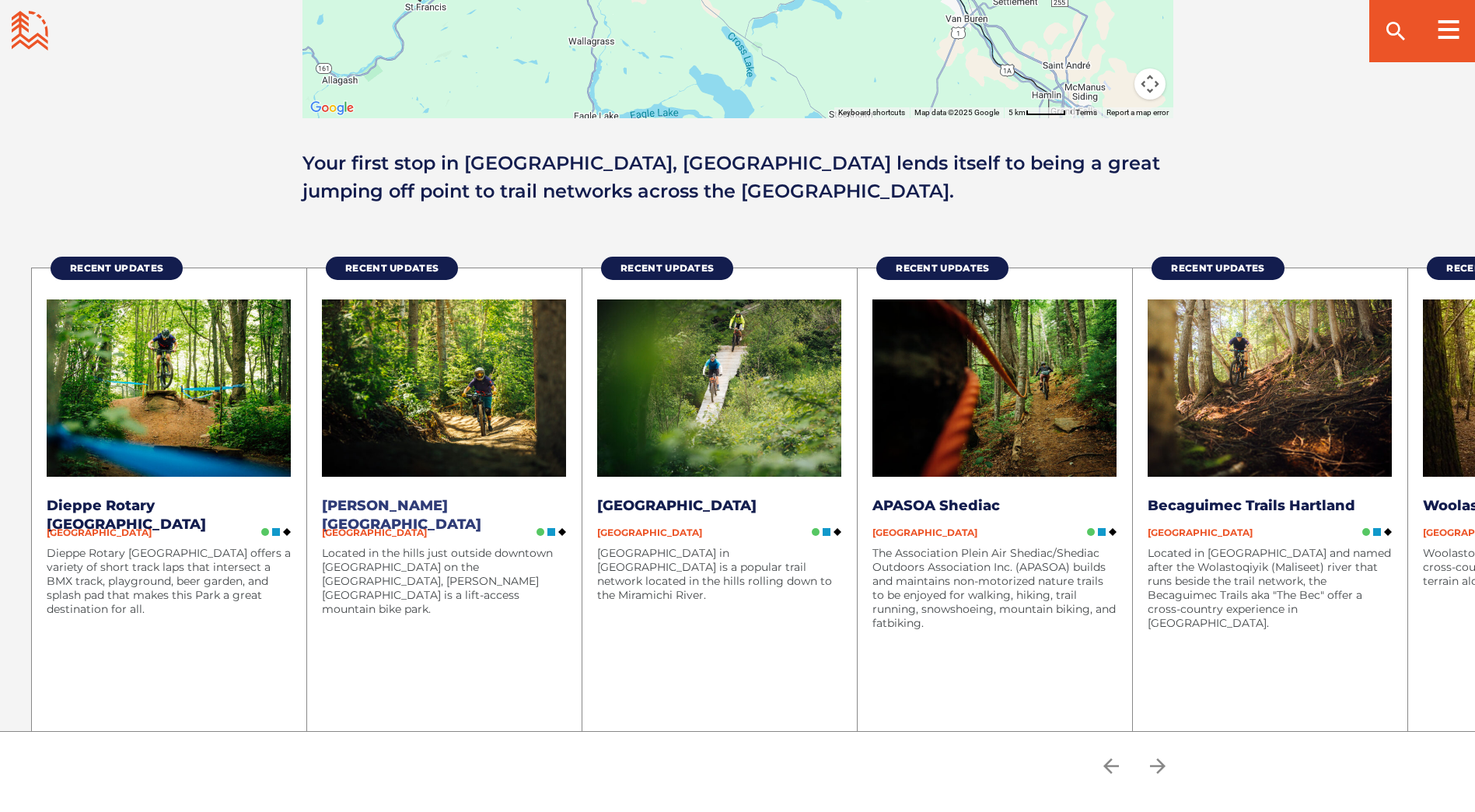
drag, startPoint x: 337, startPoint y: 550, endPoint x: 497, endPoint y: 553, distance: 160.0
click at [497, 553] on p "Located in the hills just outside downtown [GEOGRAPHIC_DATA] on the [GEOGRAPHIC…" at bounding box center [444, 581] width 244 height 70
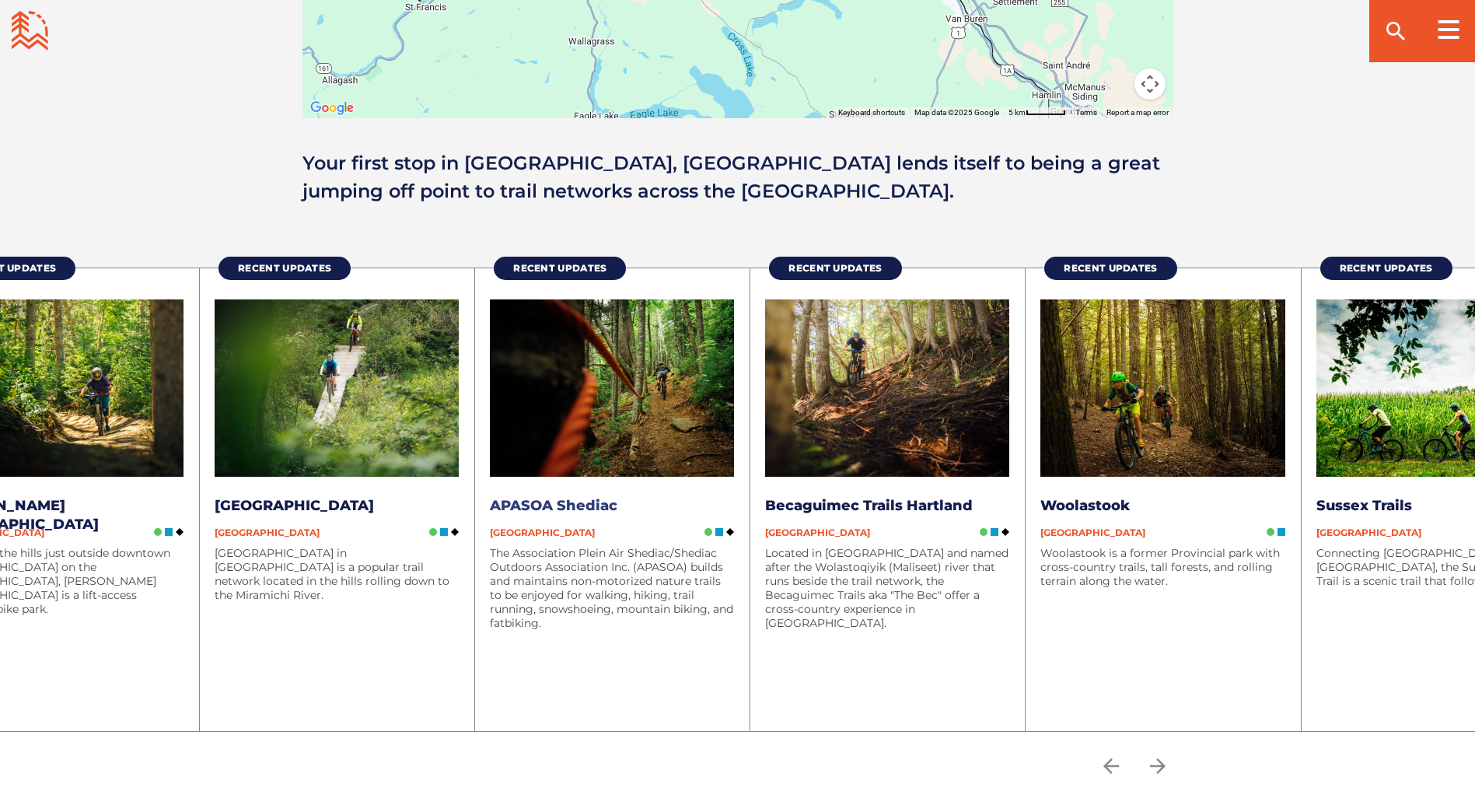
drag, startPoint x: 1072, startPoint y: 569, endPoint x: 725, endPoint y: 573, distance: 347.0
click at [725, 573] on p "The Association Plein Air Shediac/Shediac Outdoors Association Inc. (APASOA) bu…" at bounding box center [612, 588] width 244 height 84
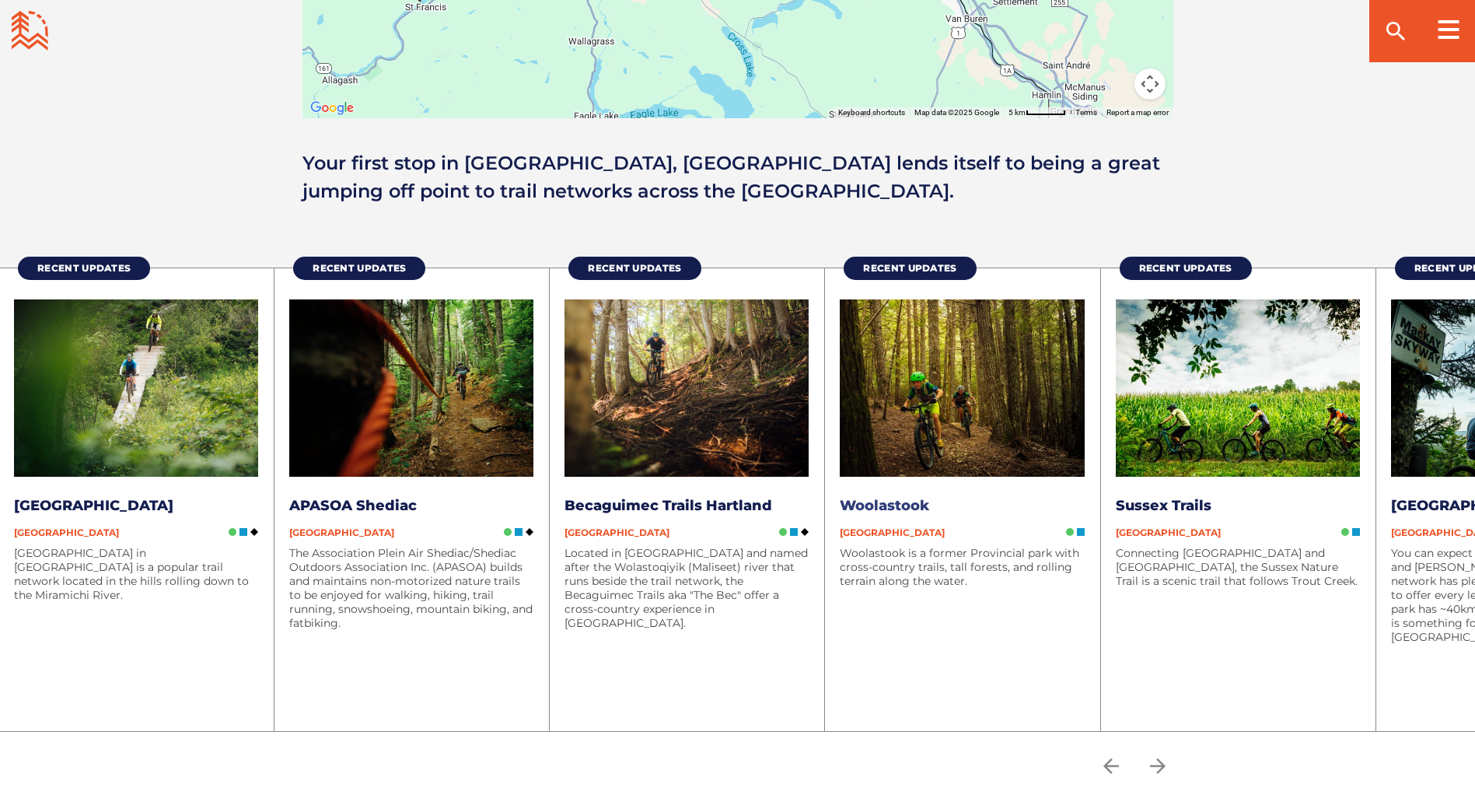
drag, startPoint x: 1128, startPoint y: 569, endPoint x: 875, endPoint y: 582, distance: 253.3
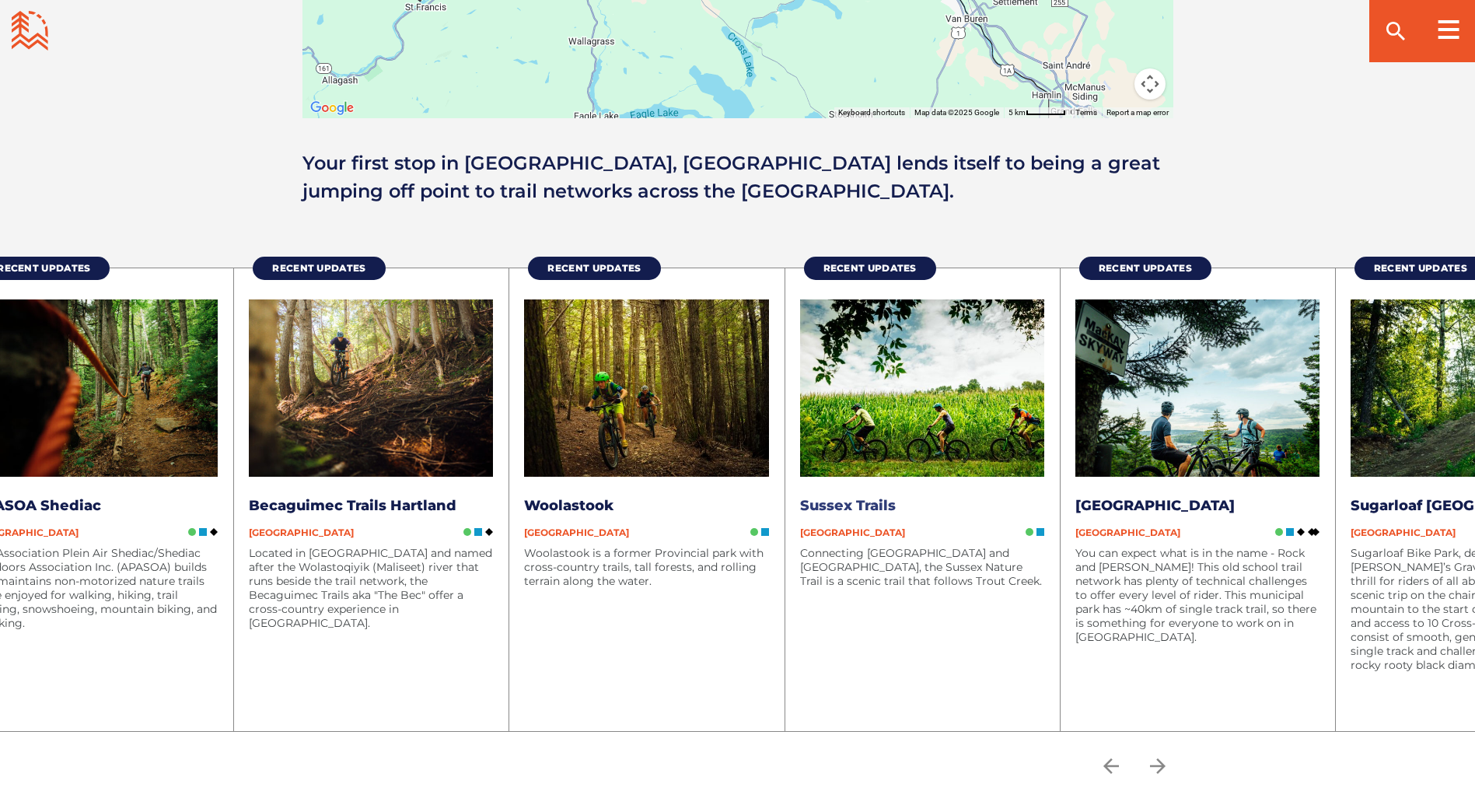
drag, startPoint x: 833, startPoint y: 568, endPoint x: 740, endPoint y: 569, distance: 93.0
click at [754, 568] on p "Woolastook is a former Provincial park with cross-country trails, tall forests,…" at bounding box center [646, 567] width 244 height 42
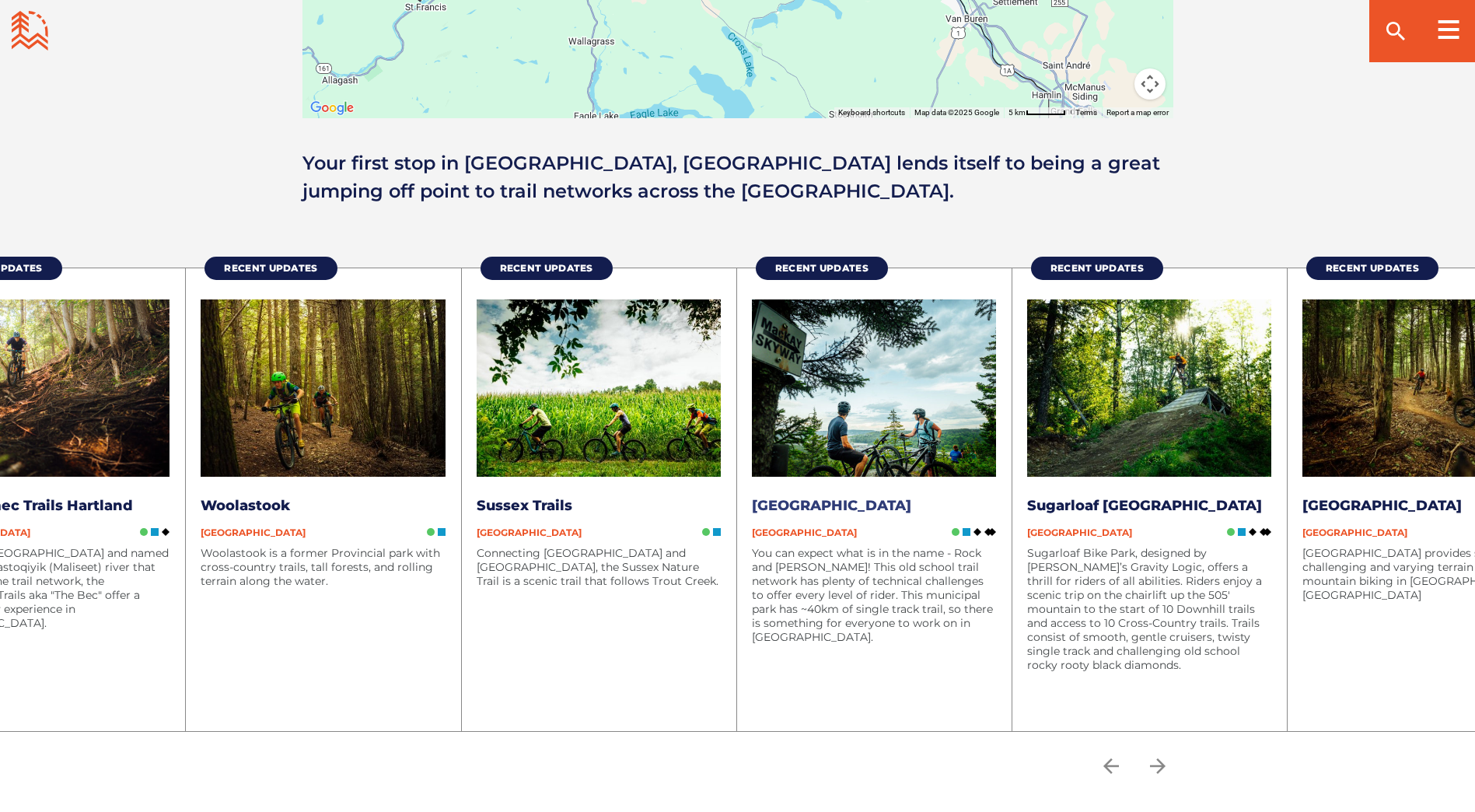
drag, startPoint x: 859, startPoint y: 572, endPoint x: 708, endPoint y: 563, distance: 151.3
click at [752, 563] on p "You can expect what is in the name - Rock and [PERSON_NAME]! This old school tr…" at bounding box center [873, 594] width 244 height 98
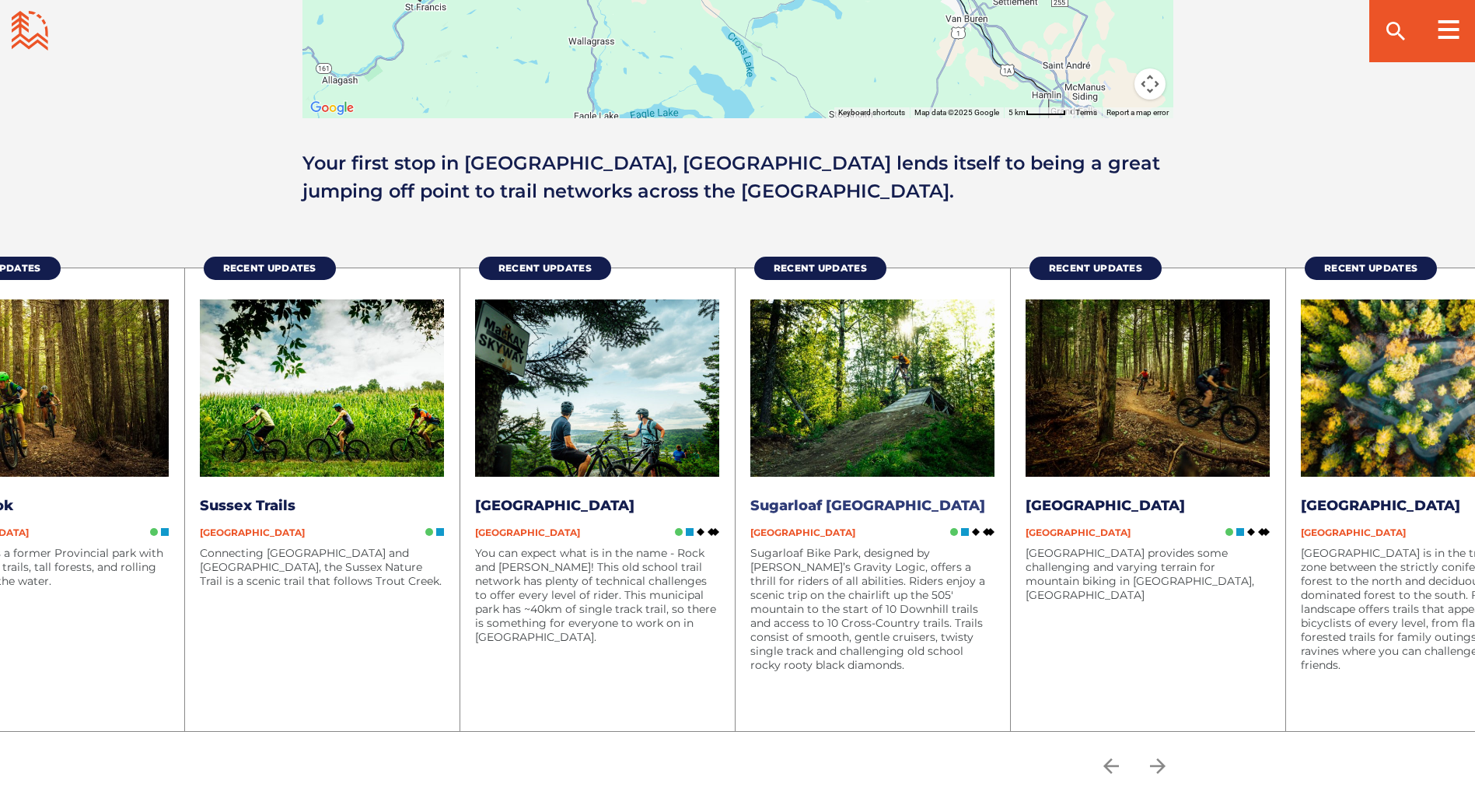
drag, startPoint x: 940, startPoint y: 563, endPoint x: 850, endPoint y: 565, distance: 90.0
click at [850, 565] on p "Sugarloaf Bike Park, designed by [PERSON_NAME]’s Gravity Logic, offers a thrill…" at bounding box center [871, 609] width 244 height 126
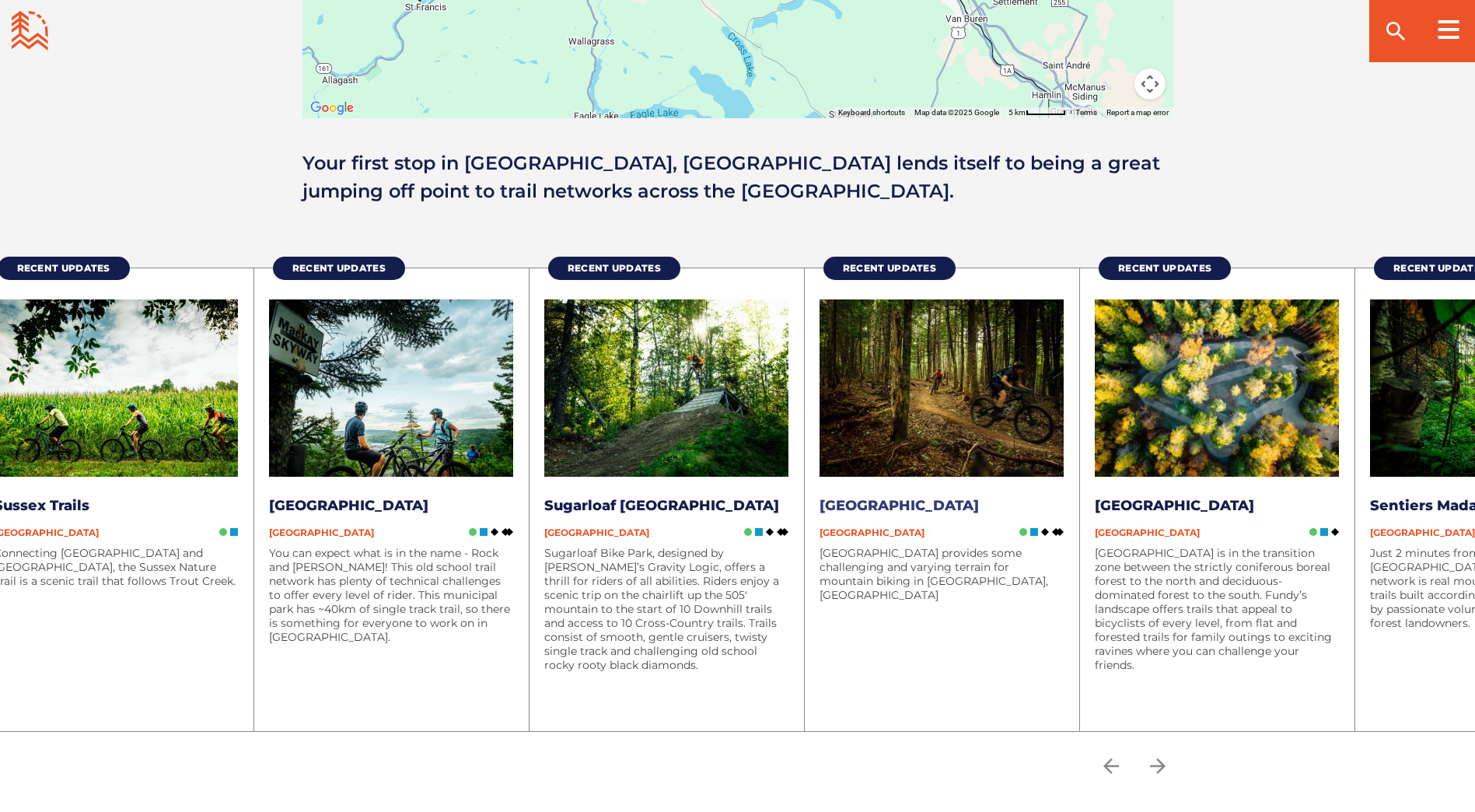
drag, startPoint x: 890, startPoint y: 573, endPoint x: 712, endPoint y: 572, distance: 178.0
click at [819, 572] on p "White Rock Recreational Area provides some challenging and varying terrain for …" at bounding box center [941, 573] width 244 height 56
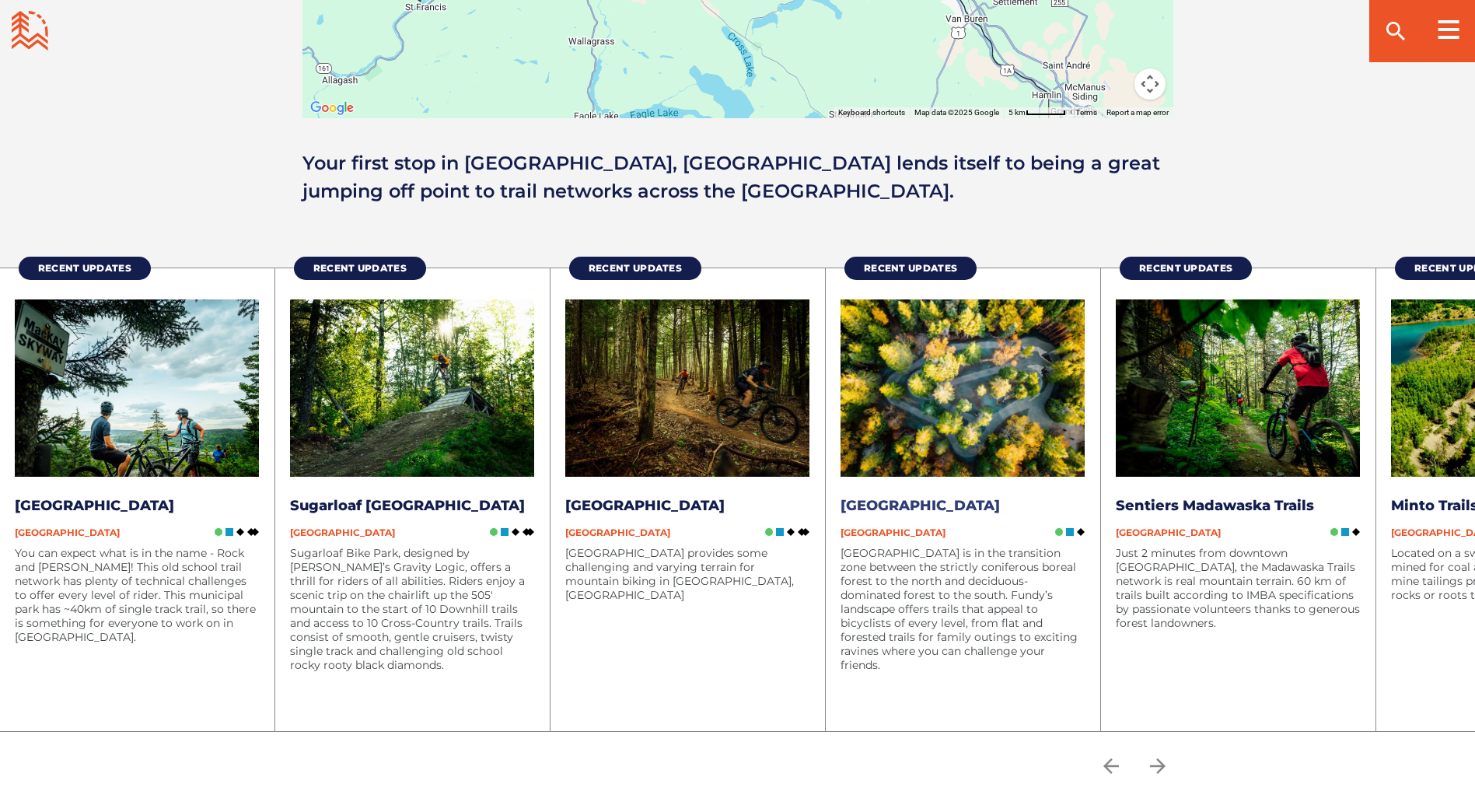
drag, startPoint x: 967, startPoint y: 574, endPoint x: 841, endPoint y: 571, distance: 126.0
click at [825, 572] on li "Recent Updates Fundy National Park New Brunswick Fundy National Park is in the …" at bounding box center [962, 498] width 275 height 464
drag, startPoint x: 1031, startPoint y: 561, endPoint x: 765, endPoint y: 548, distance: 266.3
click at [840, 548] on p "[GEOGRAPHIC_DATA] is in the transition zone between the strictly coniferous bor…" at bounding box center [962, 609] width 244 height 126
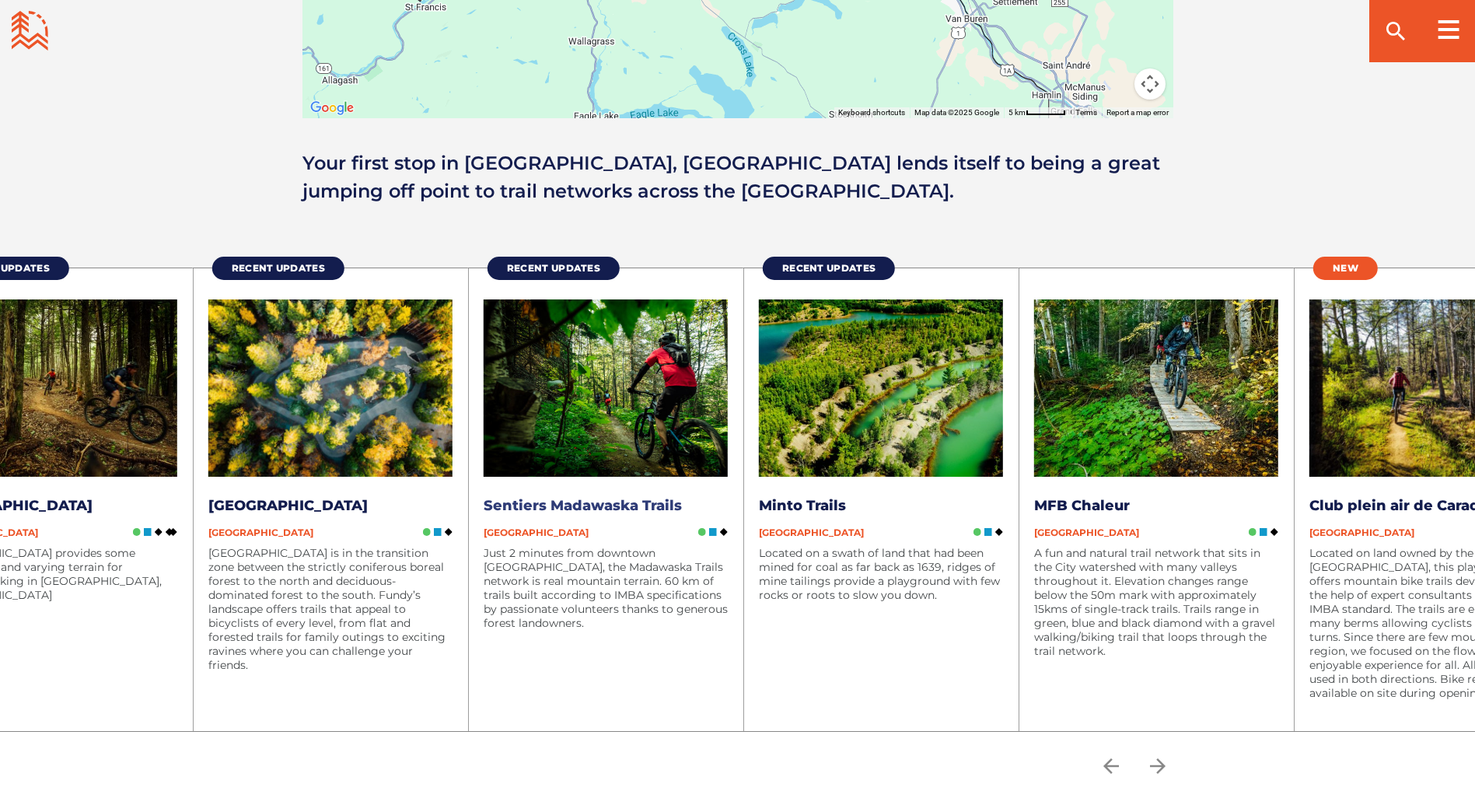
drag, startPoint x: 971, startPoint y: 550, endPoint x: 584, endPoint y: 556, distance: 387.0
click at [584, 556] on p "Just 2 minutes from downtown [GEOGRAPHIC_DATA], the Madawaska Trails network is…" at bounding box center [605, 588] width 244 height 84
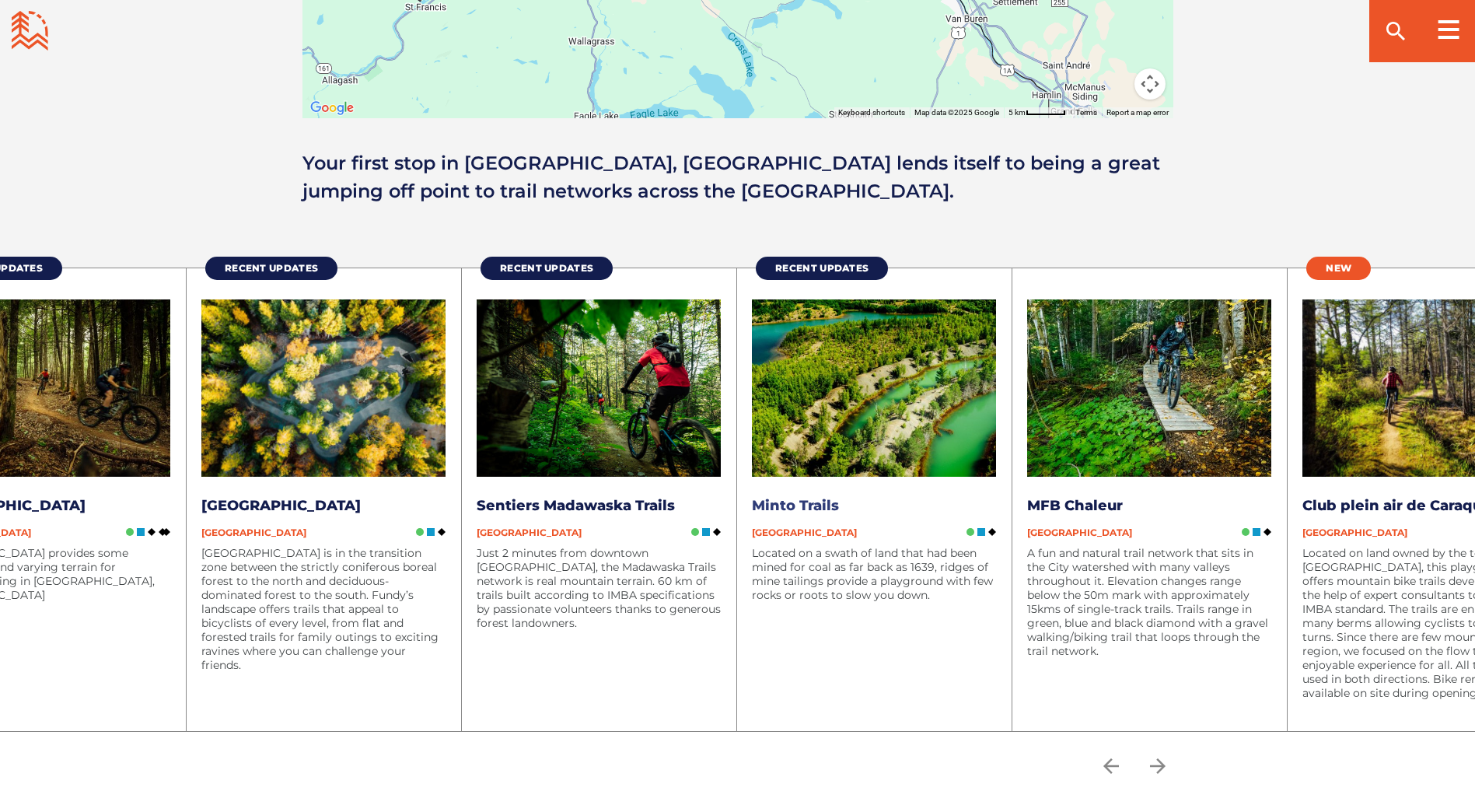
drag, startPoint x: 1077, startPoint y: 542, endPoint x: 864, endPoint y: 543, distance: 213.0
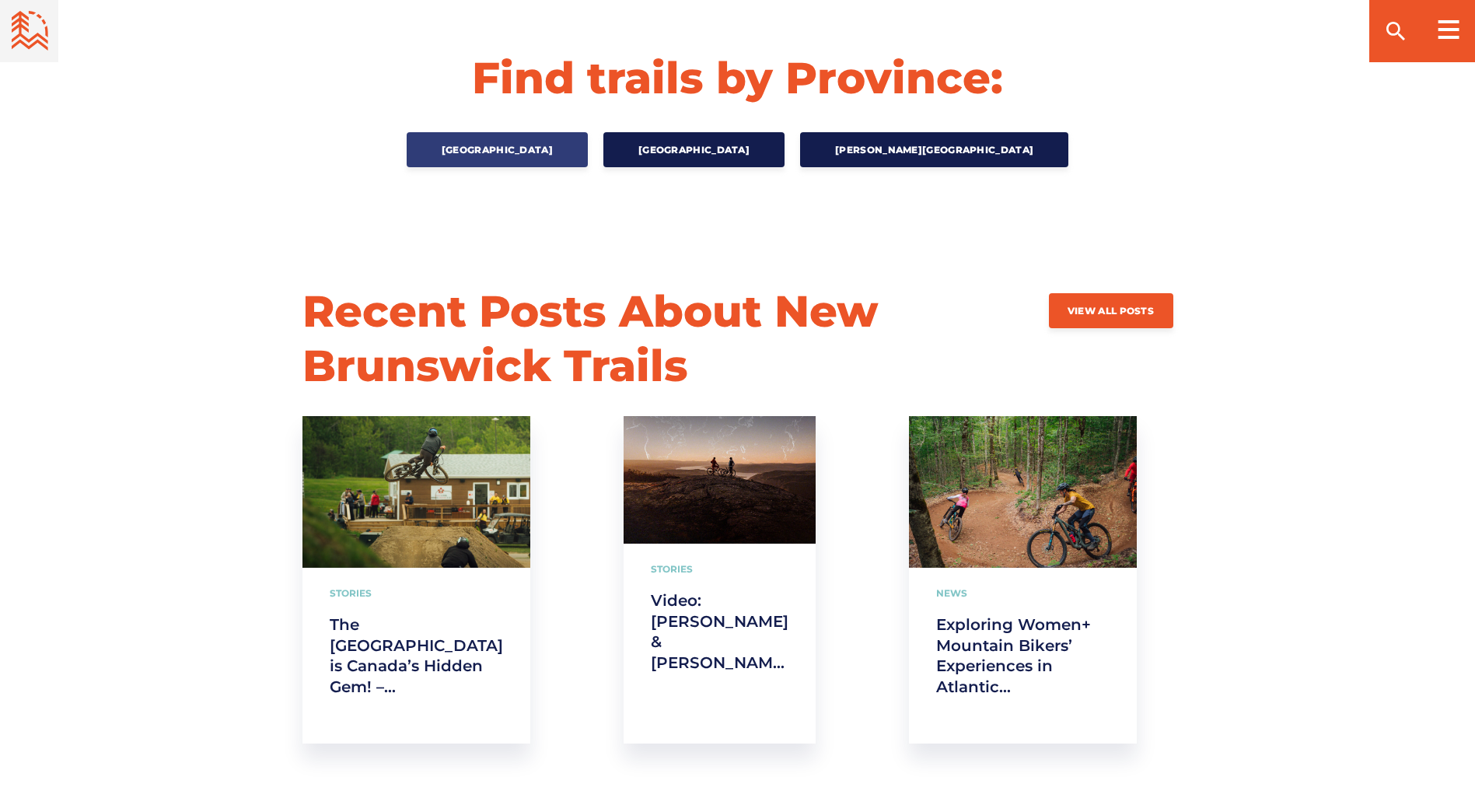
scroll to position [2706, 0]
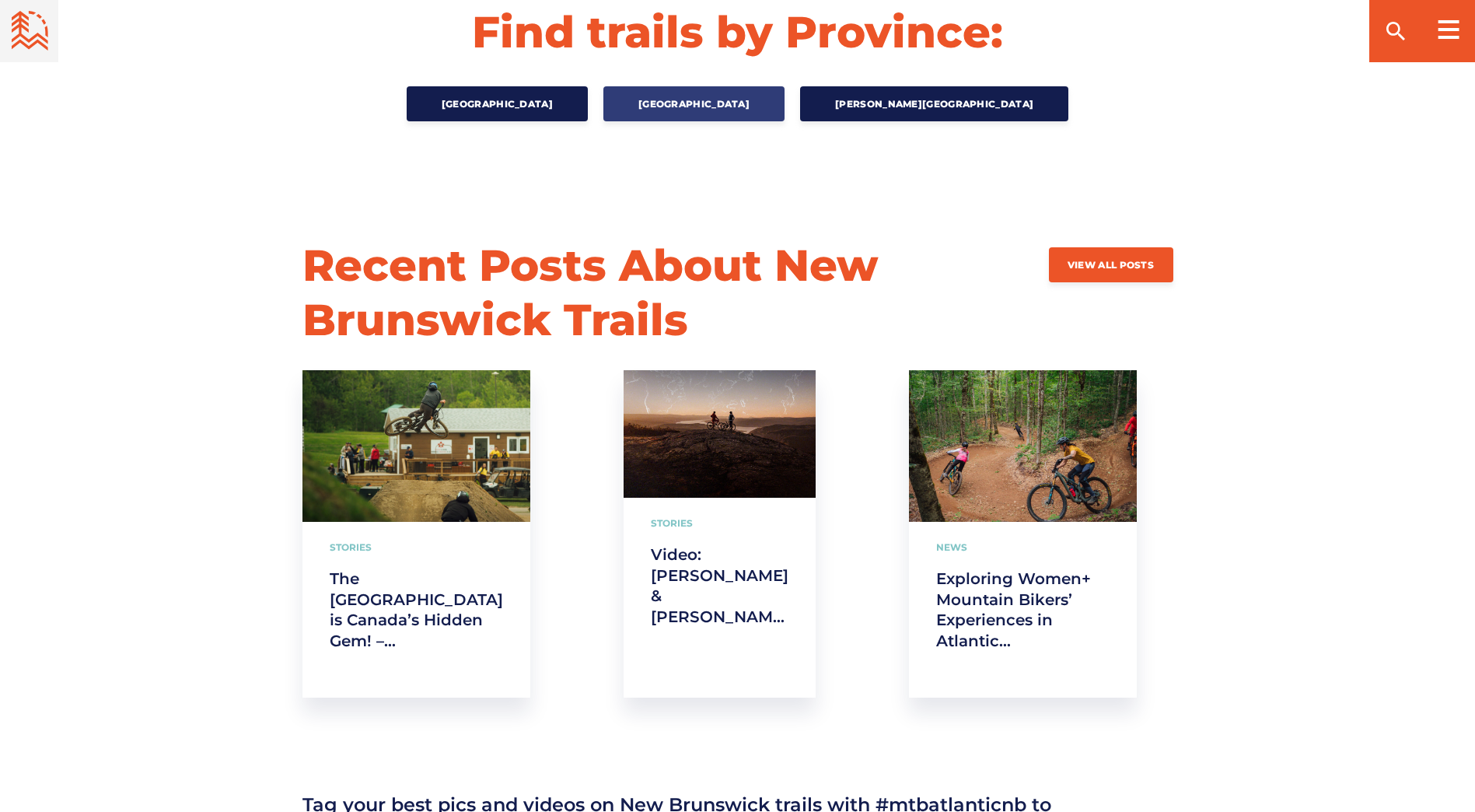
click at [730, 101] on span "[GEOGRAPHIC_DATA]" at bounding box center [694, 103] width 112 height 12
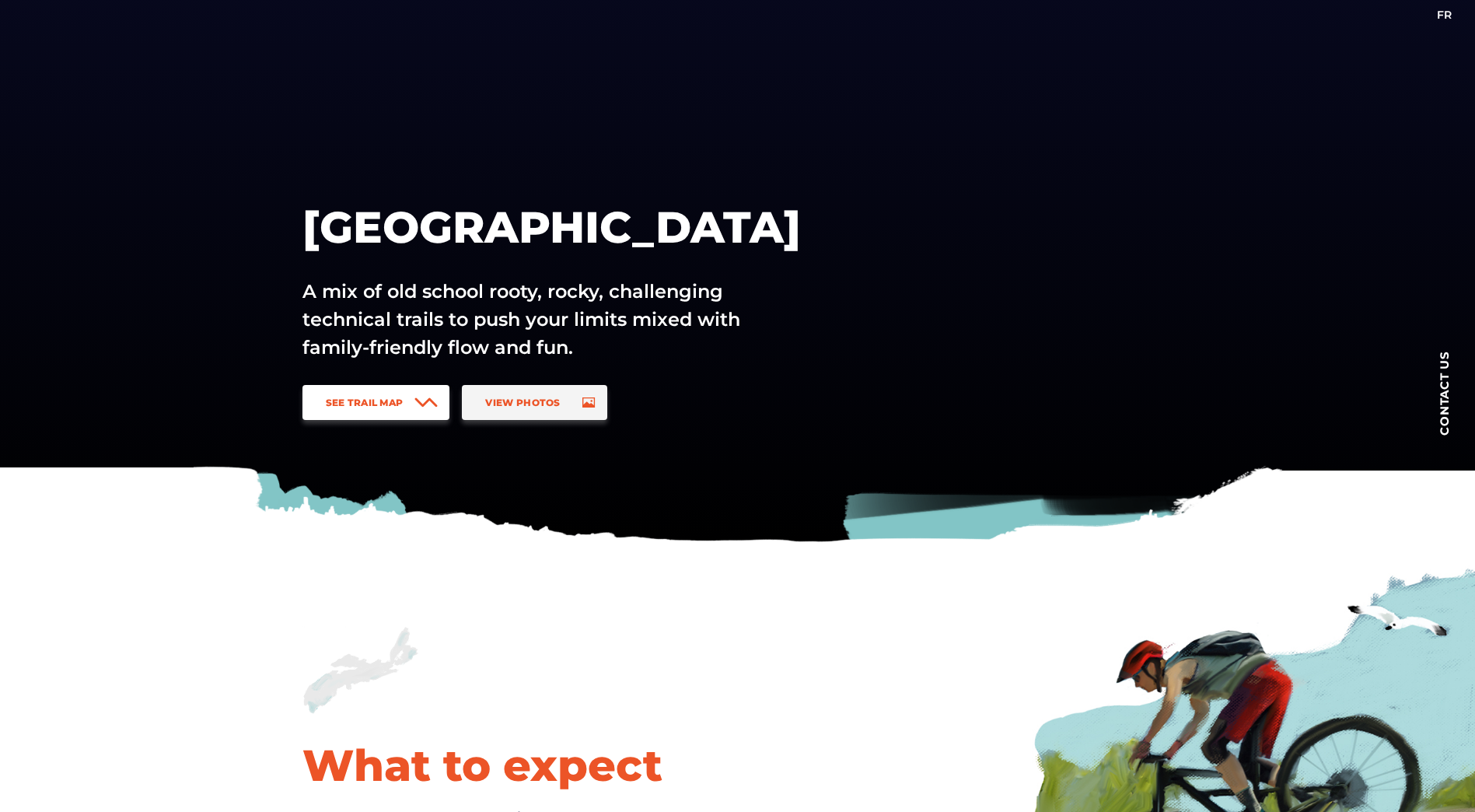
click at [378, 408] on link "See Trail Map" at bounding box center [377, 402] width 148 height 35
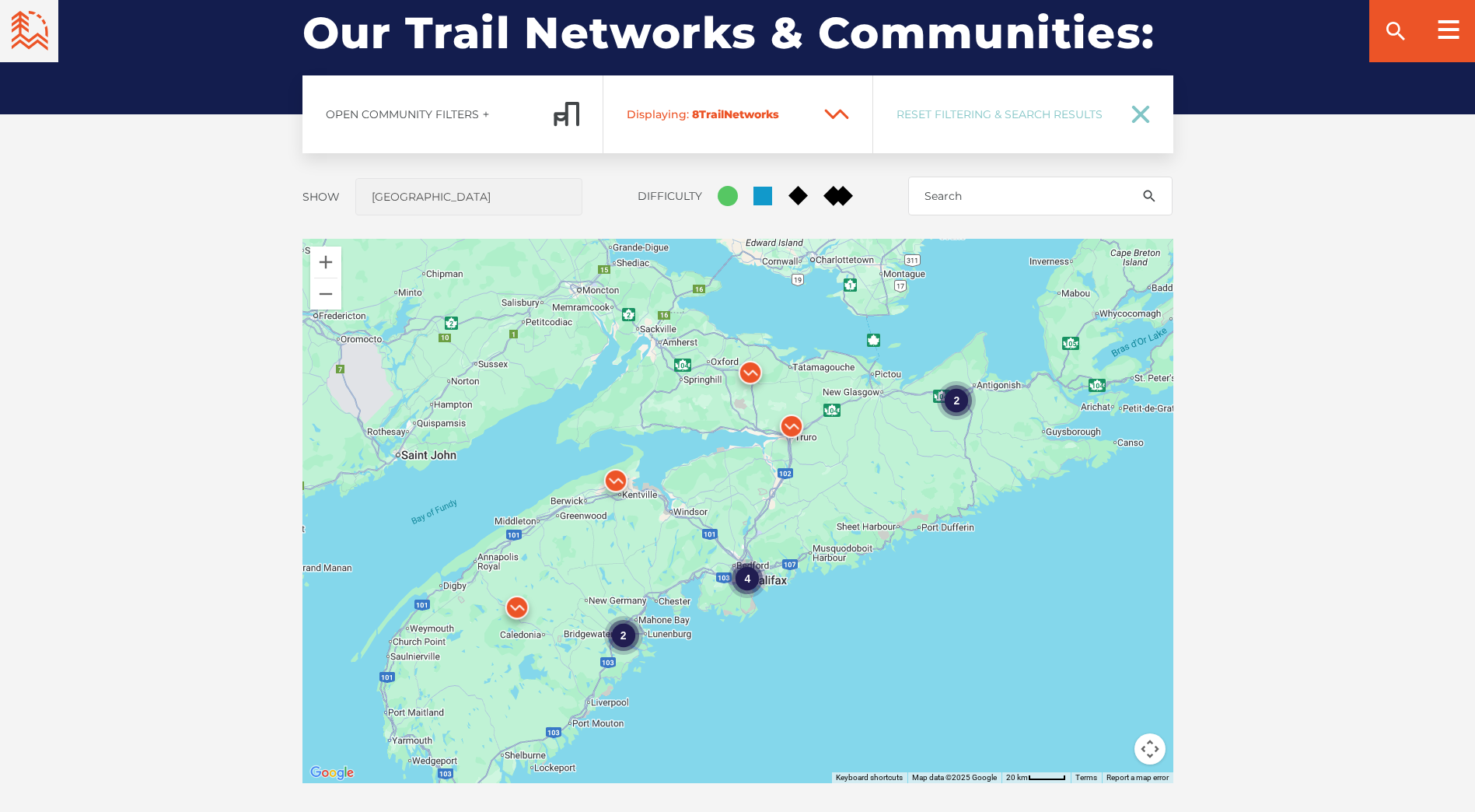
scroll to position [1228, 0]
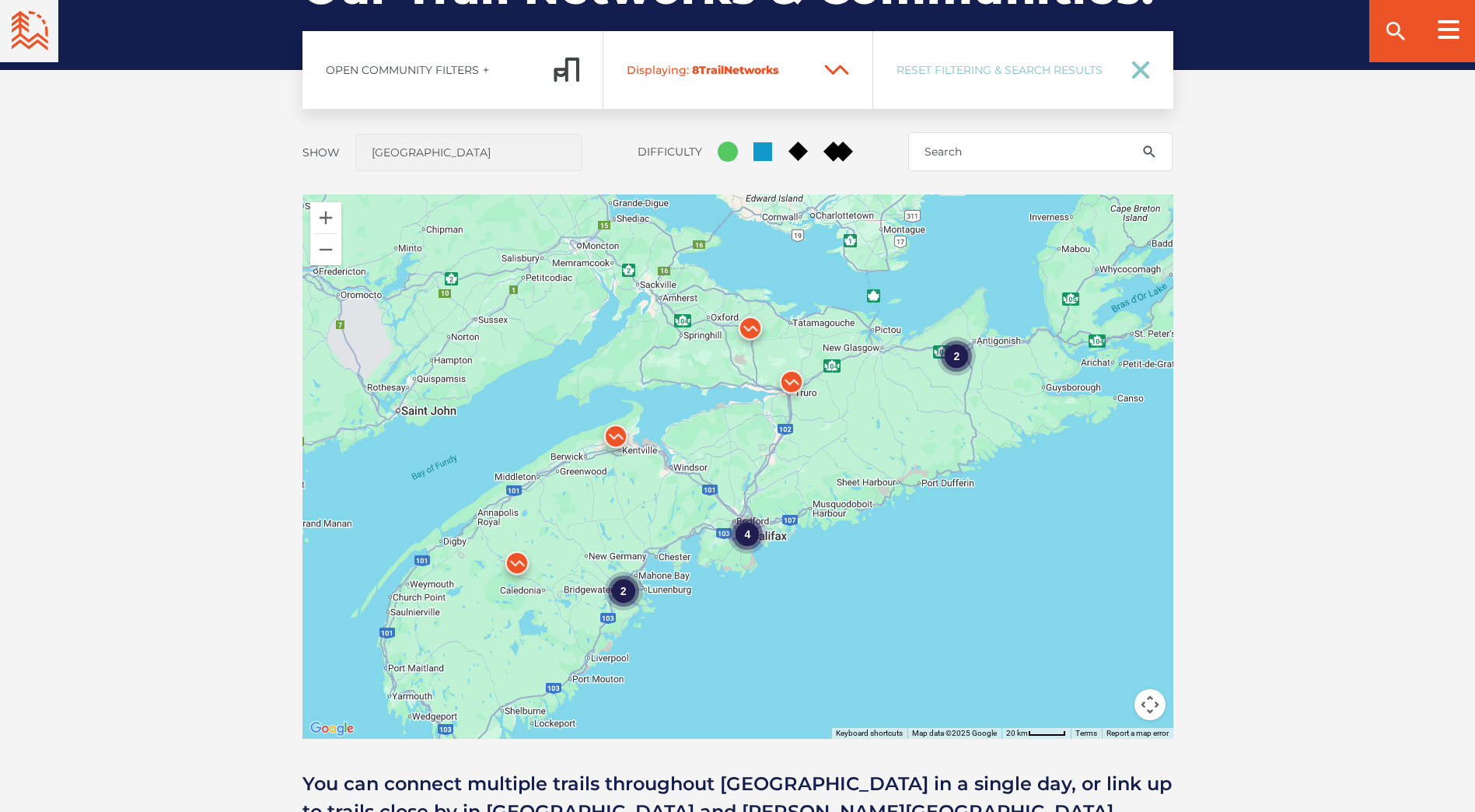
click at [755, 325] on img at bounding box center [750, 332] width 47 height 47
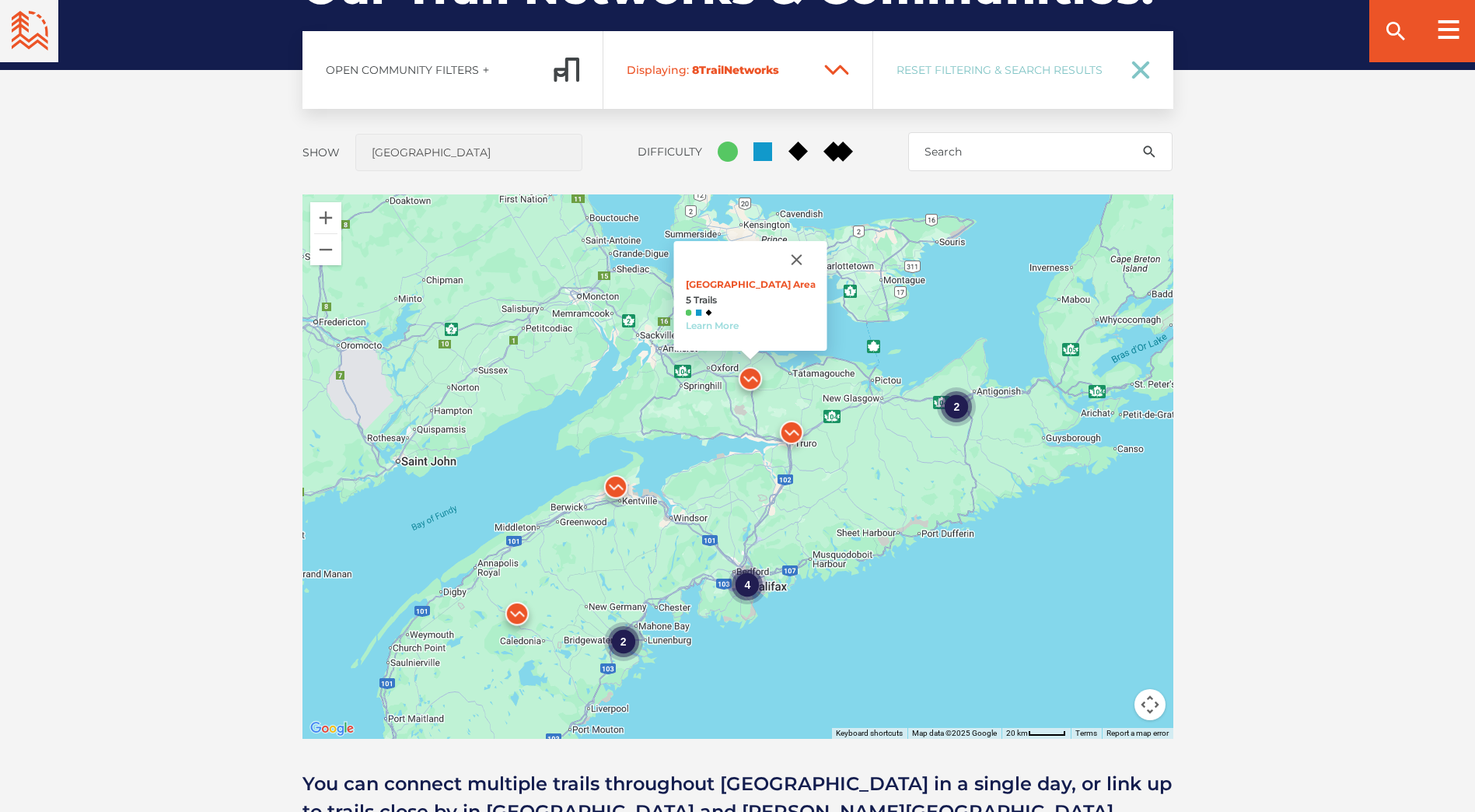
click at [730, 320] on link "Learn More" at bounding box center [711, 325] width 53 height 12
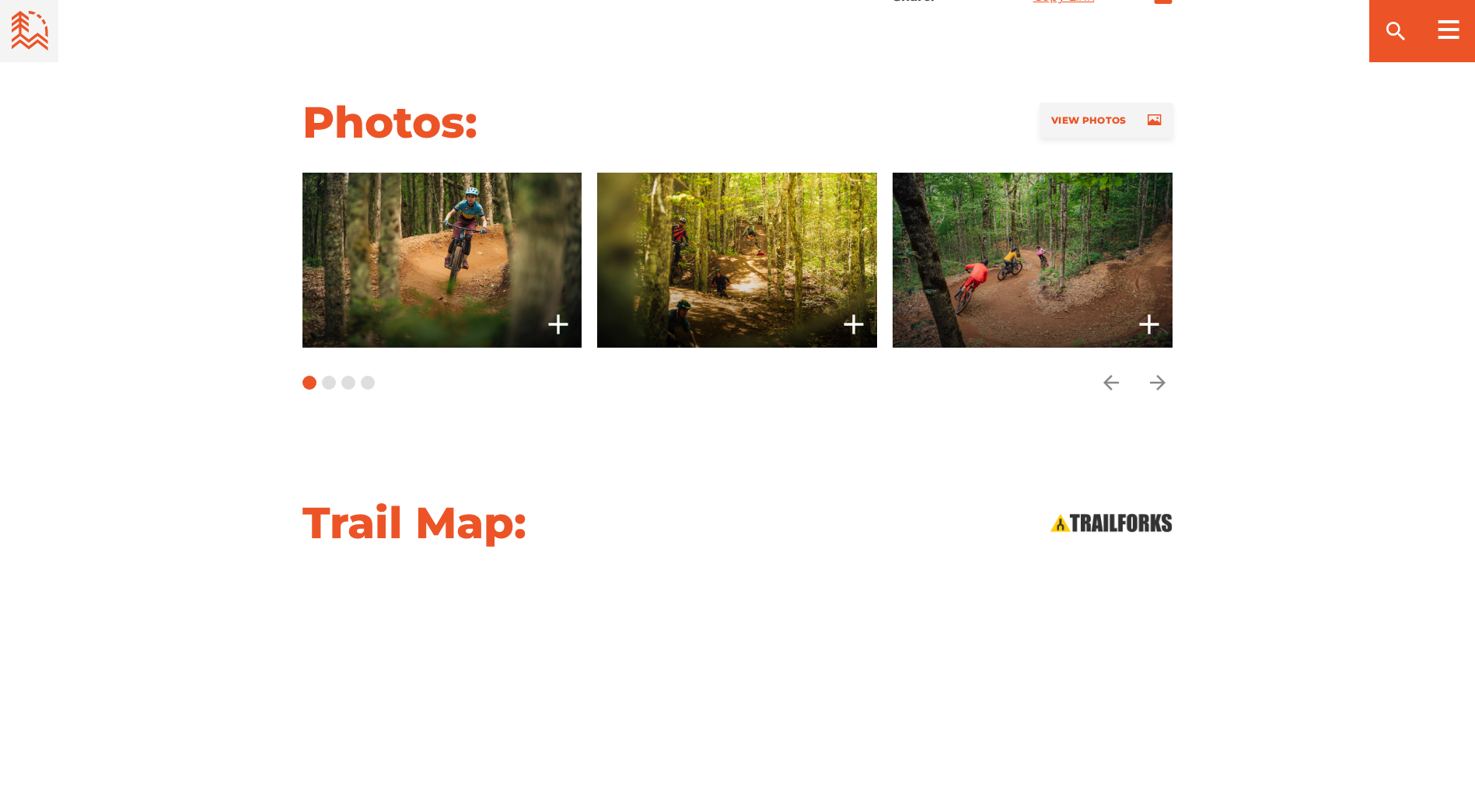
scroll to position [1477, 0]
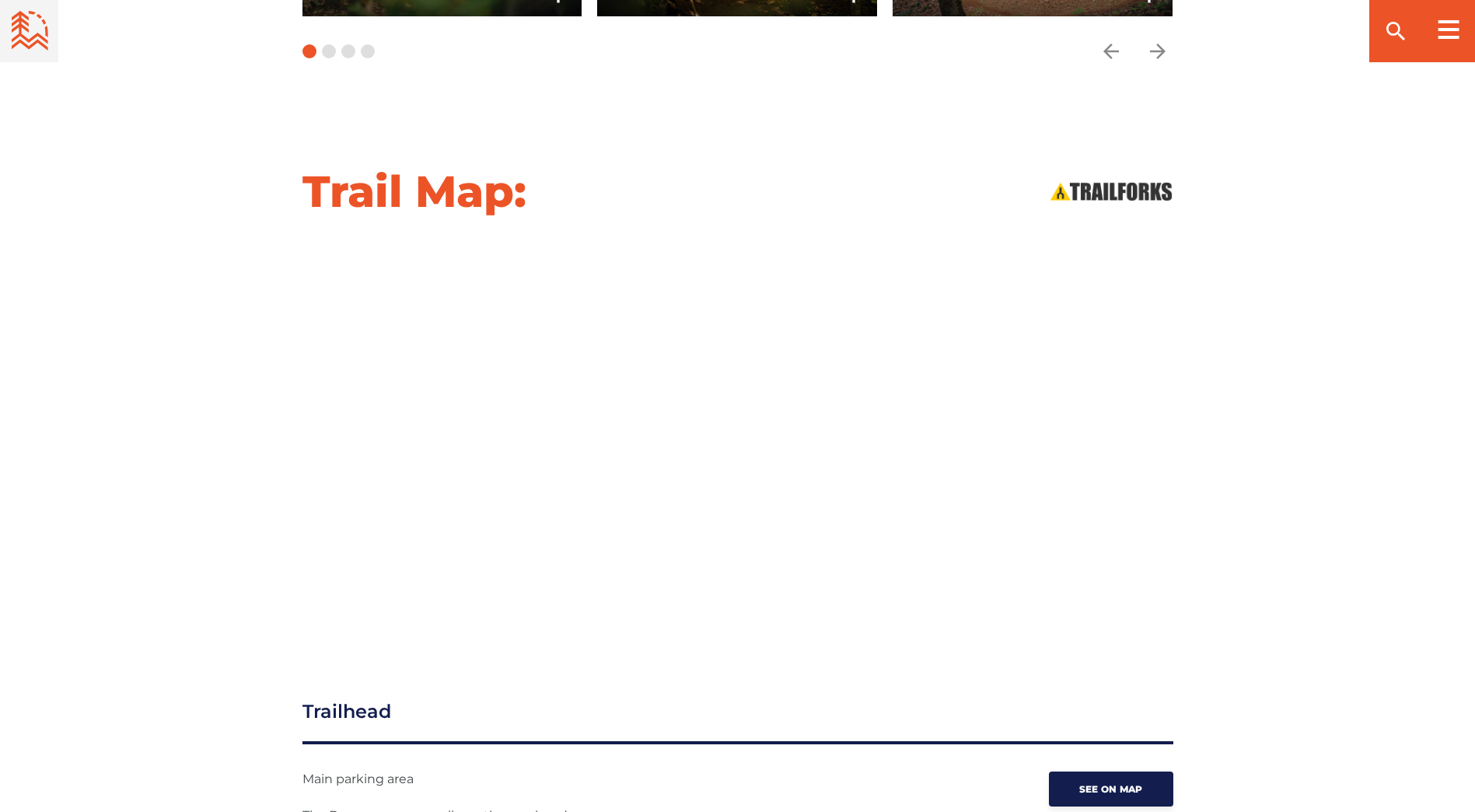
drag, startPoint x: 1358, startPoint y: 526, endPoint x: 1286, endPoint y: 486, distance: 82.4
click at [1357, 523] on div "Trail Map:" at bounding box center [737, 399] width 1475 height 471
click at [1358, 389] on div "Trail Map:" at bounding box center [737, 399] width 1475 height 471
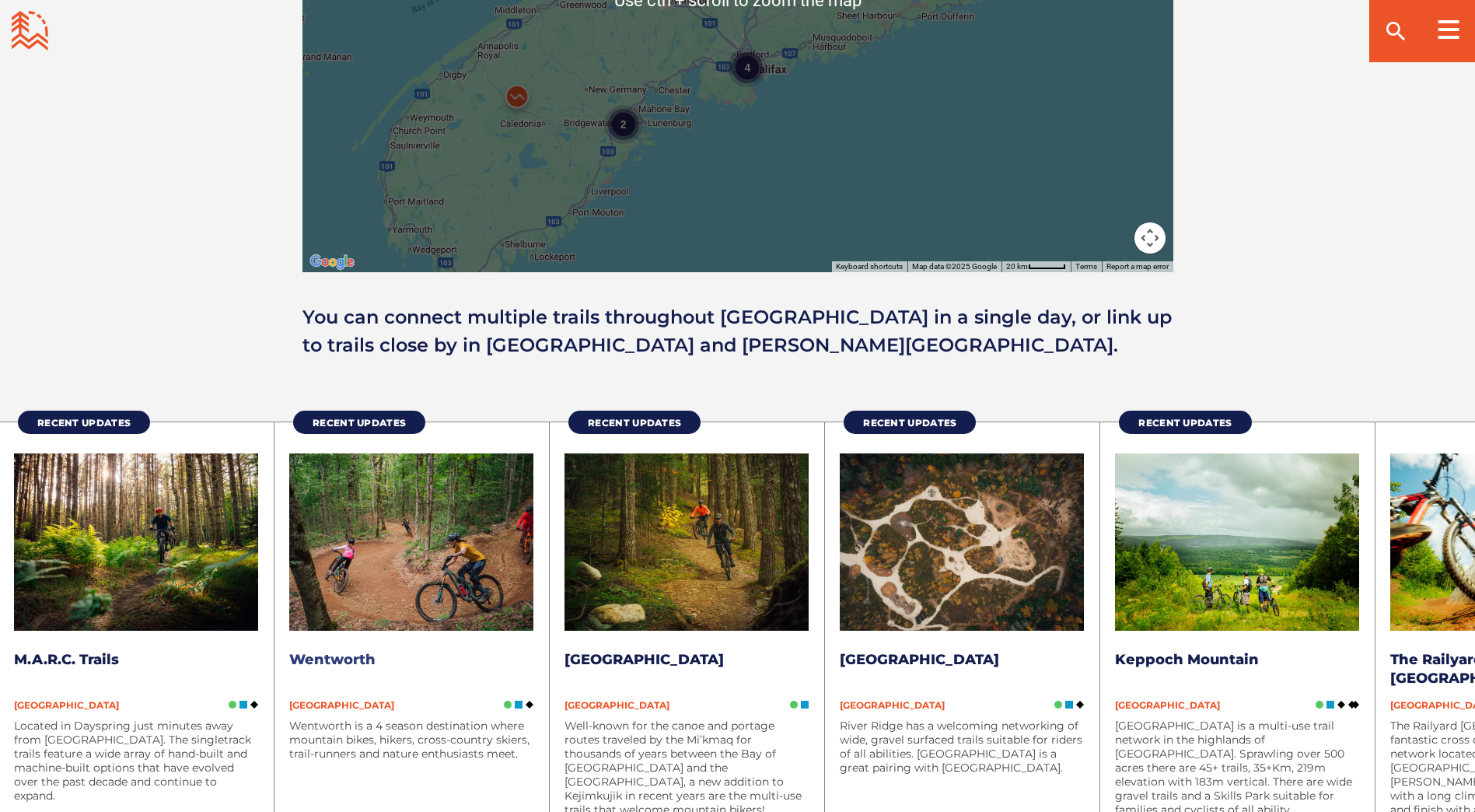
scroll to position [1306, 0]
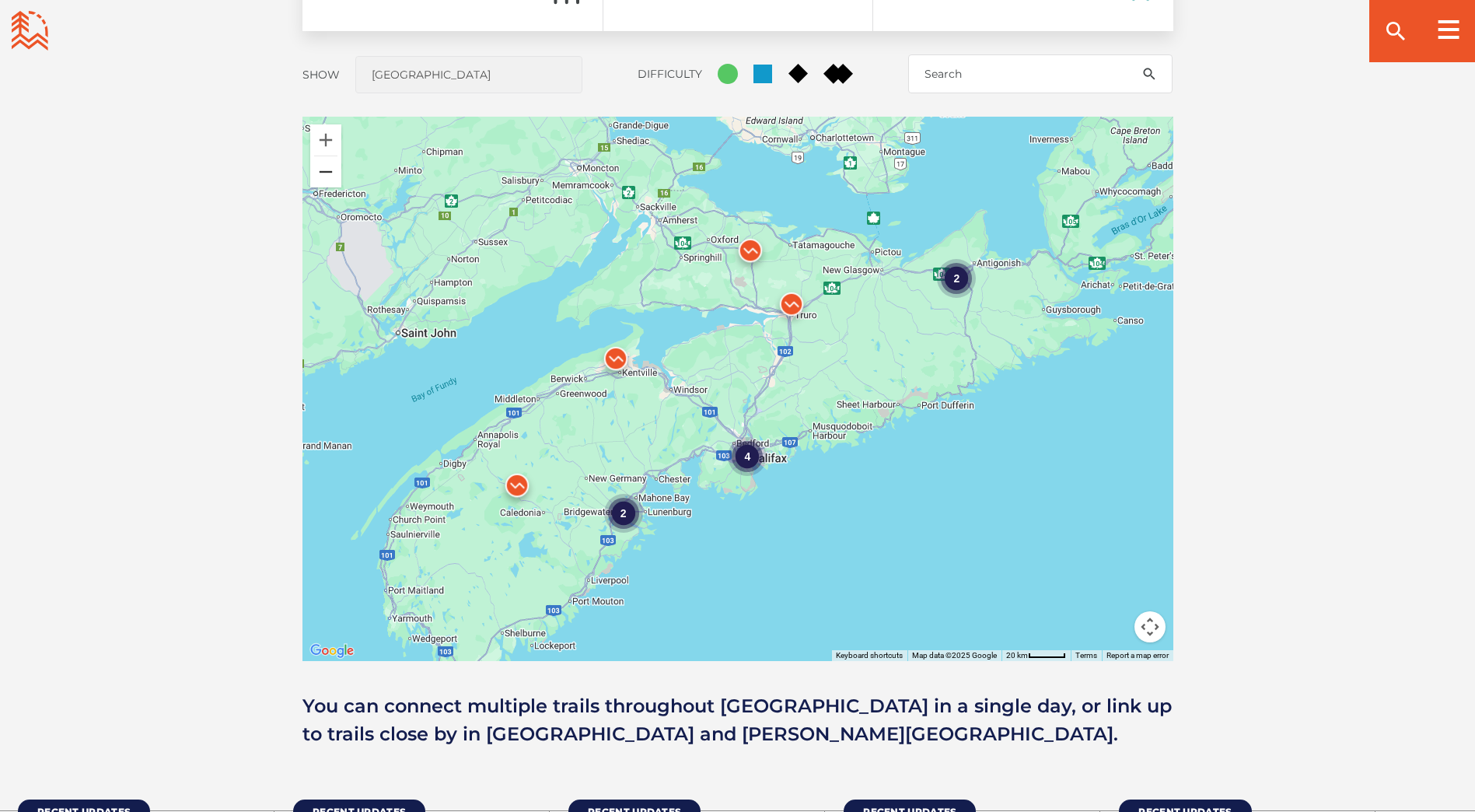
click at [337, 172] on button "Zoom out" at bounding box center [326, 172] width 31 height 31
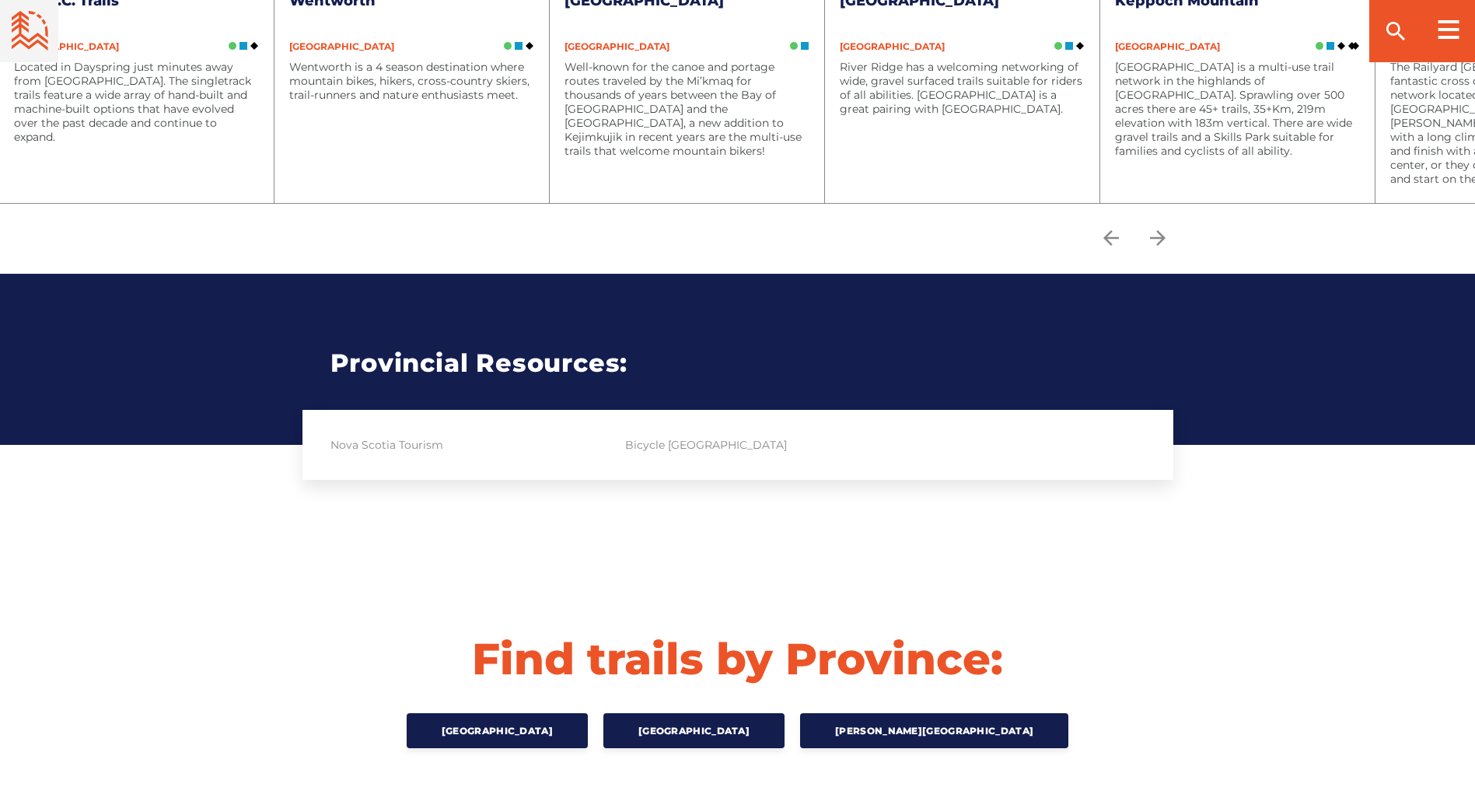
scroll to position [2550, 0]
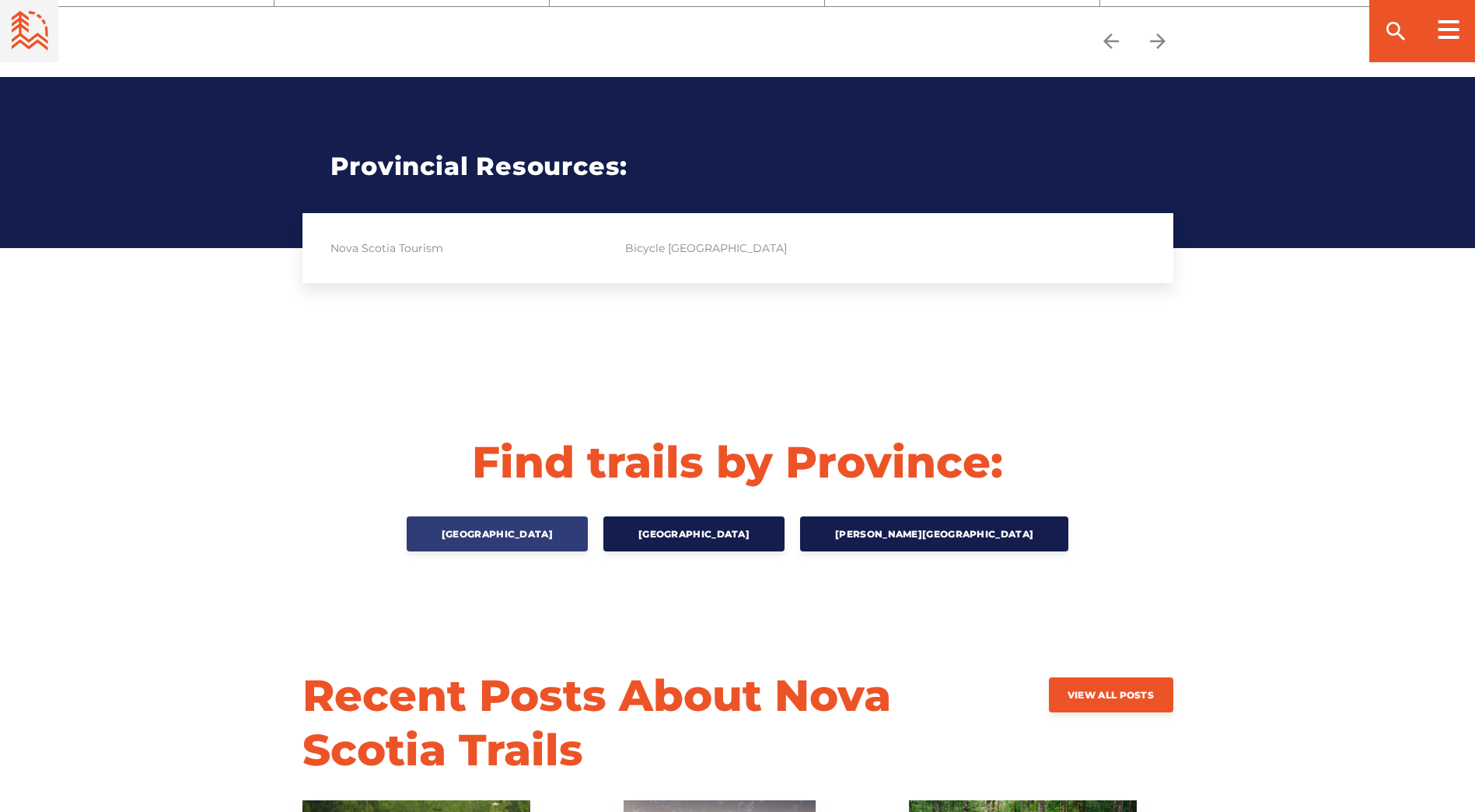
click at [465, 522] on link "[GEOGRAPHIC_DATA]" at bounding box center [497, 534] width 181 height 35
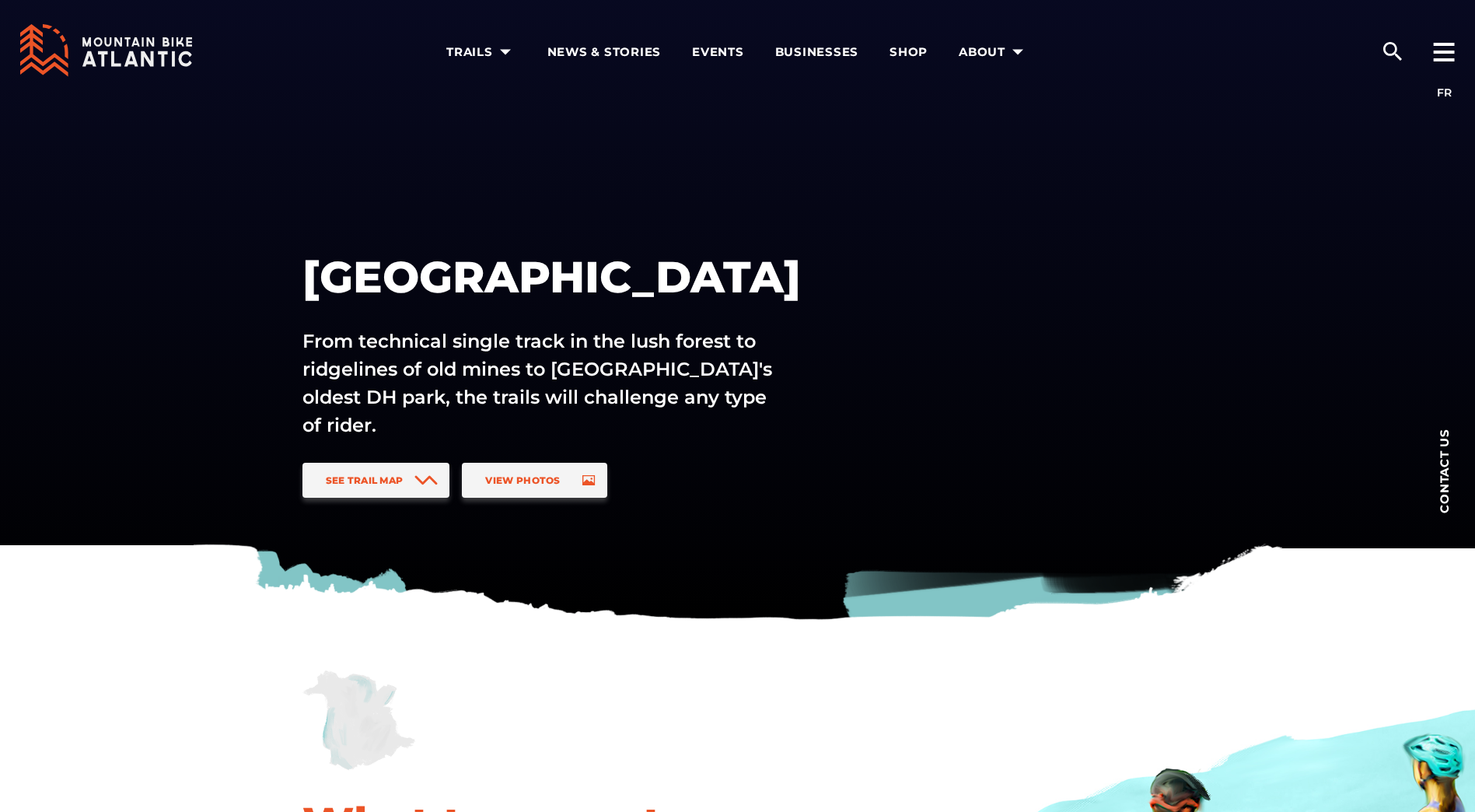
click at [383, 460] on div "[GEOGRAPHIC_DATA] From technical single track in the lush forest to ridgelines …" at bounding box center [590, 366] width 575 height 263
click at [371, 475] on span "See Trail Map" at bounding box center [364, 480] width 78 height 12
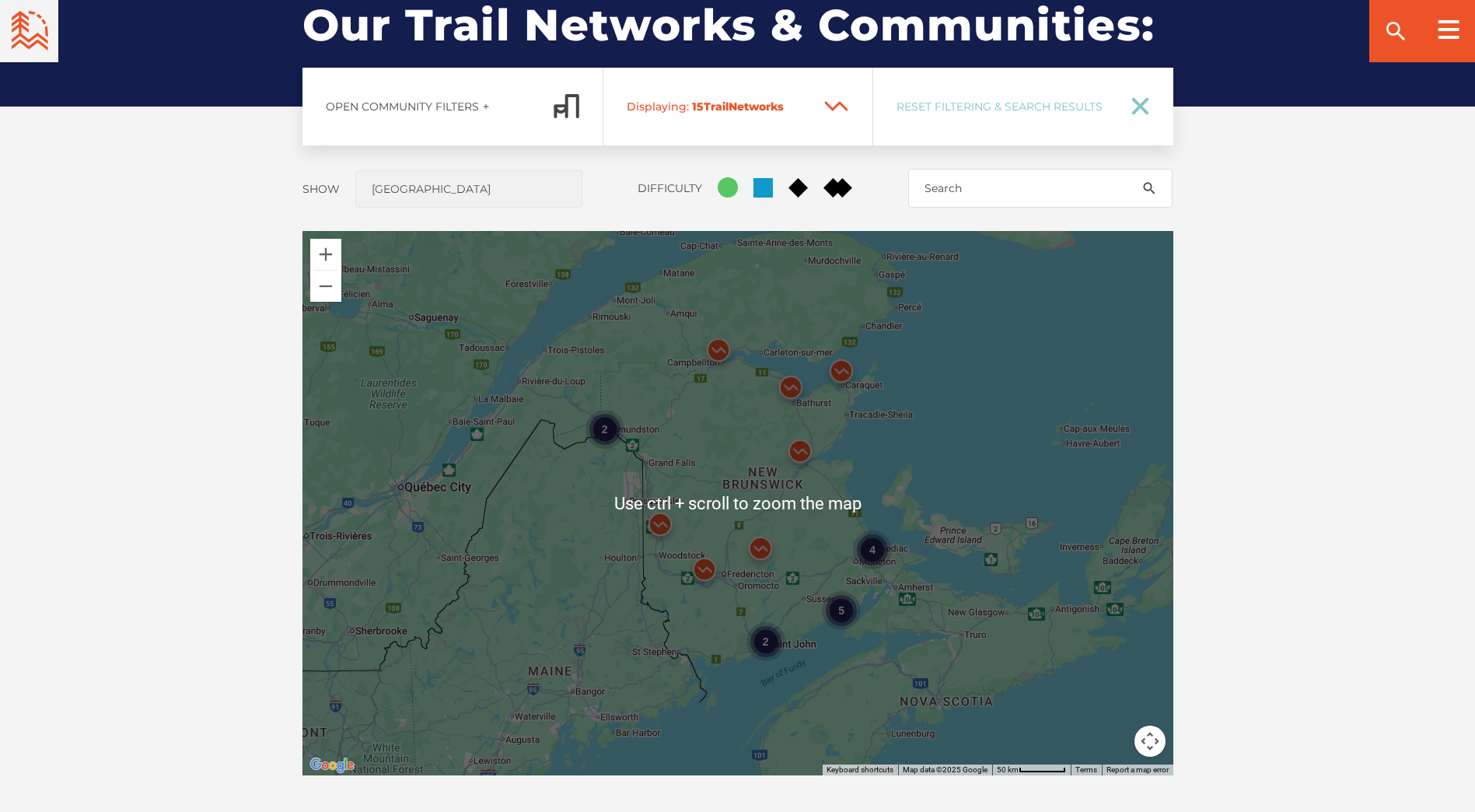
scroll to position [1306, 0]
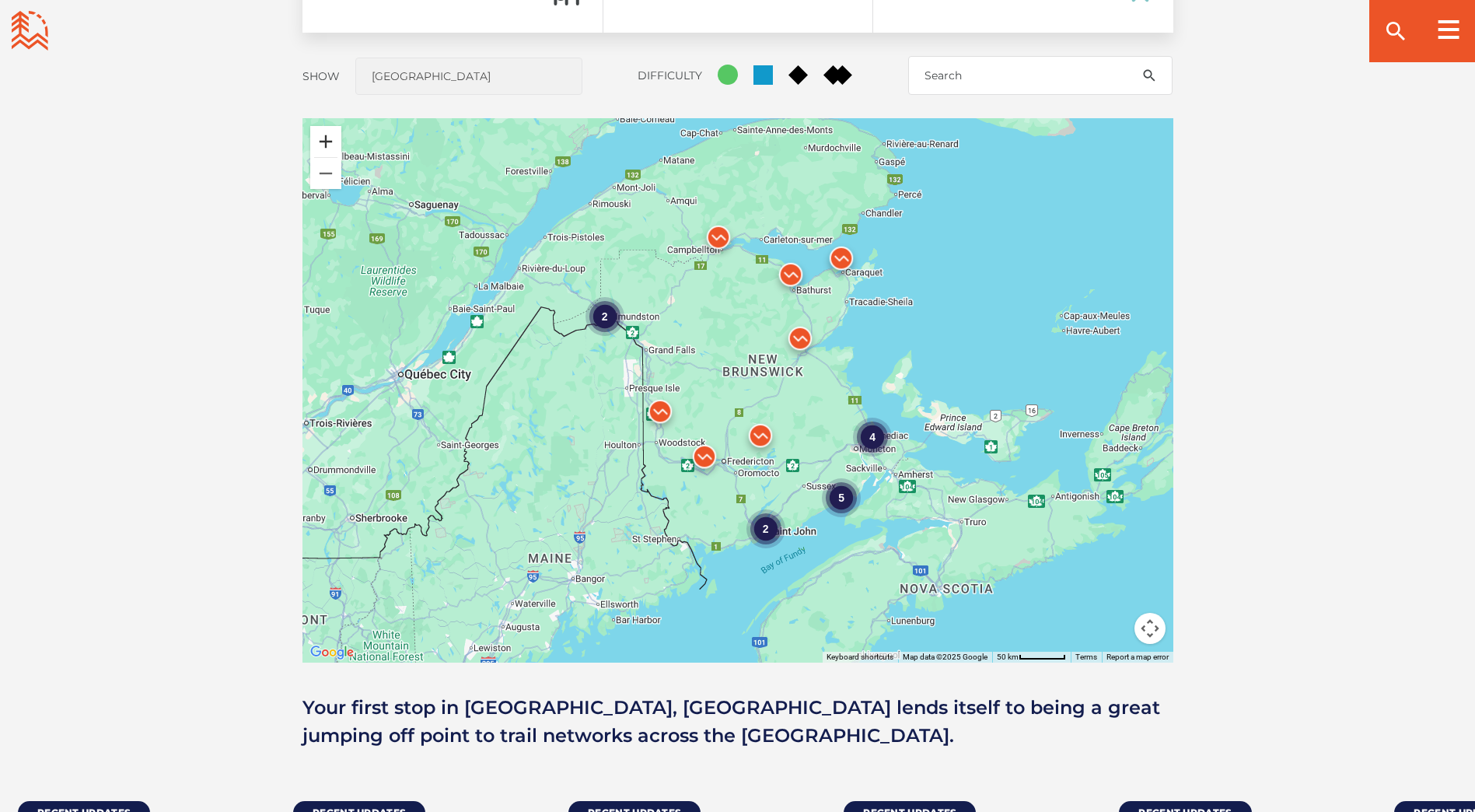
click at [335, 136] on button "Zoom in" at bounding box center [326, 142] width 31 height 31
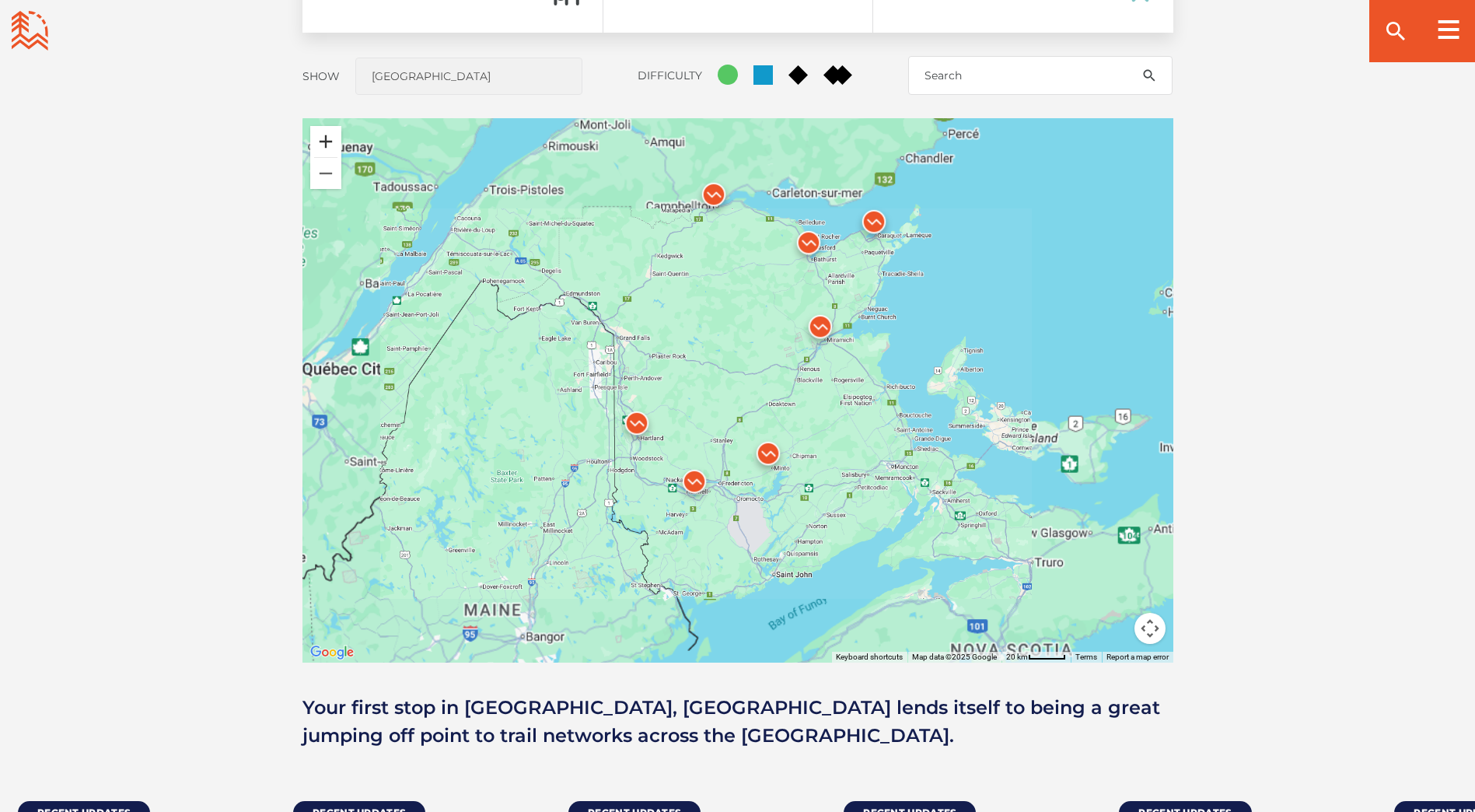
click at [335, 136] on button "Zoom in" at bounding box center [326, 142] width 31 height 31
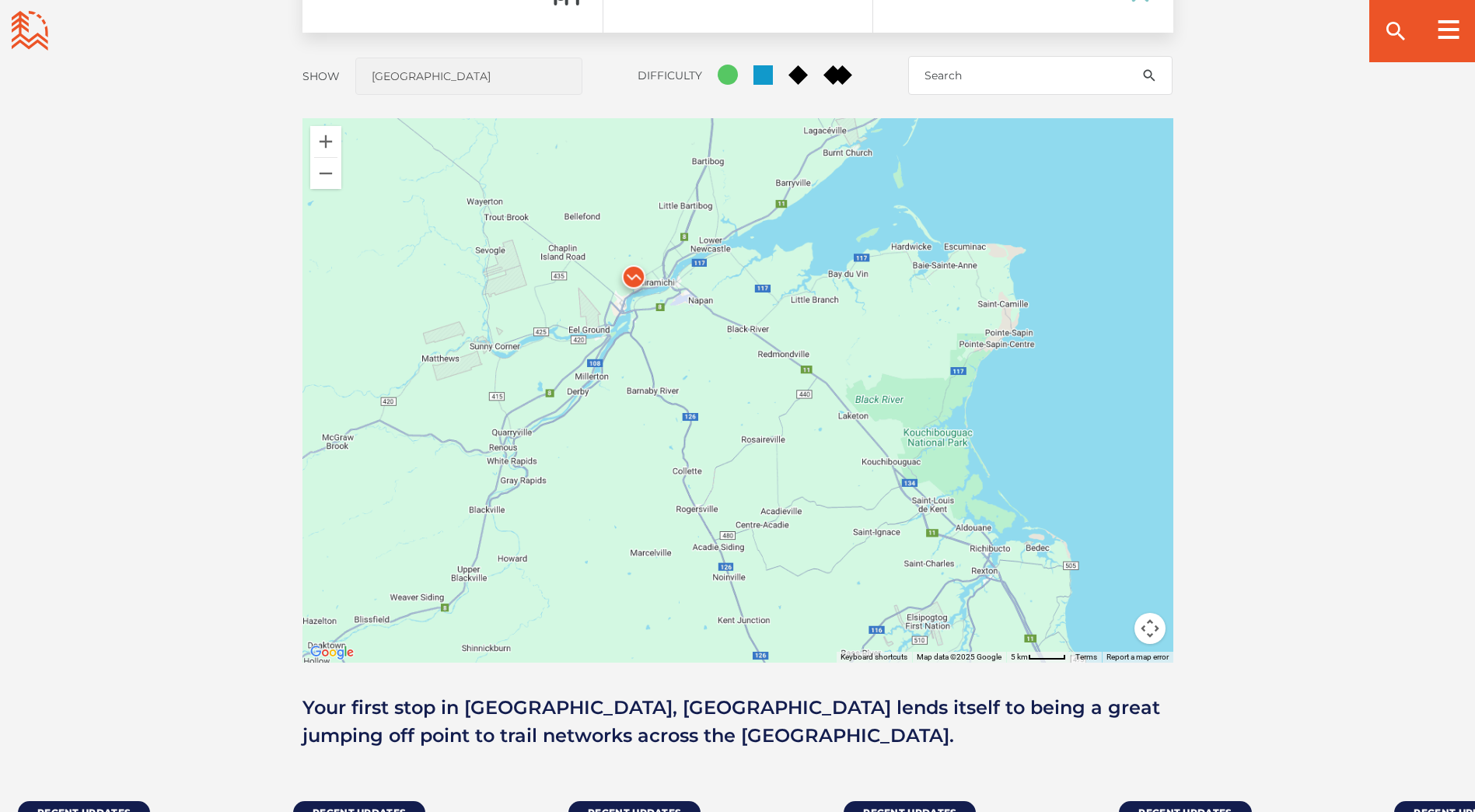
drag, startPoint x: 961, startPoint y: 277, endPoint x: 392, endPoint y: 455, distance: 596.2
click at [387, 457] on div at bounding box center [738, 390] width 871 height 544
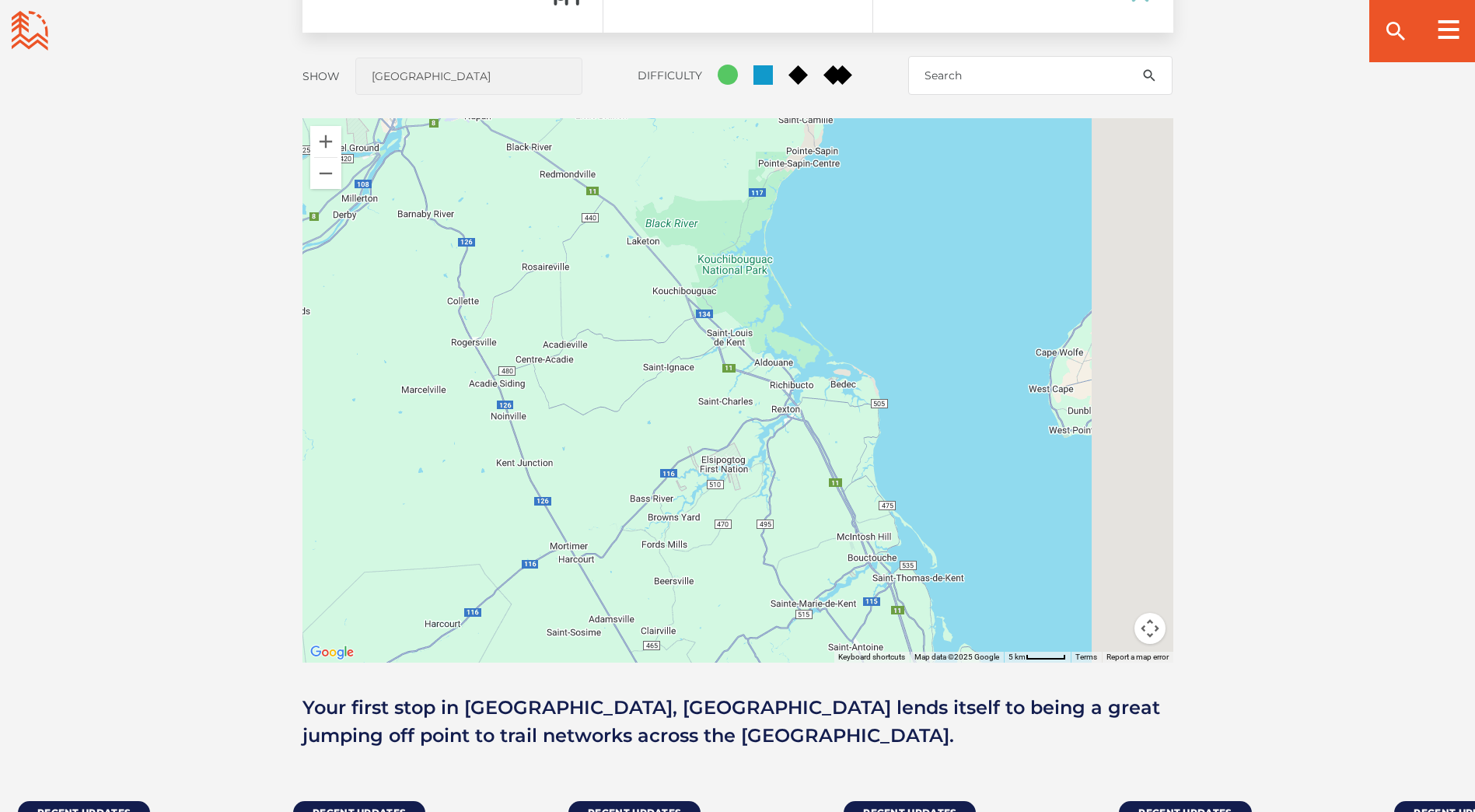
drag, startPoint x: 741, startPoint y: 363, endPoint x: 584, endPoint y: 137, distance: 275.2
click at [584, 142] on div at bounding box center [738, 390] width 871 height 544
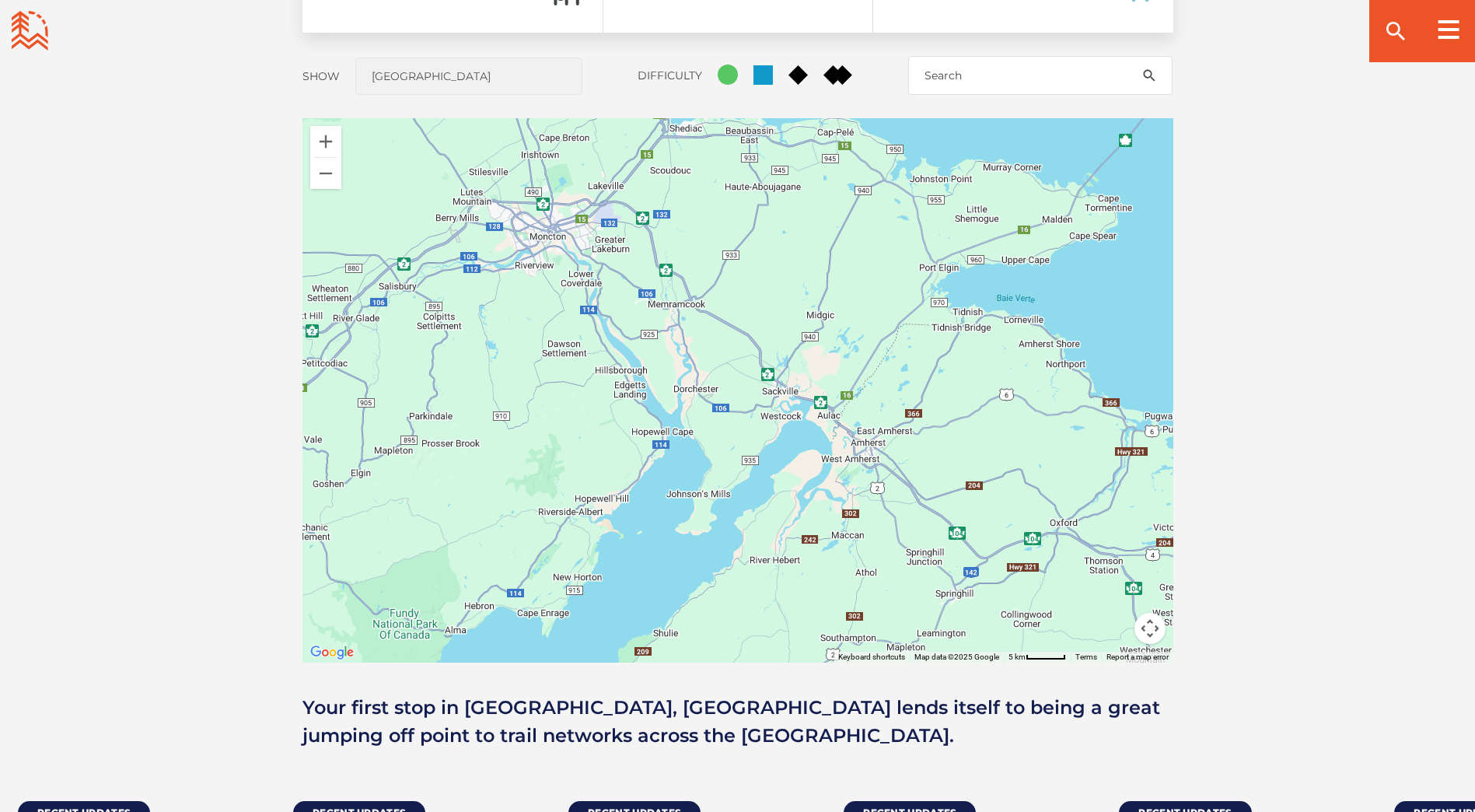
drag, startPoint x: 692, startPoint y: 459, endPoint x: 681, endPoint y: 298, distance: 161.4
click at [681, 298] on div at bounding box center [738, 390] width 871 height 544
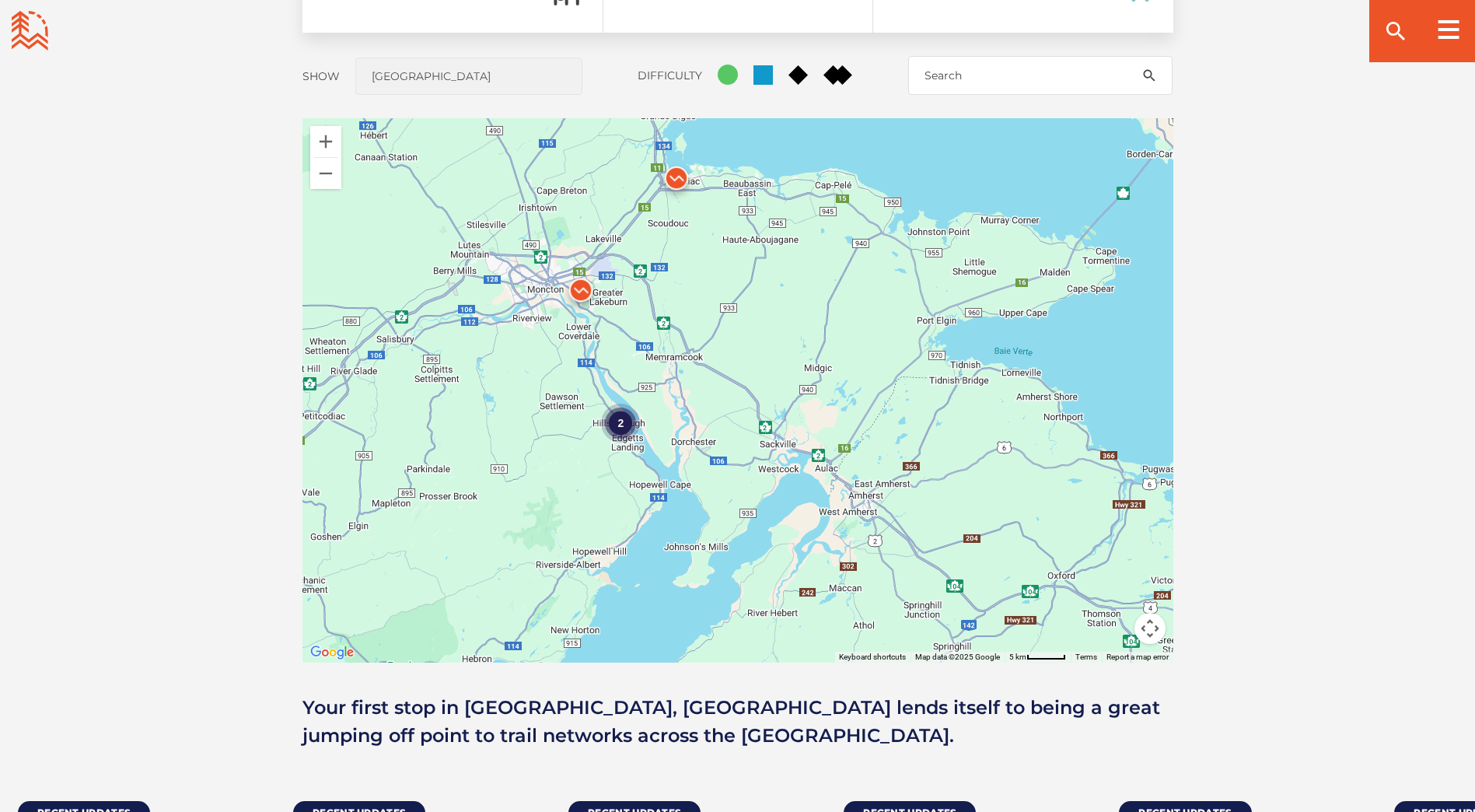
drag, startPoint x: 779, startPoint y: 167, endPoint x: 763, endPoint y: 315, distance: 148.9
click at [765, 316] on div "2 2" at bounding box center [738, 390] width 871 height 544
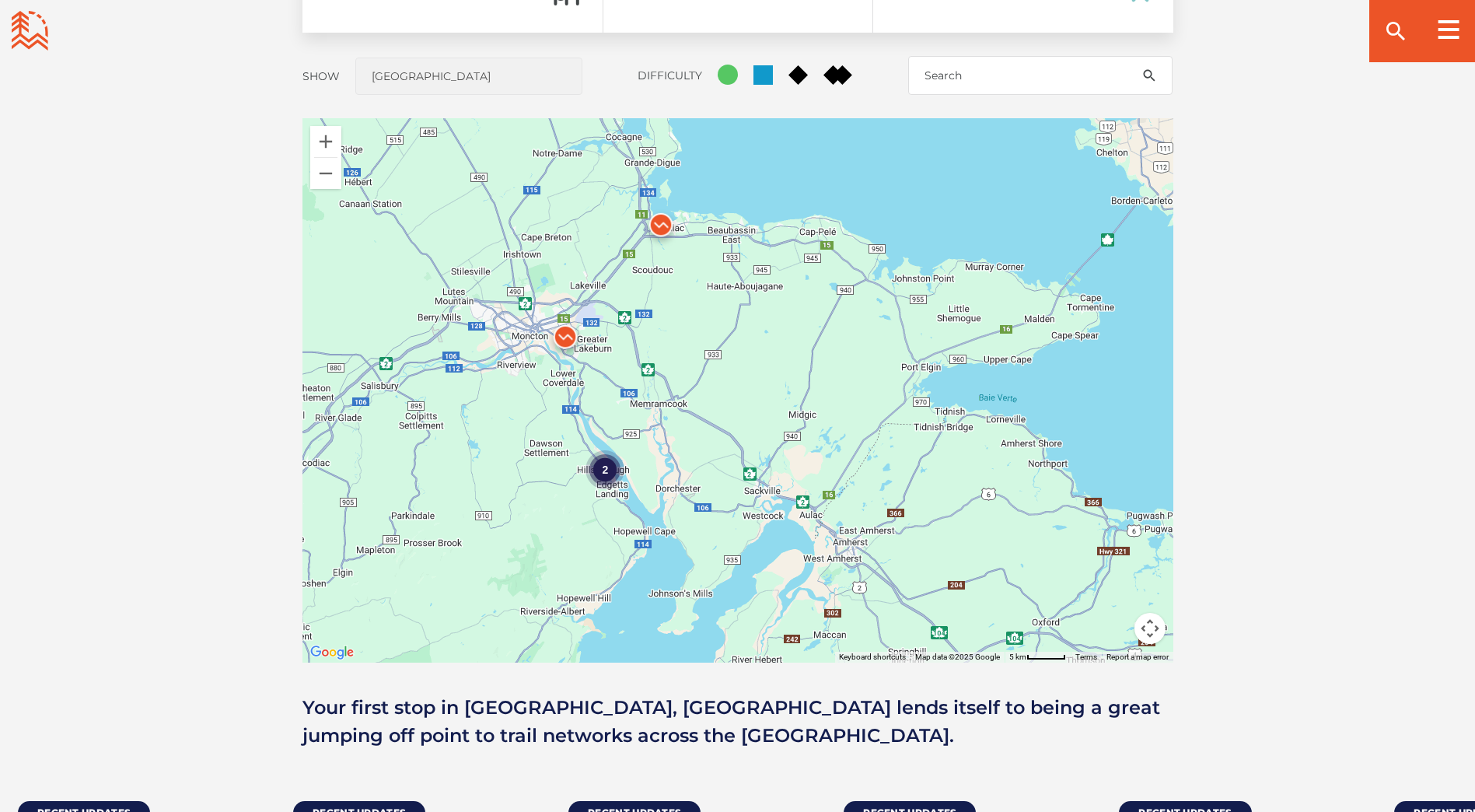
drag, startPoint x: 556, startPoint y: 265, endPoint x: 561, endPoint y: 229, distance: 36.3
click at [561, 229] on div "2 2" at bounding box center [738, 390] width 871 height 544
click at [604, 459] on div "2" at bounding box center [604, 468] width 39 height 39
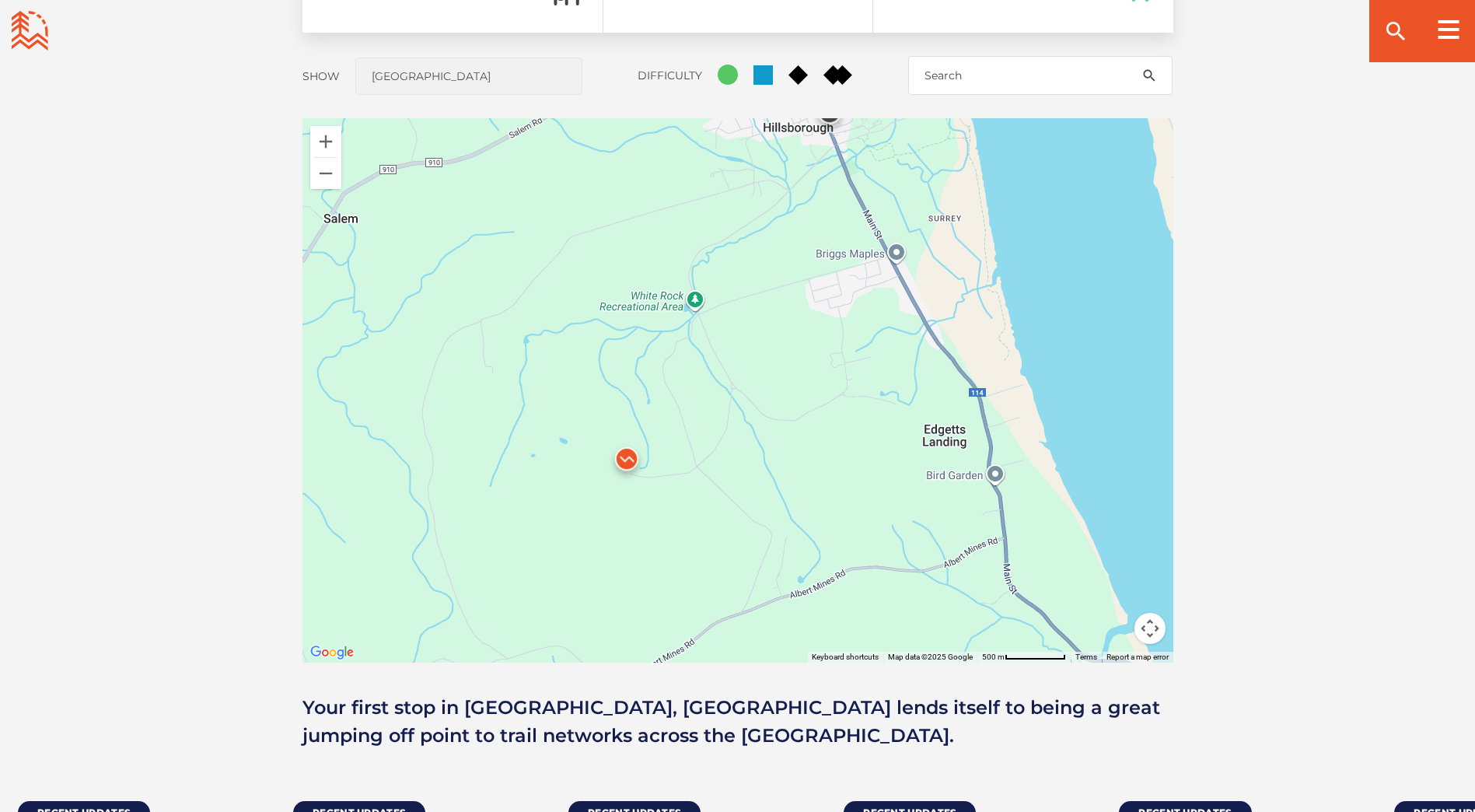
drag, startPoint x: 830, startPoint y: 456, endPoint x: 822, endPoint y: 365, distance: 91.4
click at [822, 365] on div at bounding box center [738, 390] width 871 height 544
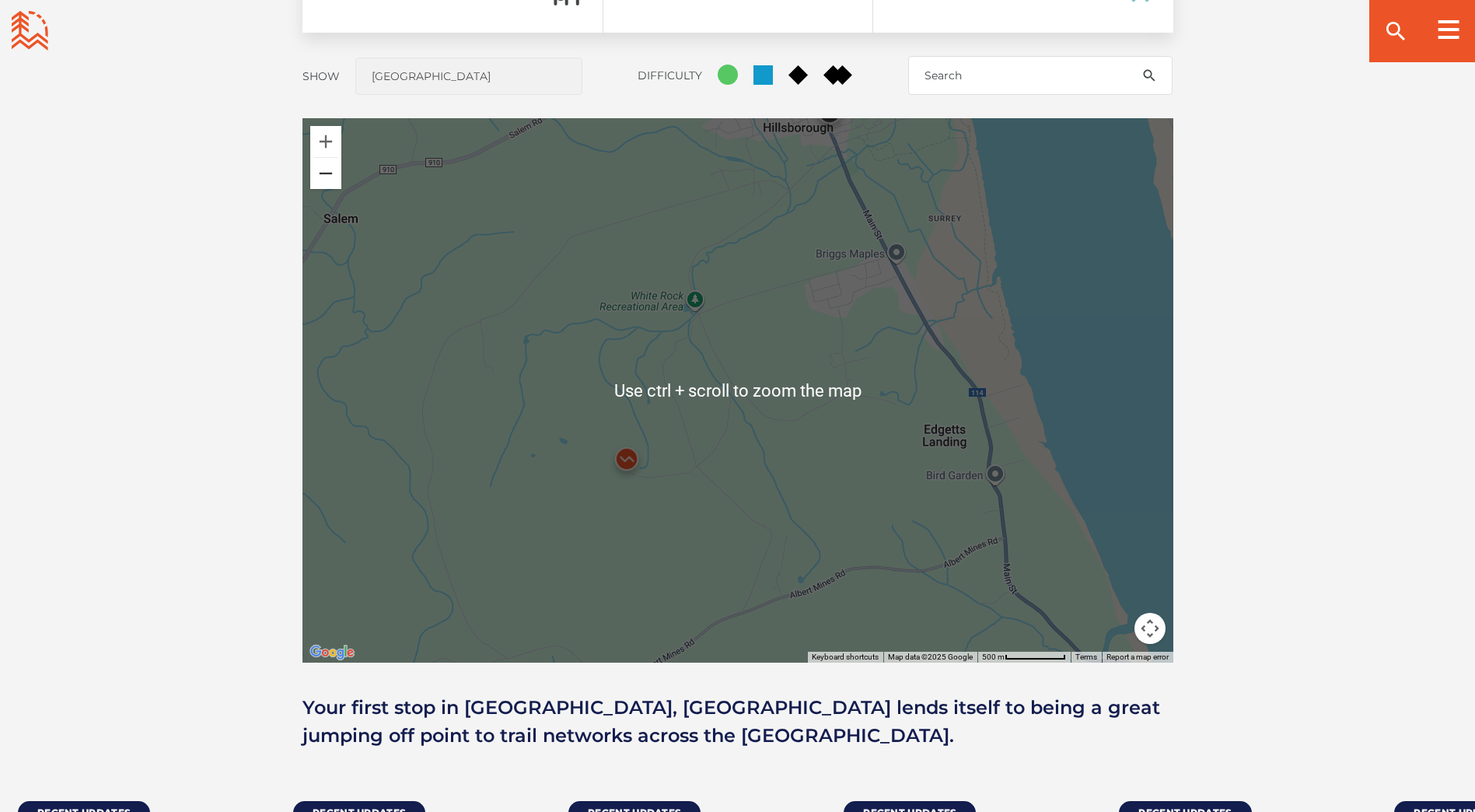
click at [337, 180] on button "Zoom out" at bounding box center [326, 174] width 31 height 31
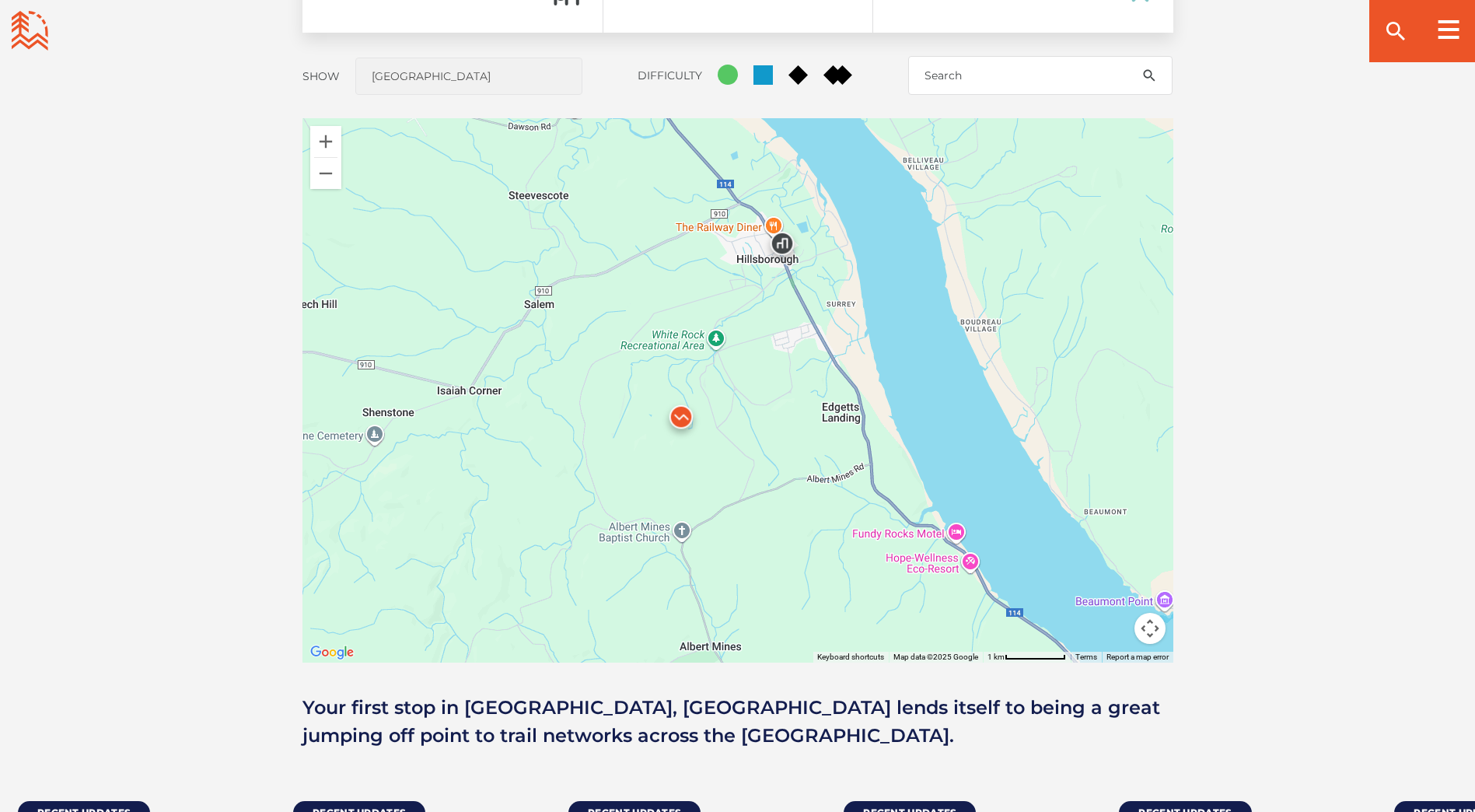
click at [779, 241] on img at bounding box center [782, 247] width 47 height 47
click at [782, 245] on img at bounding box center [782, 247] width 47 height 47
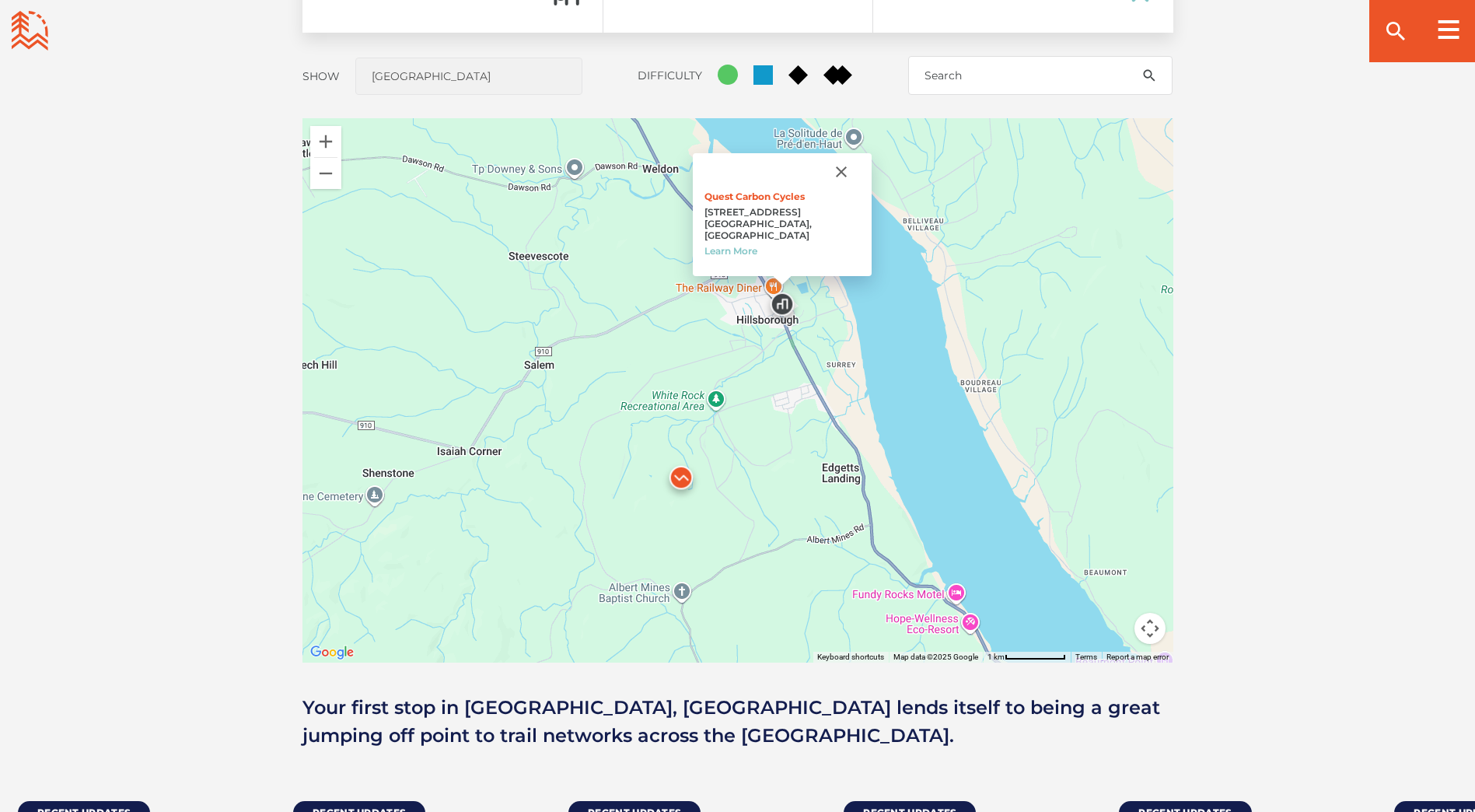
drag, startPoint x: 835, startPoint y: 174, endPoint x: 825, endPoint y: 209, distance: 36.4
click at [835, 174] on button "Close" at bounding box center [841, 171] width 37 height 37
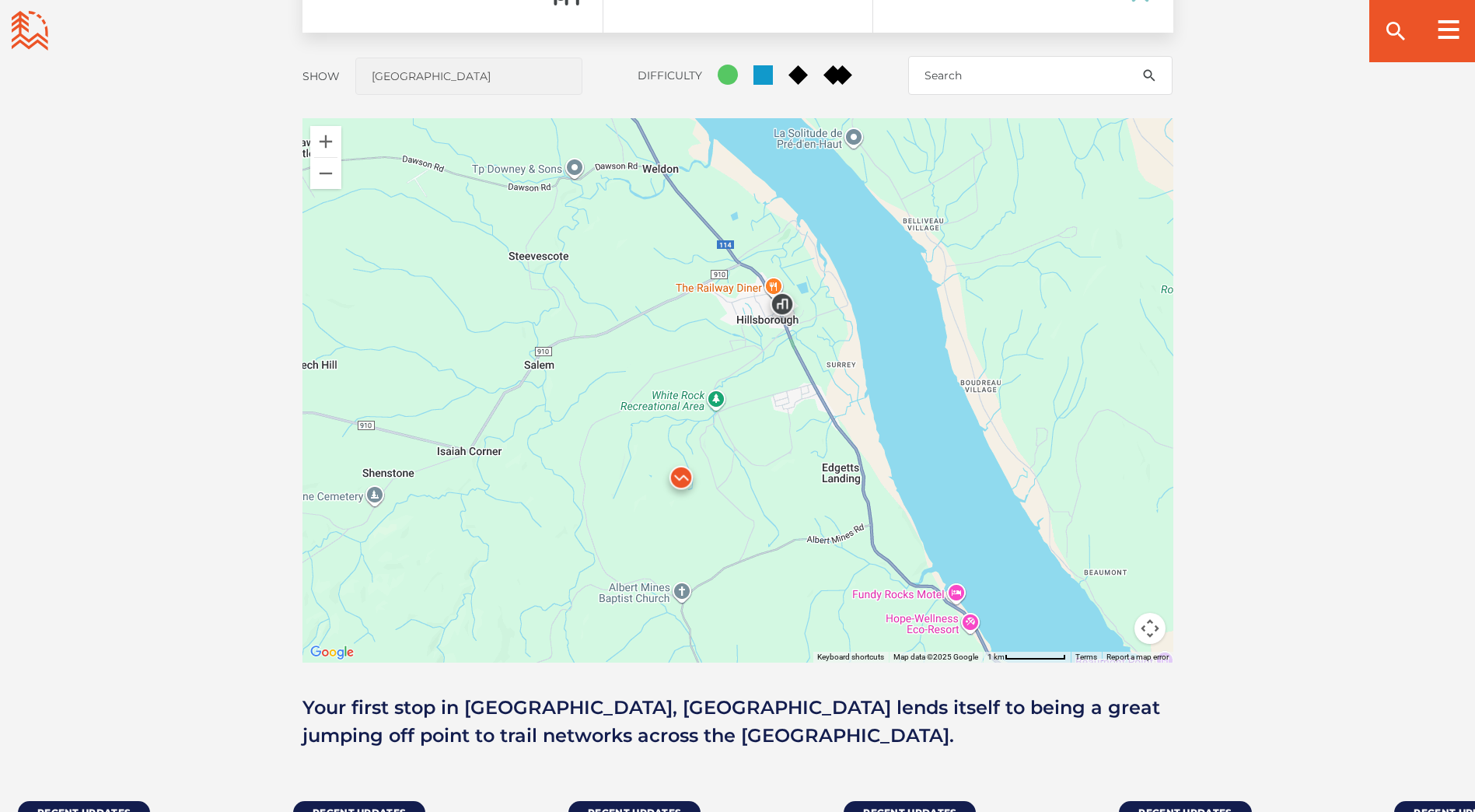
click at [681, 485] on img at bounding box center [680, 481] width 47 height 47
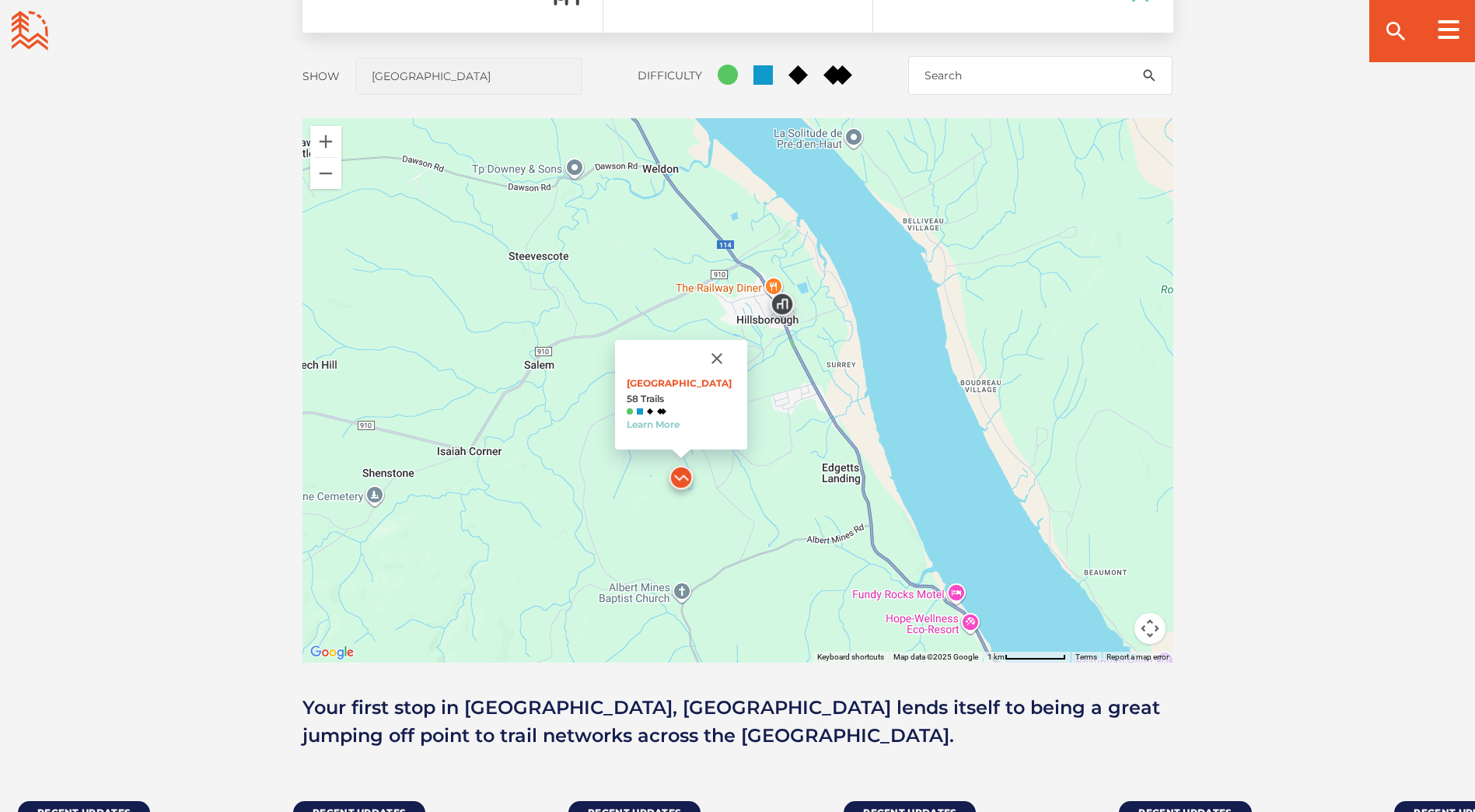
click at [681, 473] on img at bounding box center [680, 481] width 47 height 47
click at [709, 377] on link "White Rock Recreation Area" at bounding box center [679, 382] width 105 height 12
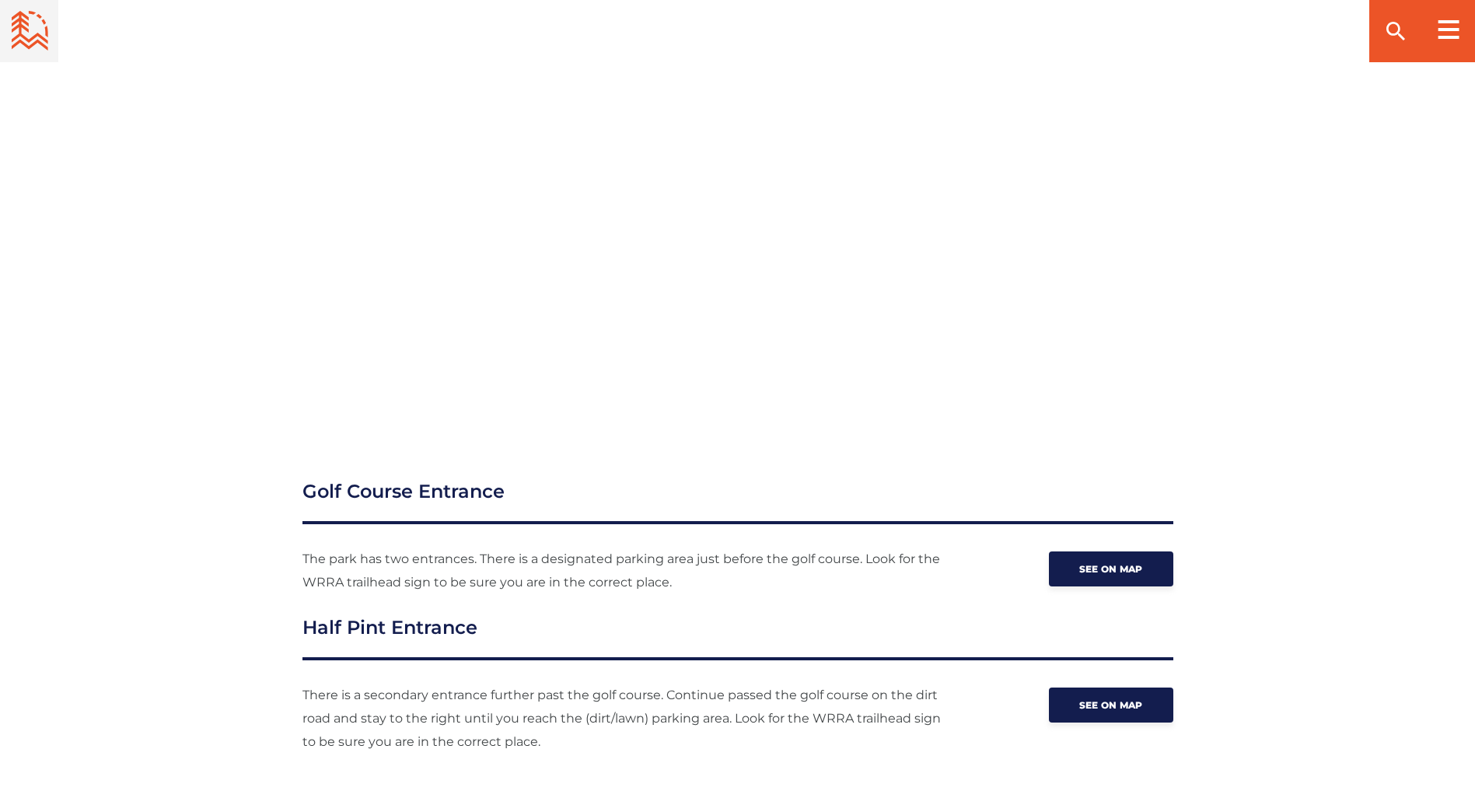
scroll to position [1711, 0]
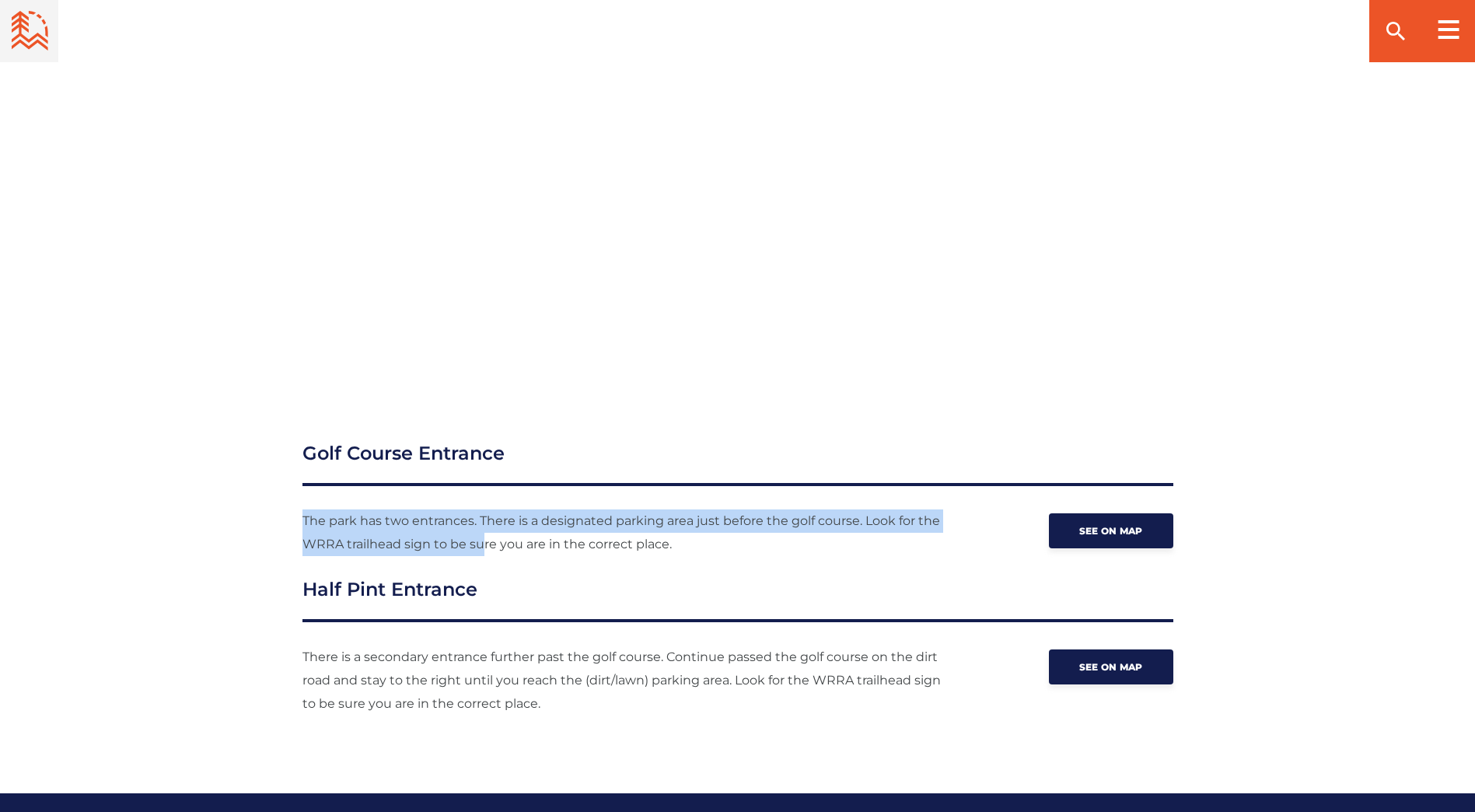
drag, startPoint x: 285, startPoint y: 519, endPoint x: 482, endPoint y: 535, distance: 197.6
click at [482, 535] on div "Golf Course Entrance The park has two entrances. There is a designated parking …" at bounding box center [738, 577] width 1088 height 276
click at [482, 537] on p "The park has two entrances. There is a designated parking area just before the …" at bounding box center [625, 532] width 646 height 47
drag, startPoint x: 337, startPoint y: 528, endPoint x: 529, endPoint y: 538, distance: 192.3
click at [529, 538] on p "The park has two entrances. There is a designated parking area just before the …" at bounding box center [625, 532] width 646 height 47
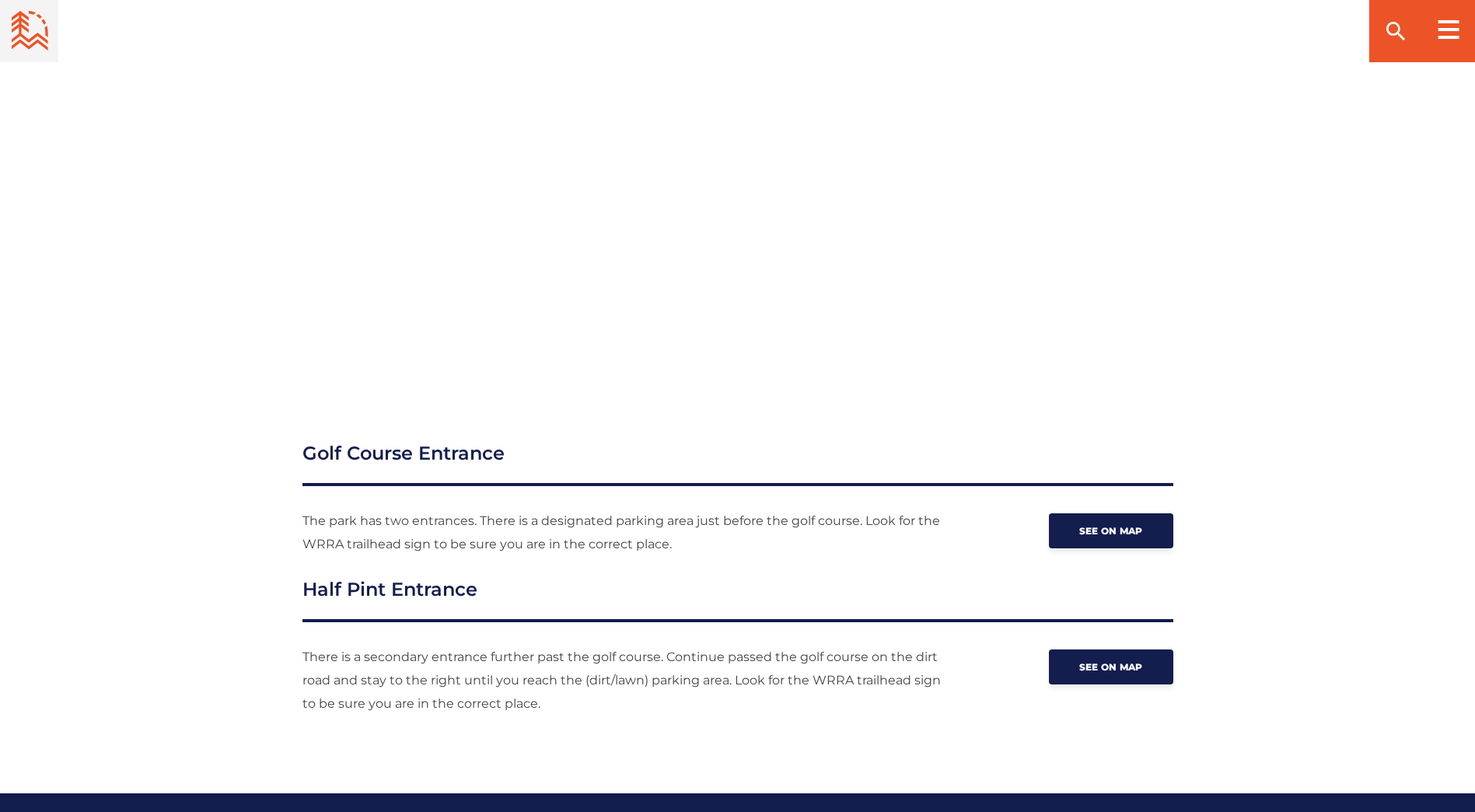
drag, startPoint x: 529, startPoint y: 538, endPoint x: 304, endPoint y: 554, distance: 225.6
click at [311, 557] on ol "Golf Course Entrance The park has two entrances. There is a designated parking …" at bounding box center [738, 577] width 871 height 276
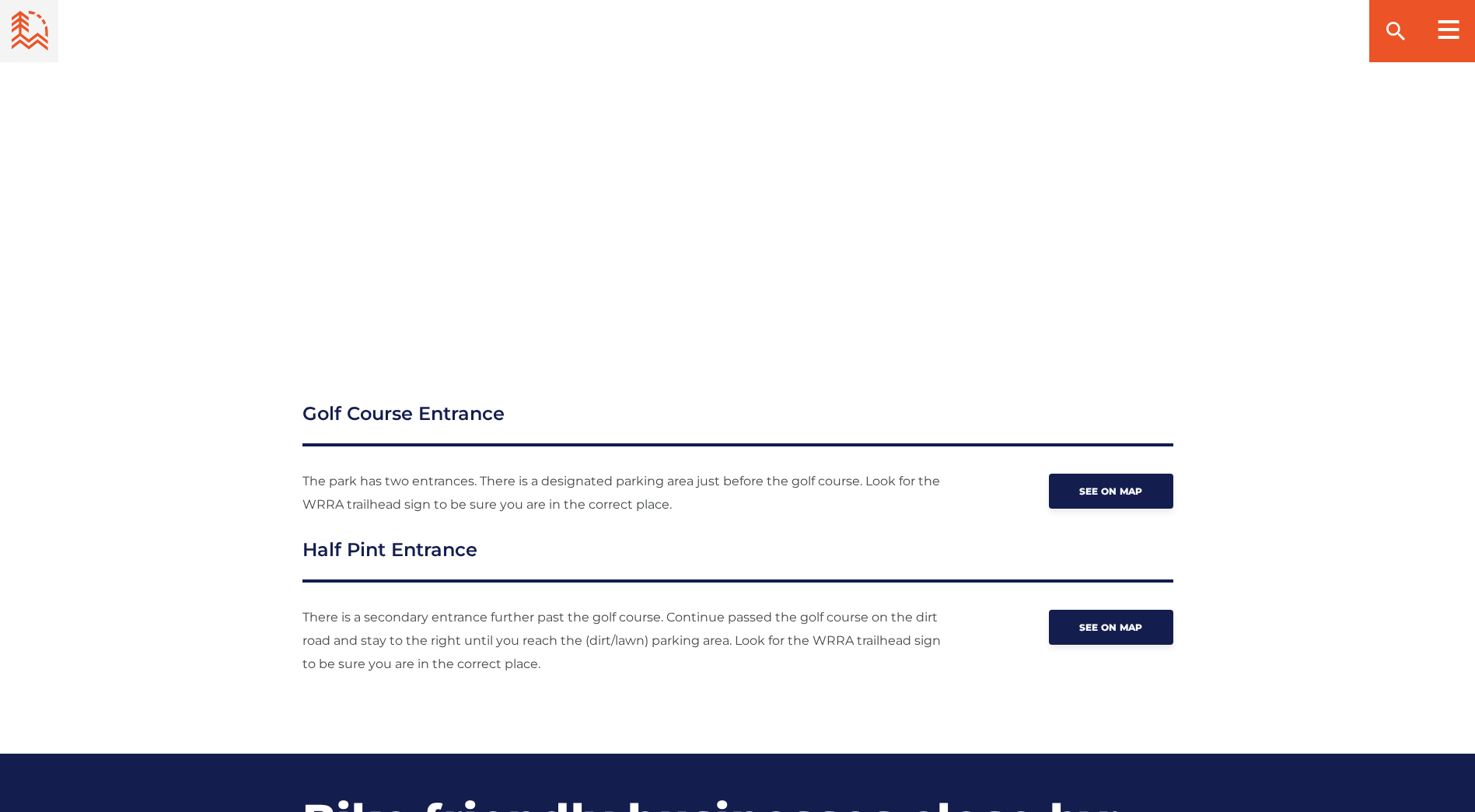
scroll to position [1789, 0]
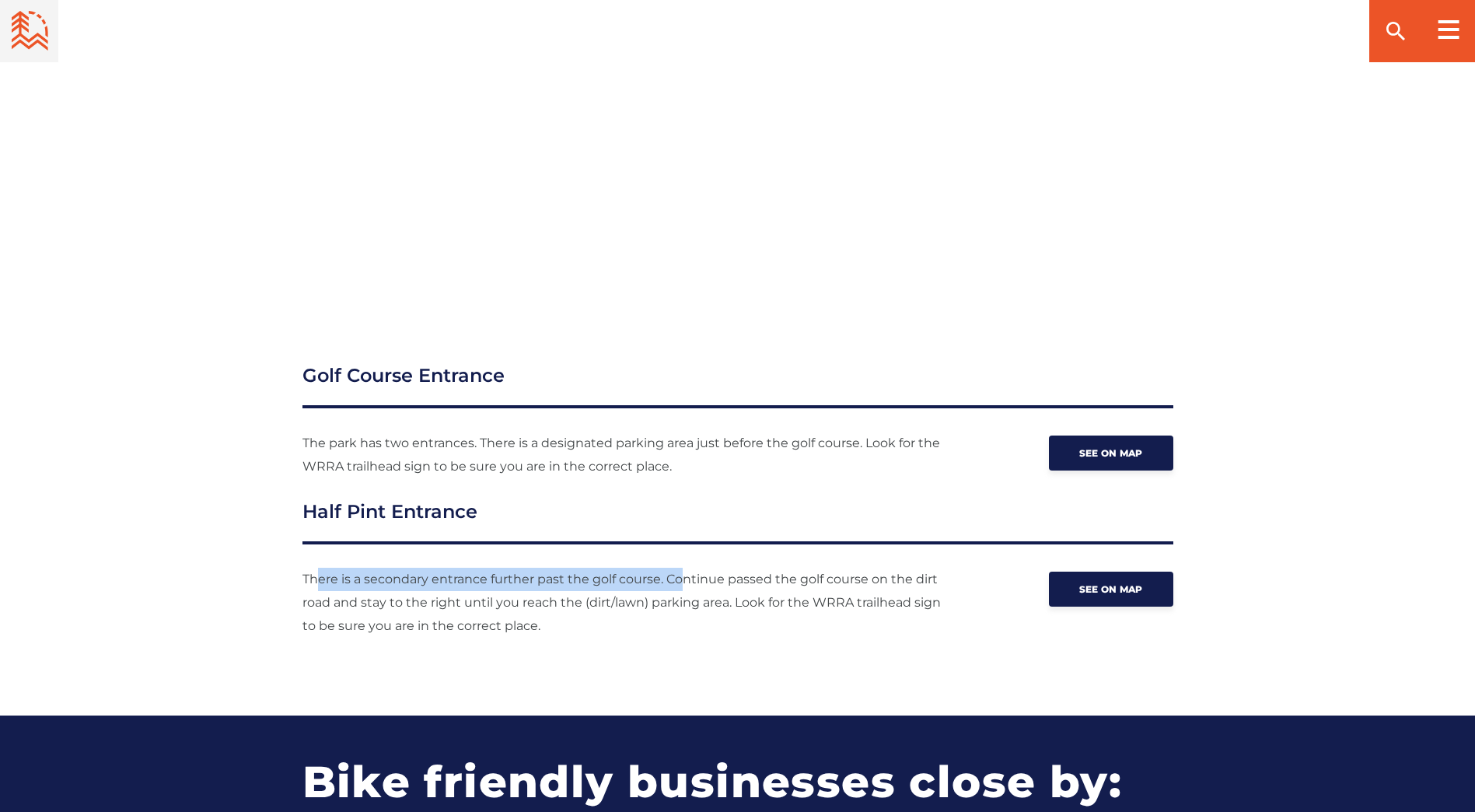
drag, startPoint x: 348, startPoint y: 573, endPoint x: 682, endPoint y: 572, distance: 334.0
click at [682, 572] on p "There is a secondary entrance further past the golf course. Continue passed the…" at bounding box center [625, 603] width 646 height 70
drag, startPoint x: 681, startPoint y: 572, endPoint x: 370, endPoint y: 605, distance: 312.7
click at [370, 605] on p "There is a secondary entrance further past the golf course. Continue passed the…" at bounding box center [625, 603] width 646 height 70
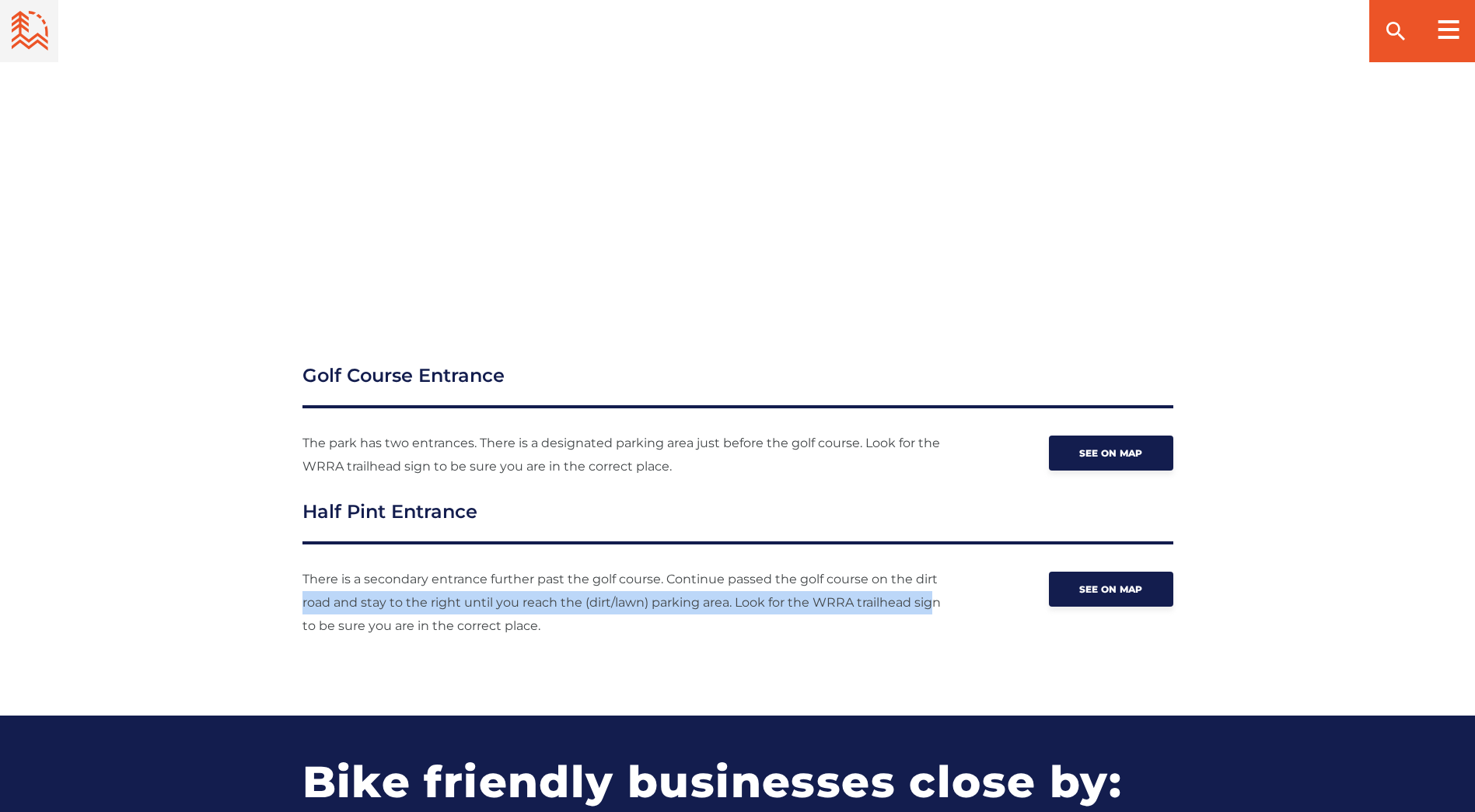
drag, startPoint x: 294, startPoint y: 610, endPoint x: 935, endPoint y: 610, distance: 641.0
click at [935, 610] on div "Golf Course Entrance The park has two entrances. There is a designated parking …" at bounding box center [738, 499] width 1088 height 276
click at [935, 614] on p "There is a secondary entrance further past the golf course. Continue passed the…" at bounding box center [625, 603] width 646 height 70
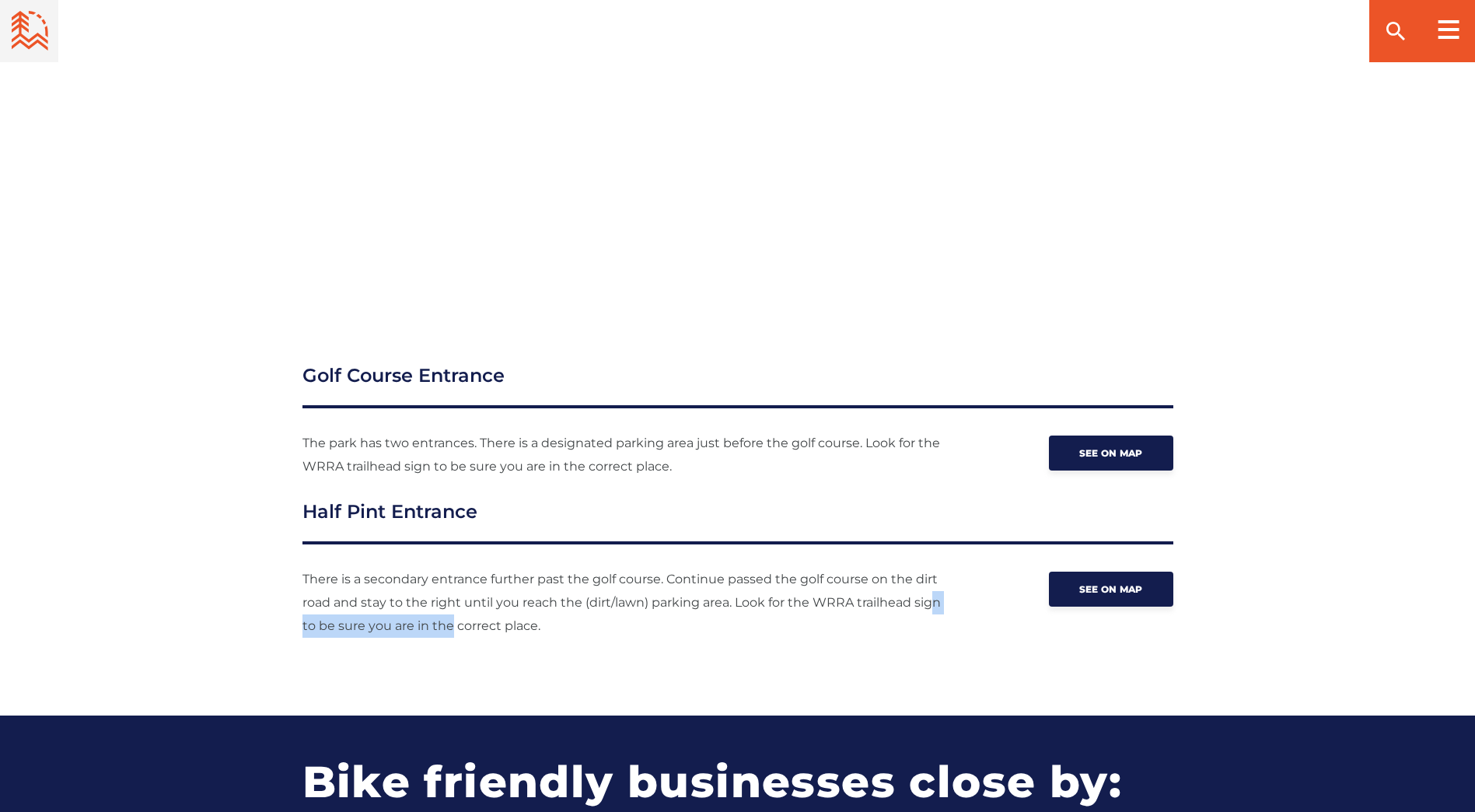
drag, startPoint x: 818, startPoint y: 600, endPoint x: 444, endPoint y: 619, distance: 374.5
click at [444, 619] on p "There is a secondary entrance further past the golf course. Continue passed the…" at bounding box center [625, 603] width 646 height 70
drag, startPoint x: 444, startPoint y: 619, endPoint x: 418, endPoint y: 624, distance: 26.5
click at [418, 622] on p "There is a secondary entrance further past the golf course. Continue passed the…" at bounding box center [625, 603] width 646 height 70
click at [523, 614] on p "There is a secondary entrance further past the golf course. Continue passed the…" at bounding box center [625, 603] width 646 height 70
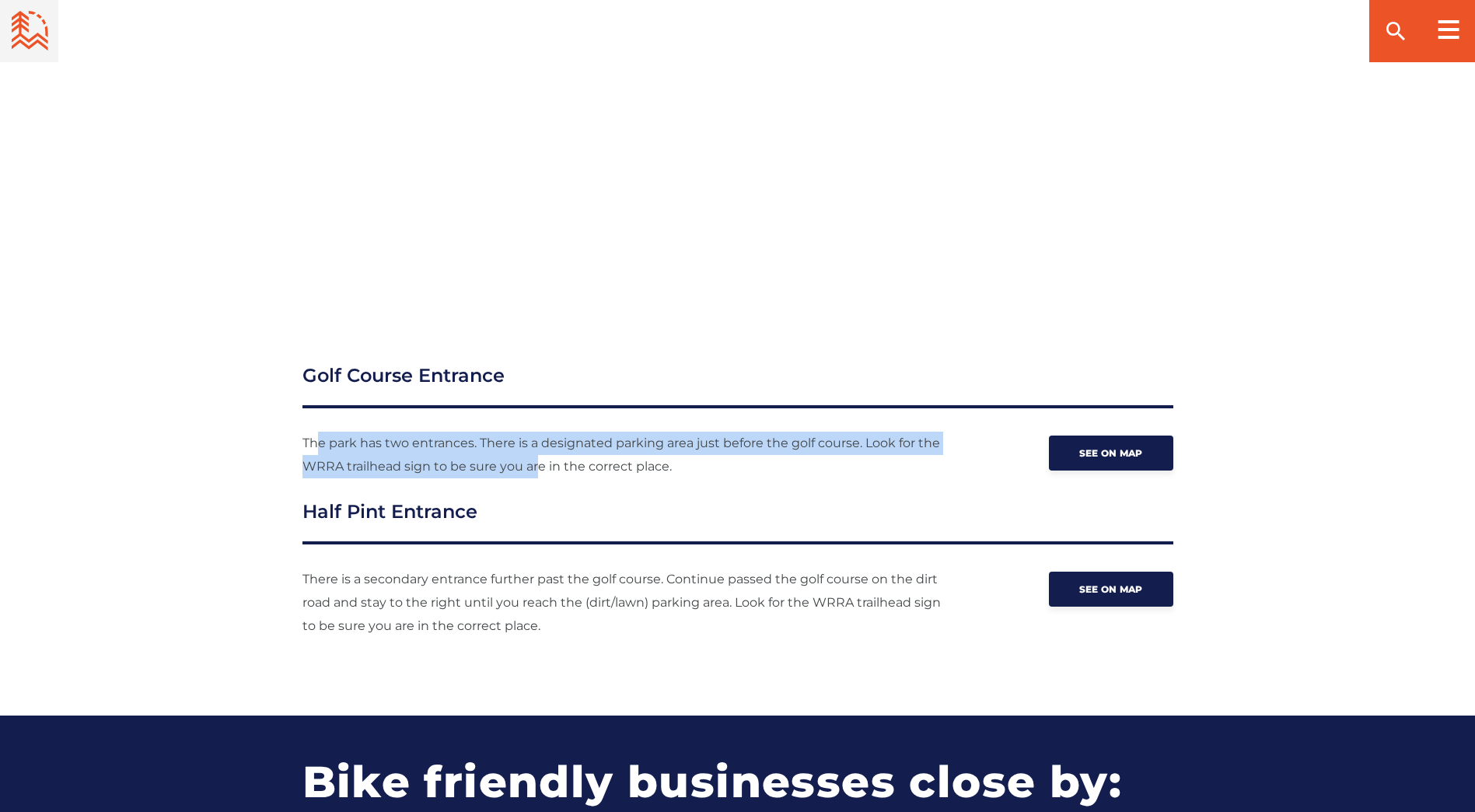
drag, startPoint x: 321, startPoint y: 449, endPoint x: 538, endPoint y: 472, distance: 218.2
click at [538, 472] on p "The park has two entrances. There is a designated parking area just before the …" at bounding box center [625, 454] width 646 height 47
click at [538, 478] on p "The park has two entrances. There is a designated parking area just before the …" at bounding box center [625, 454] width 646 height 47
drag, startPoint x: 488, startPoint y: 443, endPoint x: 937, endPoint y: 452, distance: 449.1
click at [937, 452] on p "The park has two entrances. There is a designated parking area just before the …" at bounding box center [625, 454] width 646 height 47
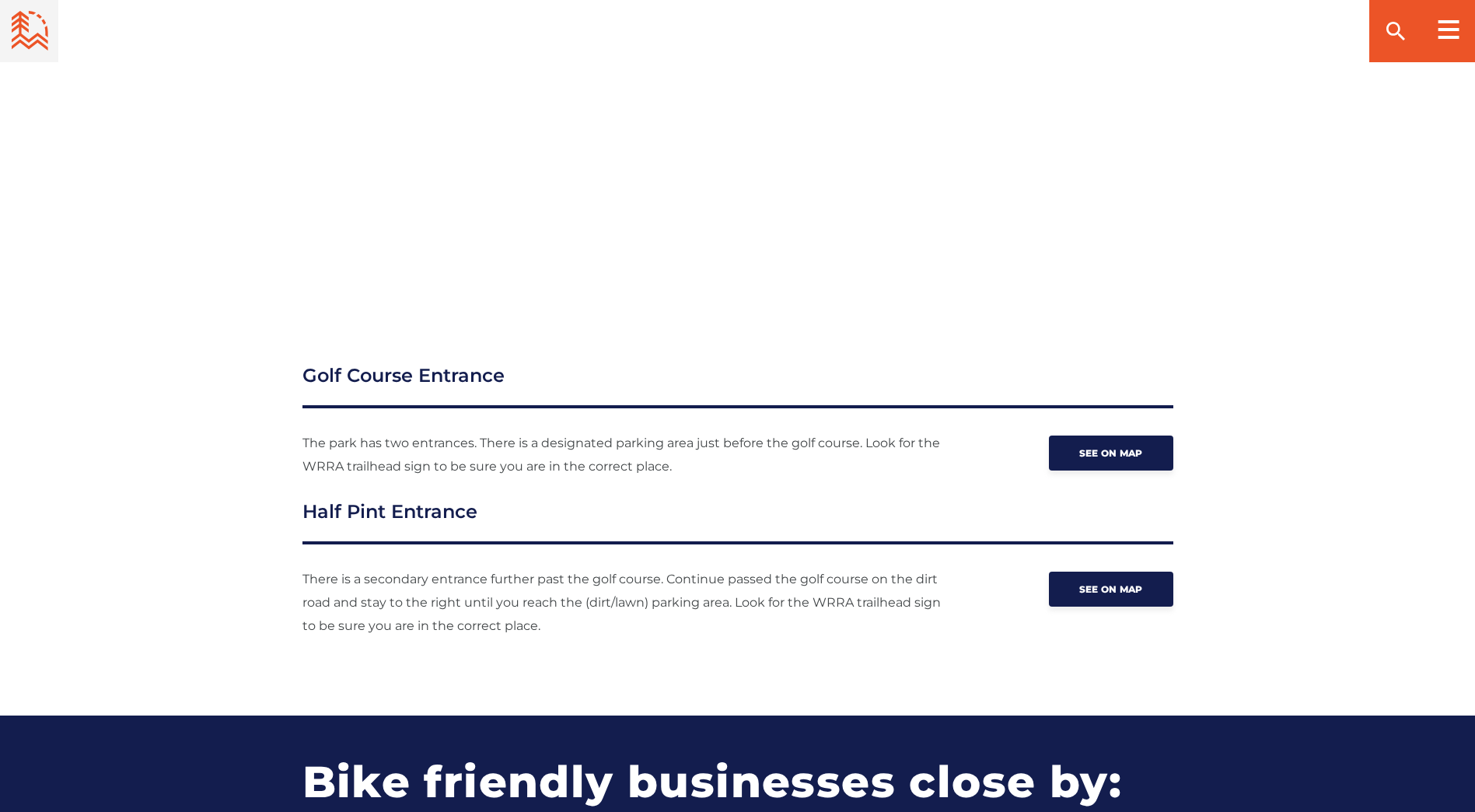
drag, startPoint x: 937, startPoint y: 452, endPoint x: 896, endPoint y: 474, distance: 46.5
click at [896, 474] on p "The park has two entrances. There is a designated parking area just before the …" at bounding box center [625, 454] width 646 height 47
drag, startPoint x: 761, startPoint y: 465, endPoint x: 428, endPoint y: 461, distance: 333.0
click at [428, 461] on p "The park has two entrances. There is a designated parking area just before the …" at bounding box center [625, 454] width 646 height 47
drag, startPoint x: 428, startPoint y: 461, endPoint x: 434, endPoint y: 483, distance: 22.8
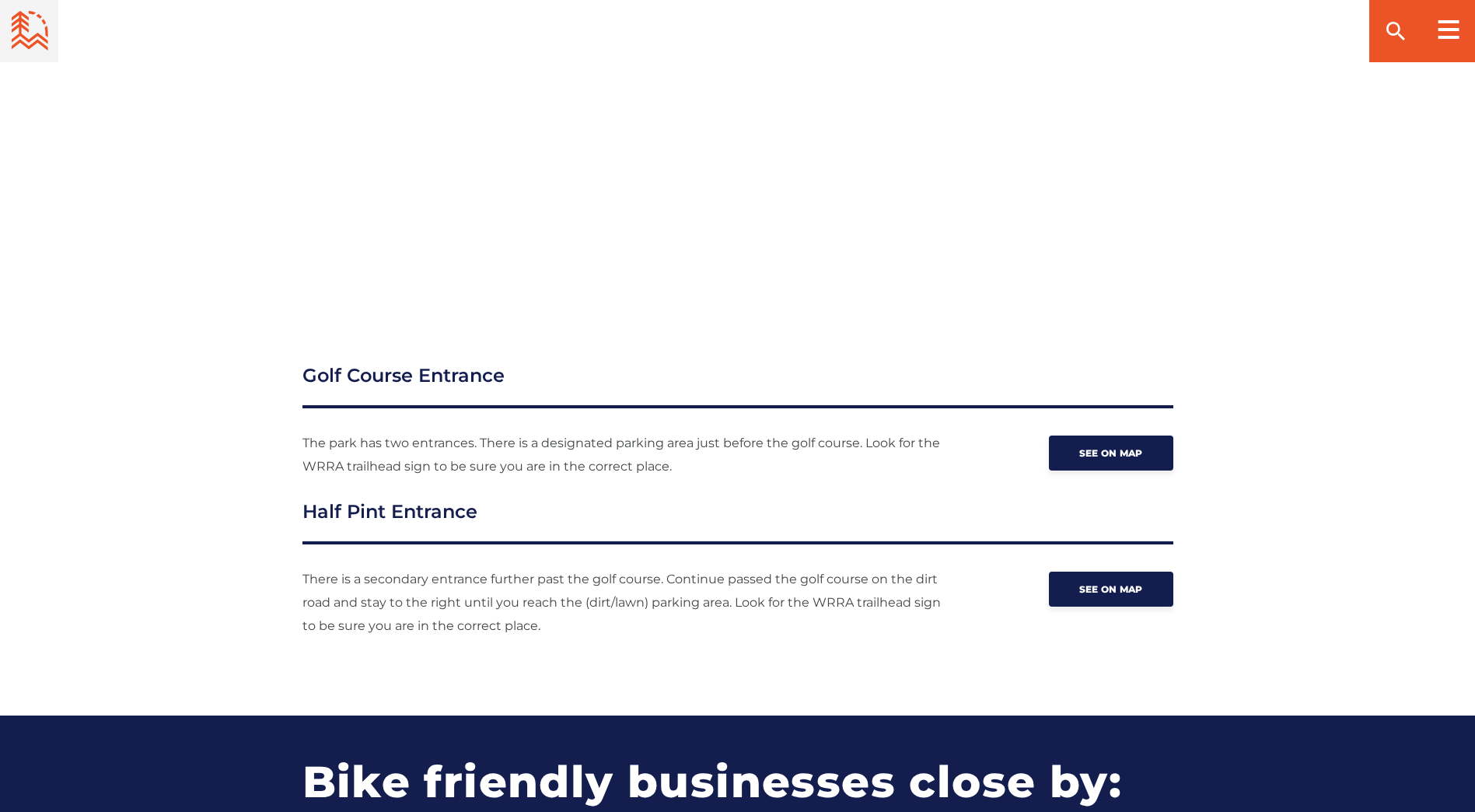
click at [422, 472] on p "The park has two entrances. There is a designated parking area just before the …" at bounding box center [625, 454] width 646 height 47
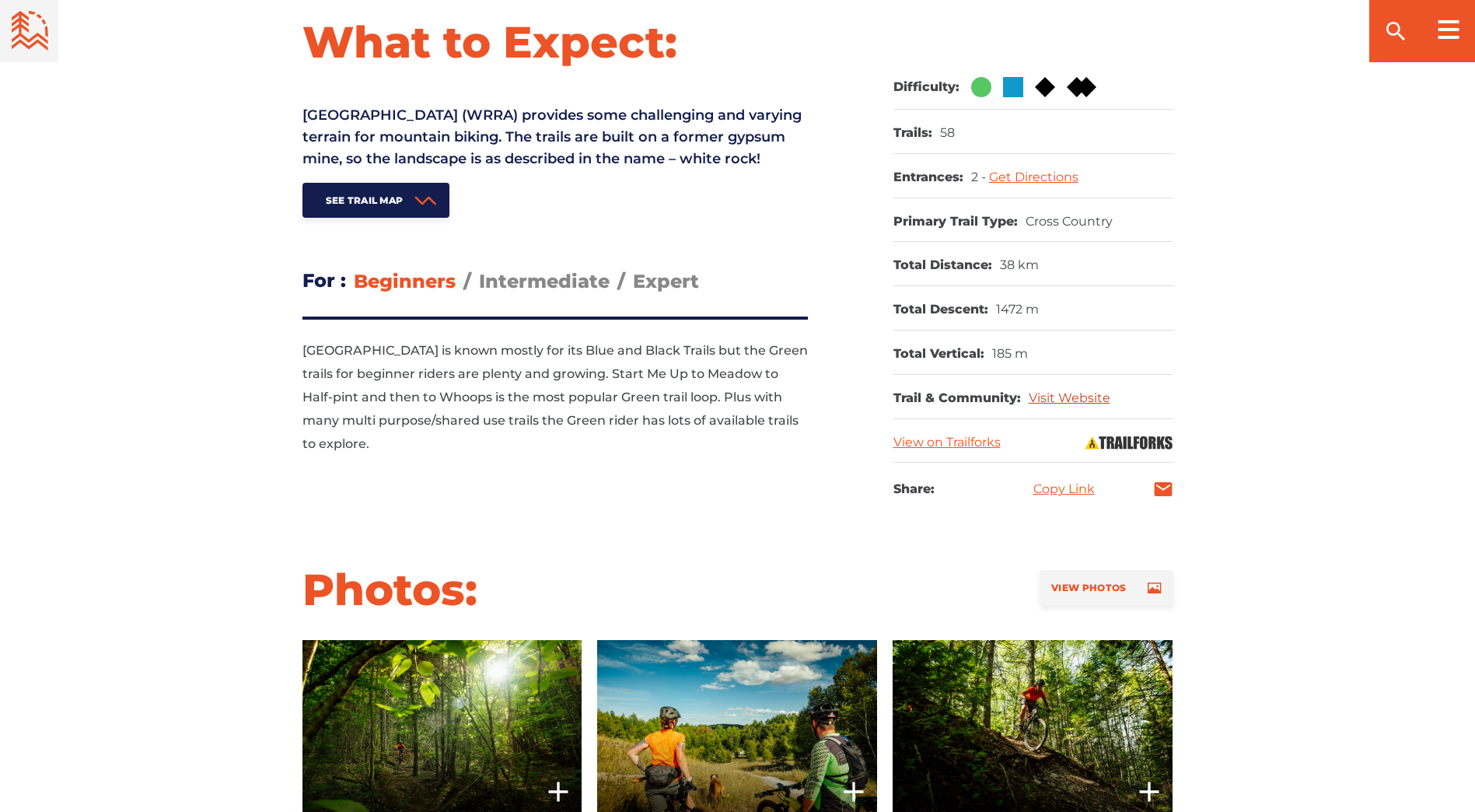
scroll to position [622, 0]
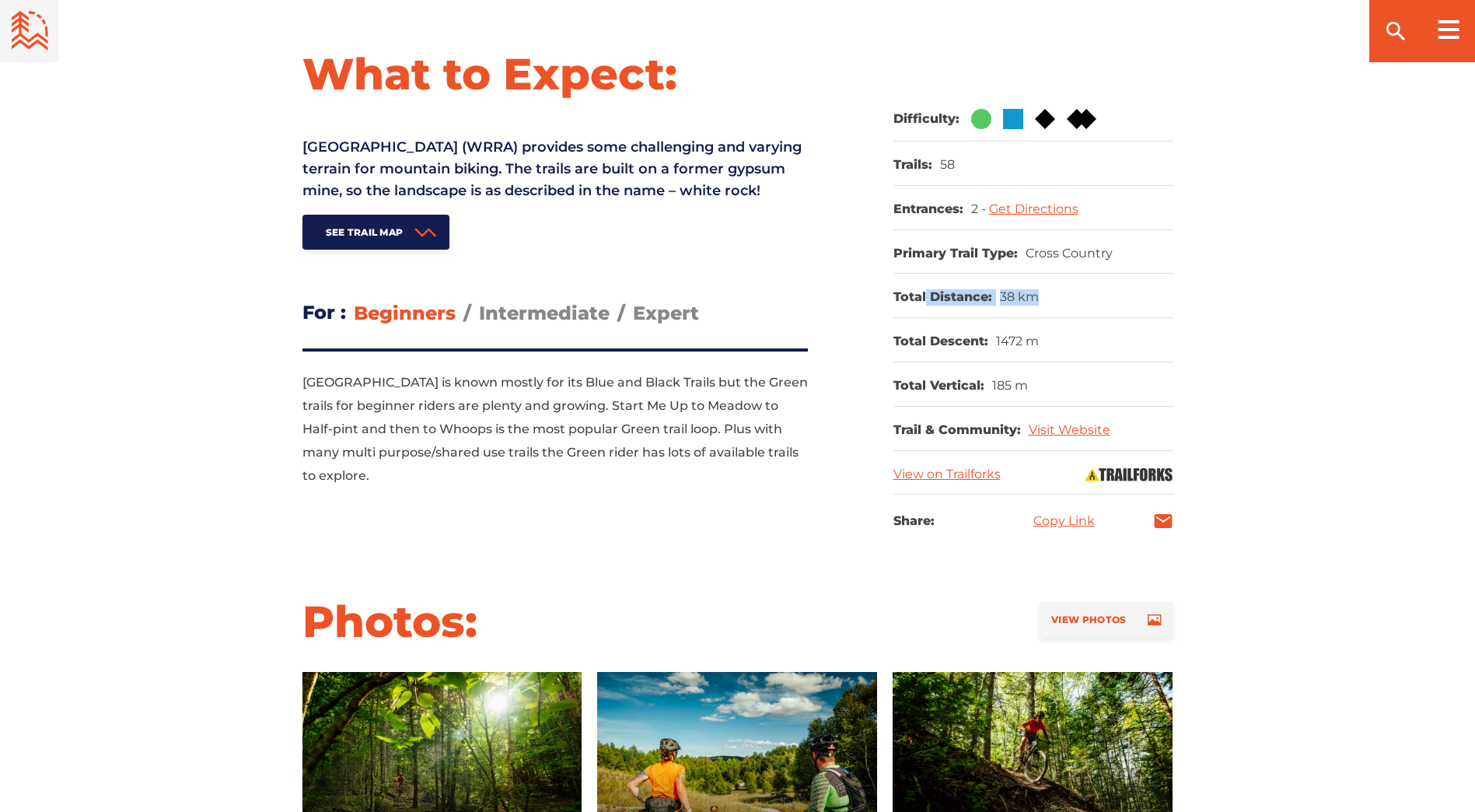
drag, startPoint x: 925, startPoint y: 294, endPoint x: 1059, endPoint y: 298, distance: 134.1
click at [1059, 298] on dl "Total Distance: 38 km" at bounding box center [1033, 295] width 280 height 44
drag, startPoint x: 1059, startPoint y: 298, endPoint x: 1062, endPoint y: 306, distance: 8.5
click at [1062, 306] on dl "Total Distance: 38 km" at bounding box center [1033, 295] width 280 height 44
drag, startPoint x: 1020, startPoint y: 338, endPoint x: 875, endPoint y: 330, distance: 145.2
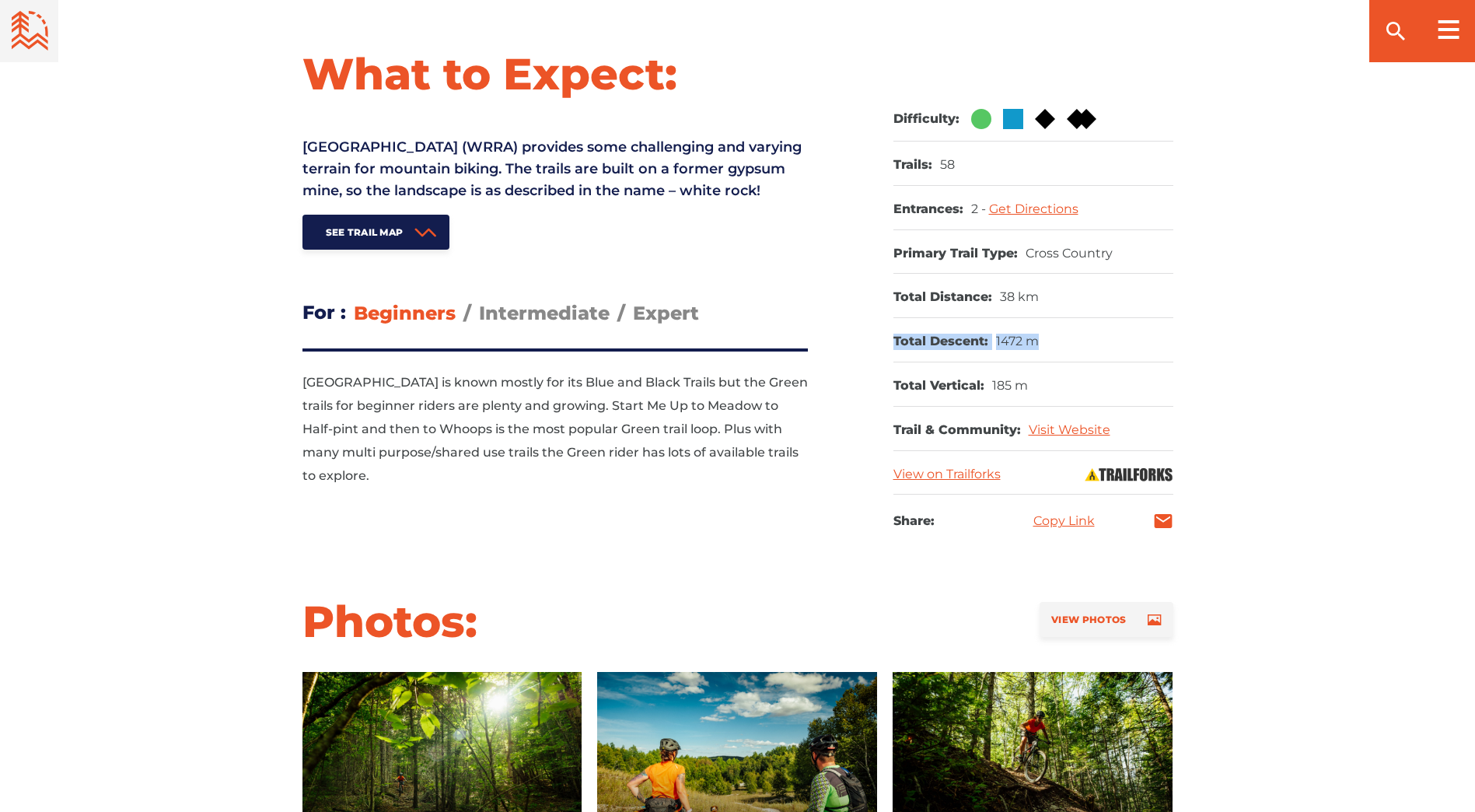
click at [875, 330] on div "What to Expect: White Rock Recreational Area (WRRA) provides some challenging a…" at bounding box center [738, 289] width 1088 height 486
drag, startPoint x: 874, startPoint y: 330, endPoint x: 859, endPoint y: 375, distance: 47.4
click at [859, 375] on div "What to Expect: White Rock Recreational Area (WRRA) provides some challenging a…" at bounding box center [738, 289] width 1088 height 486
drag, startPoint x: 871, startPoint y: 347, endPoint x: 1087, endPoint y: 337, distance: 216.2
click at [1087, 337] on div "What to Expect: White Rock Recreational Area (WRRA) provides some challenging a…" at bounding box center [738, 289] width 1088 height 486
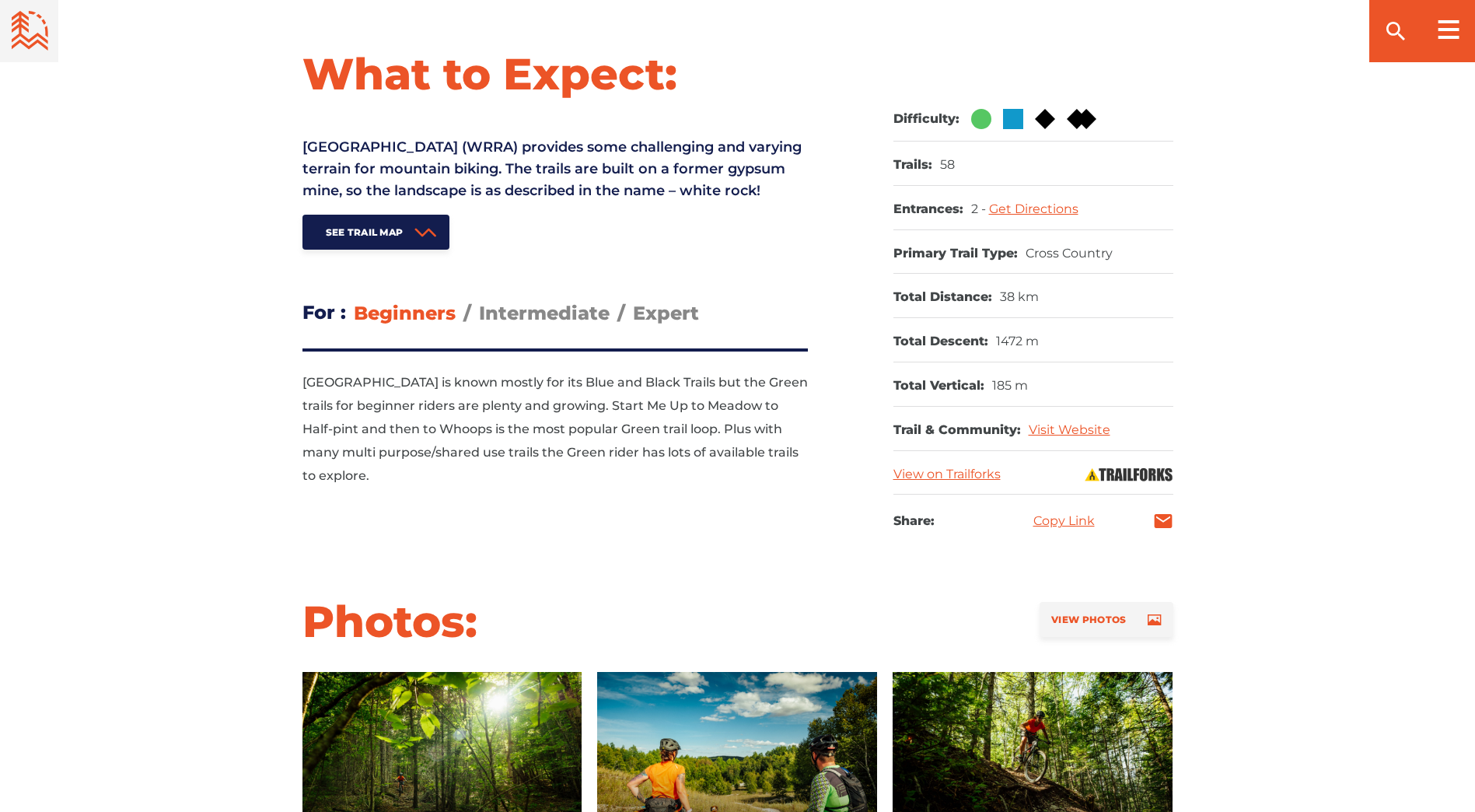
drag, startPoint x: 1087, startPoint y: 337, endPoint x: 1096, endPoint y: 370, distance: 34.2
click at [1096, 370] on dl "Total Vertical: 185 m" at bounding box center [1033, 384] width 280 height 44
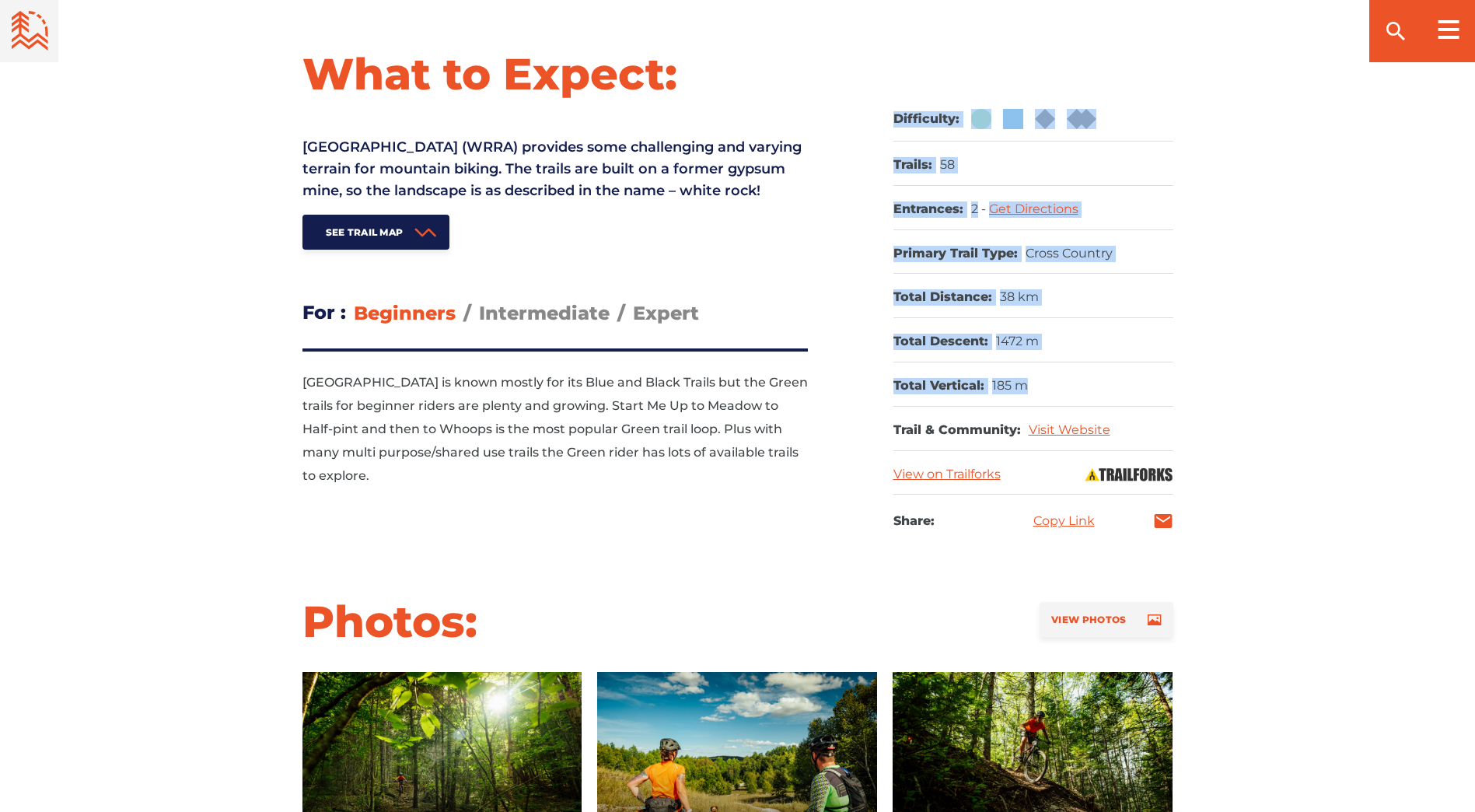
drag, startPoint x: 1081, startPoint y: 376, endPoint x: 849, endPoint y: 382, distance: 232.1
click at [846, 381] on div "What to Expect: White Rock Recreational Area (WRRA) provides some challenging a…" at bounding box center [738, 289] width 1088 height 486
drag, startPoint x: 849, startPoint y: 382, endPoint x: 933, endPoint y: 391, distance: 84.5
click at [933, 391] on dt "Total Vertical:" at bounding box center [938, 386] width 91 height 16
click at [945, 347] on dt "Total Descent:" at bounding box center [941, 342] width 95 height 16
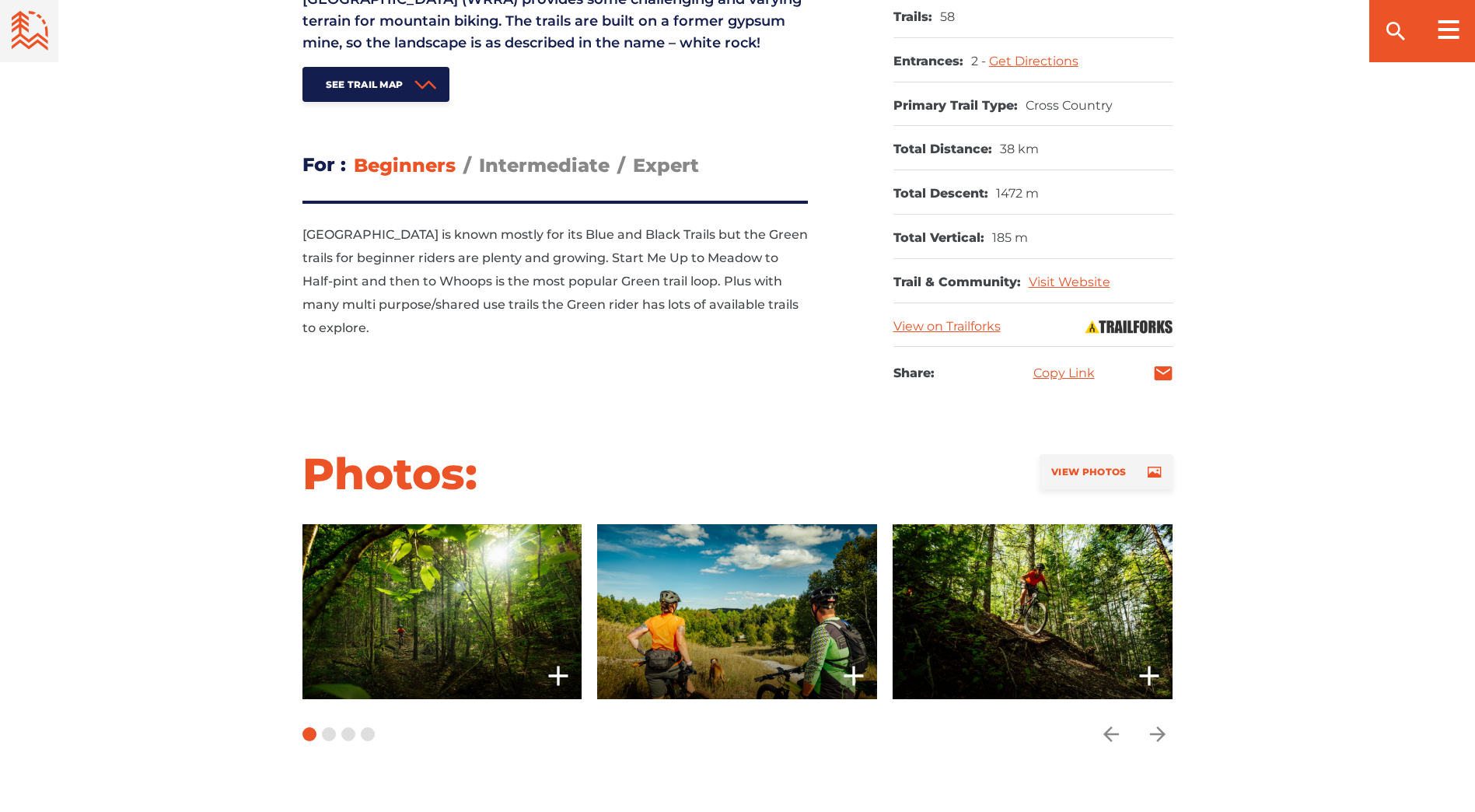
scroll to position [933, 0]
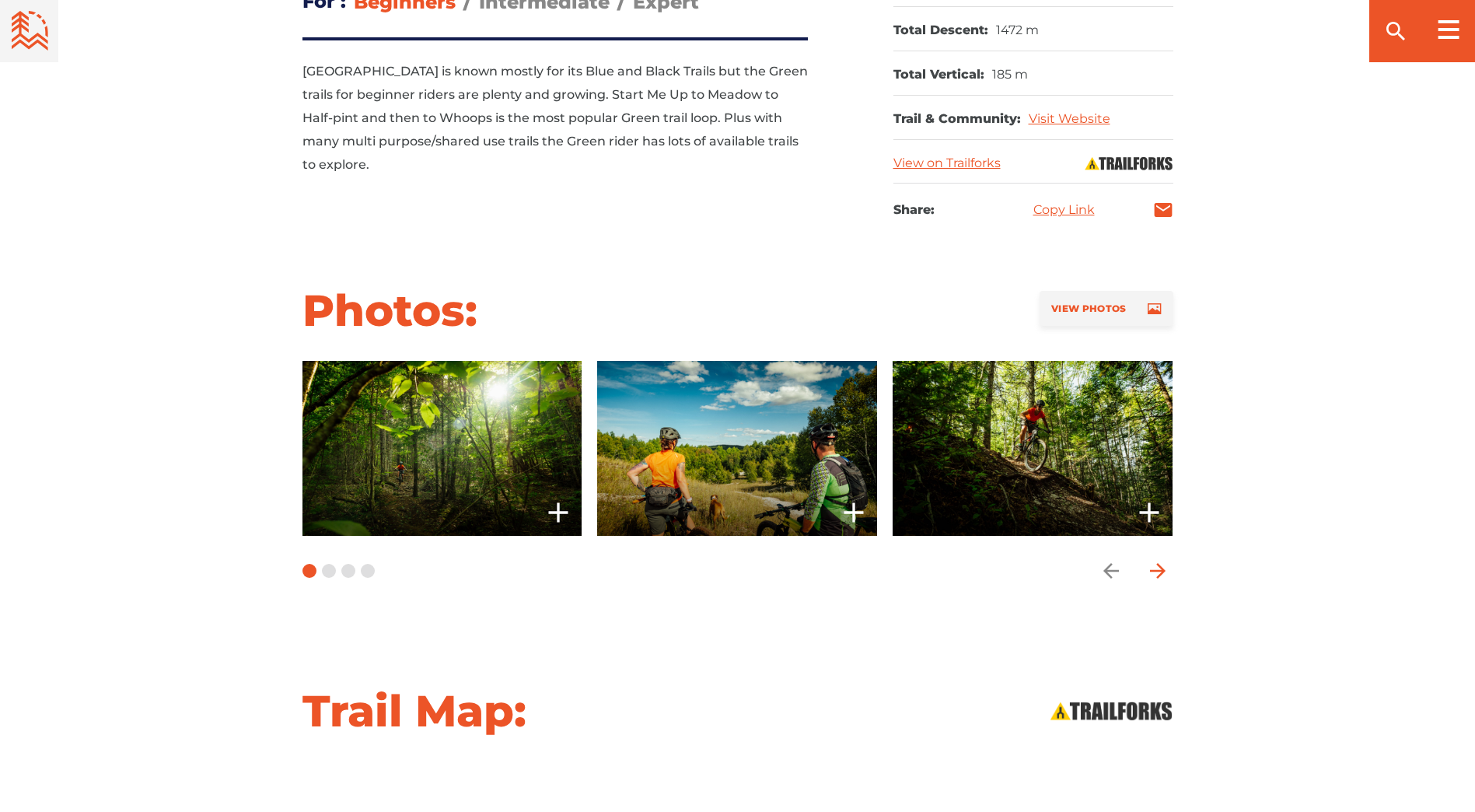
click at [1145, 570] on span "Carousel Navigation" at bounding box center [1158, 571] width 31 height 31
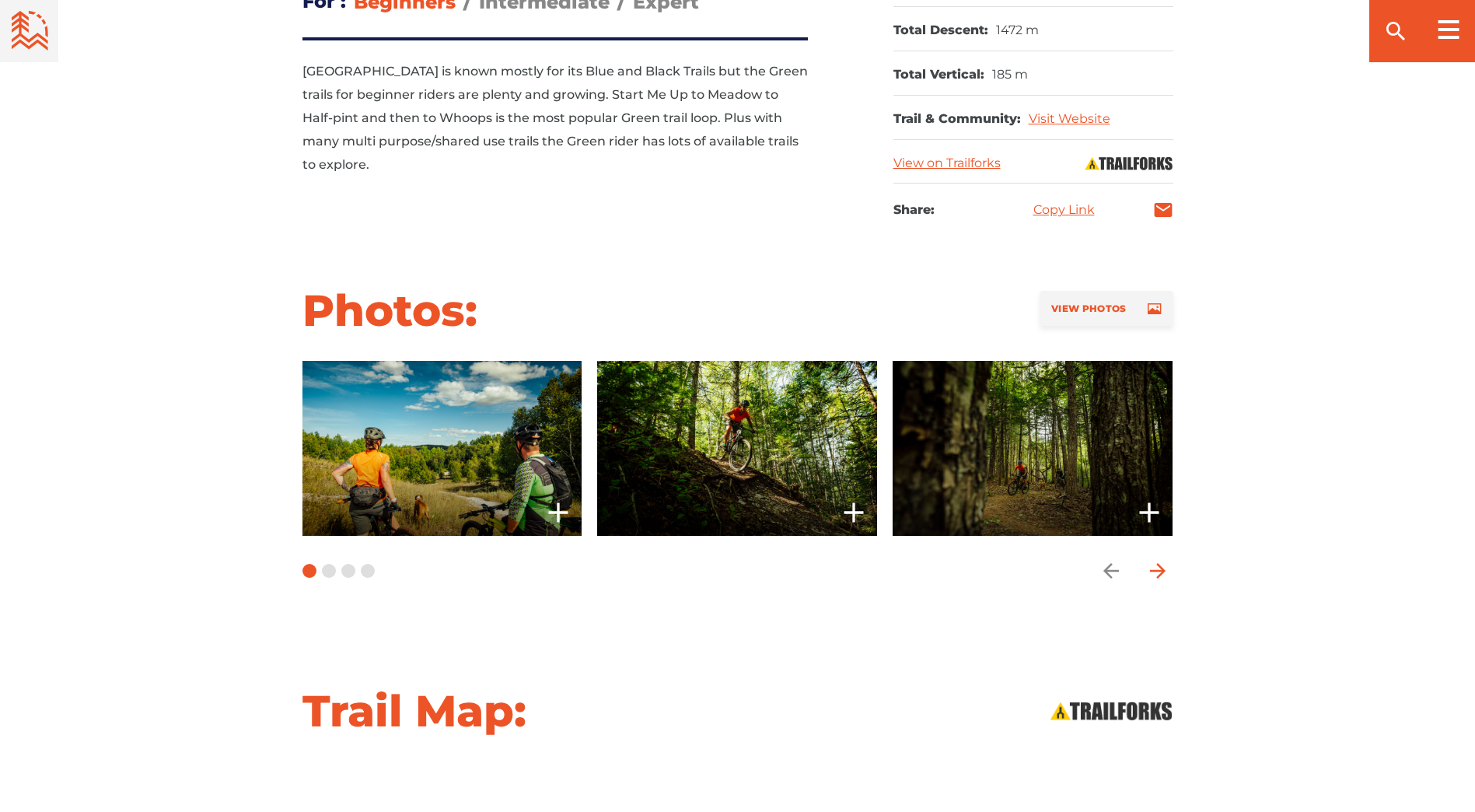
click at [1145, 565] on span "Carousel Navigation" at bounding box center [1158, 571] width 31 height 31
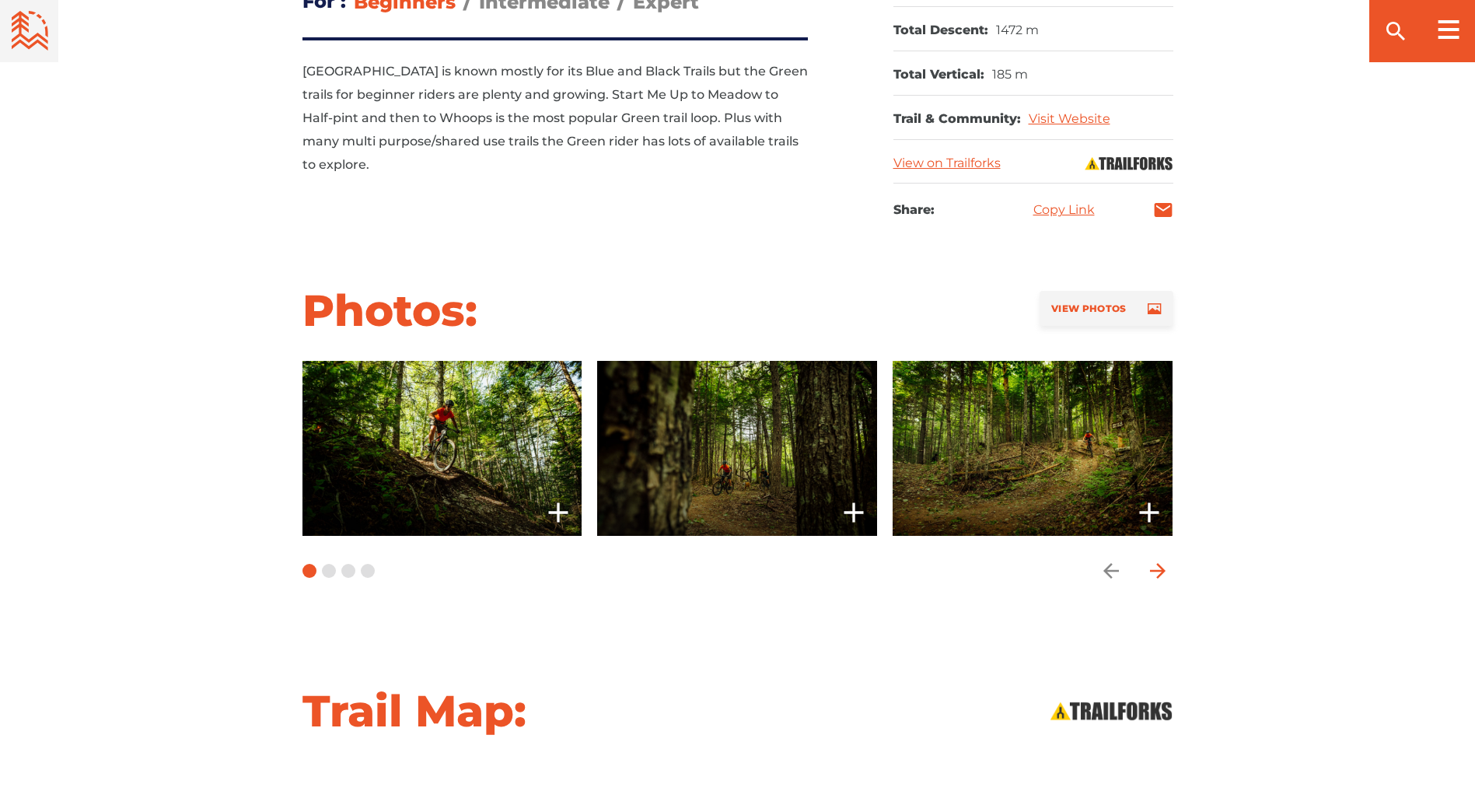
click at [1145, 565] on span "Carousel Navigation" at bounding box center [1158, 571] width 31 height 31
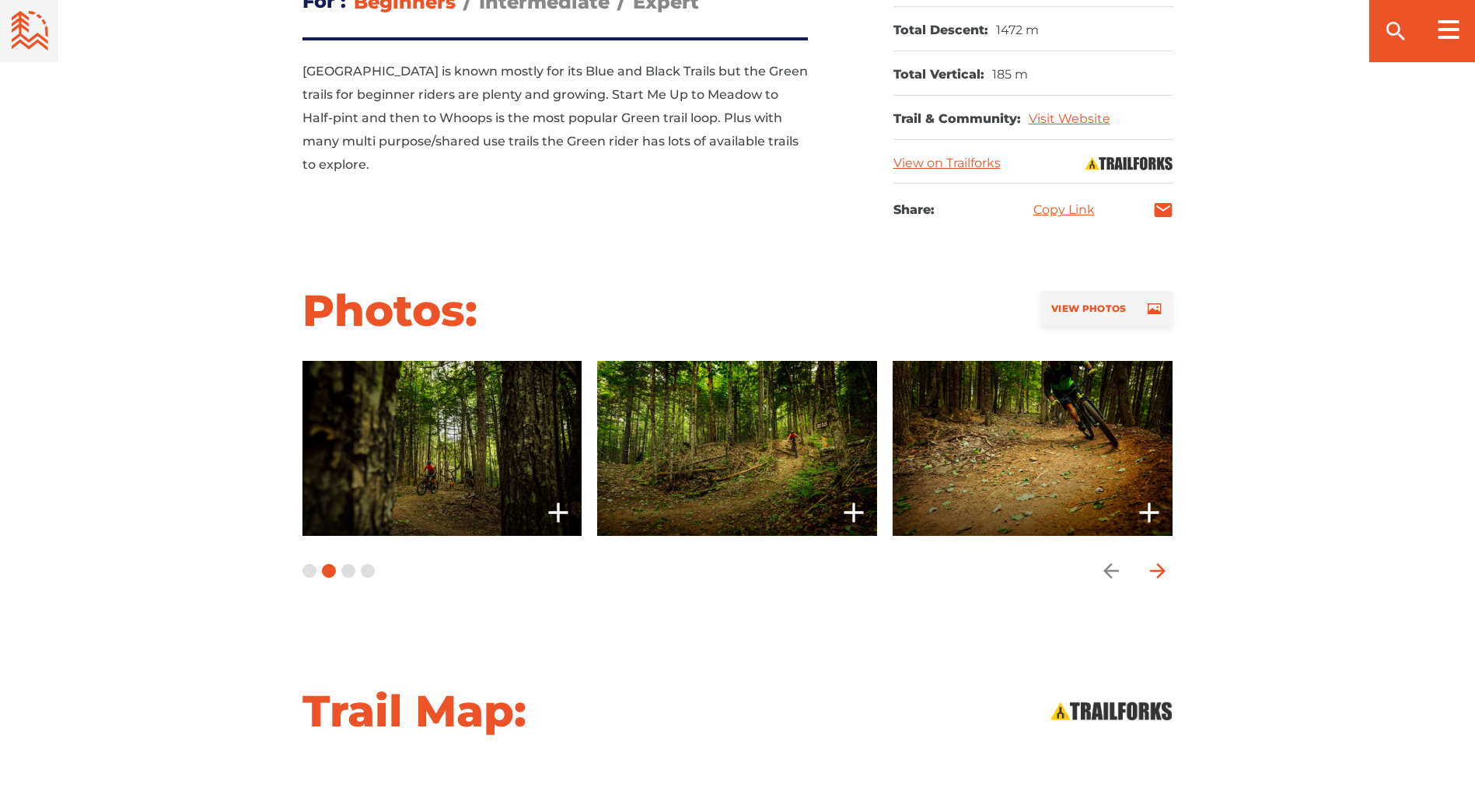
click at [1144, 565] on span "Carousel Navigation" at bounding box center [1158, 571] width 31 height 31
